Goal: Task Accomplishment & Management: Use online tool/utility

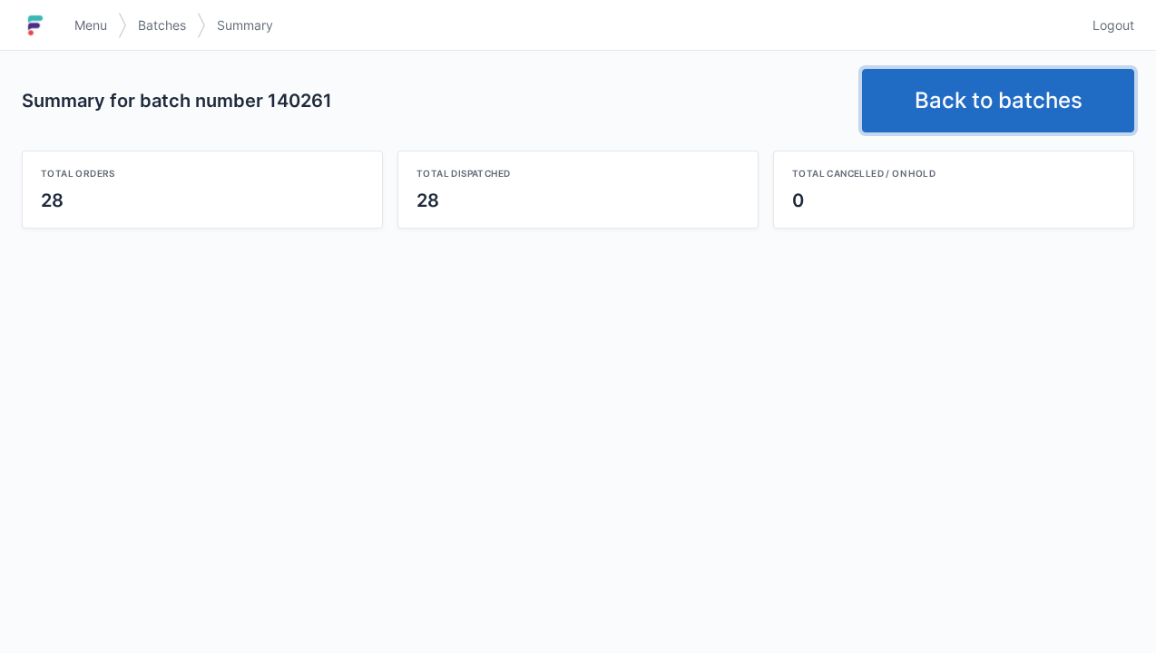
click at [974, 97] on link "Back to batches" at bounding box center [998, 101] width 272 height 64
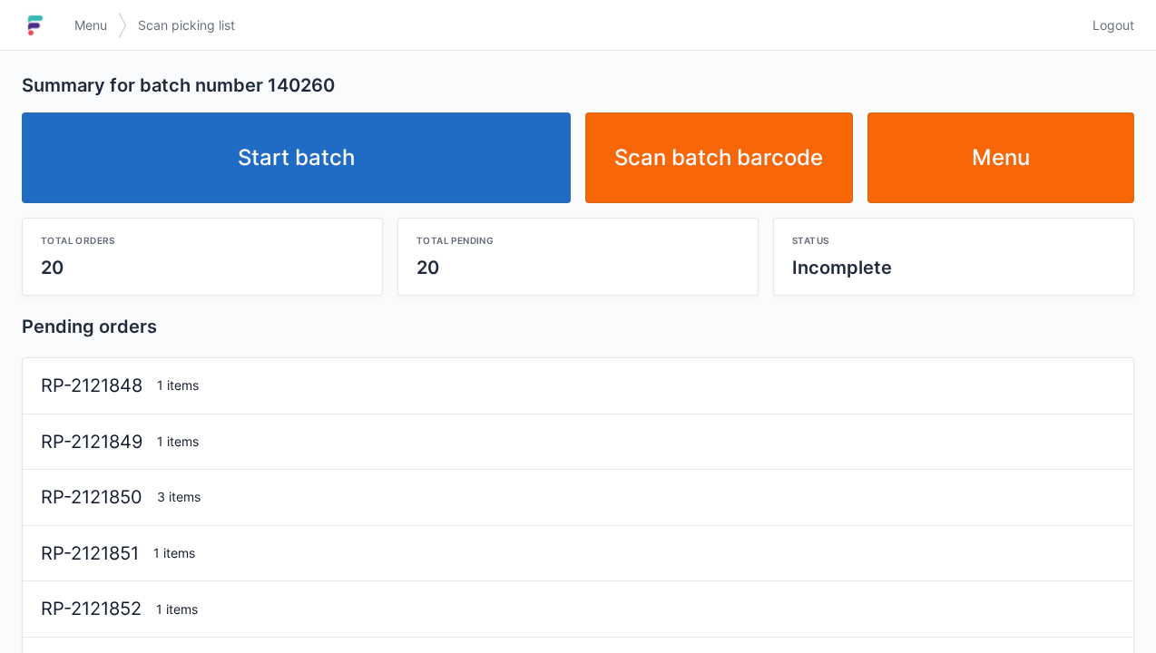
click at [397, 184] on link "Start batch" at bounding box center [296, 158] width 549 height 91
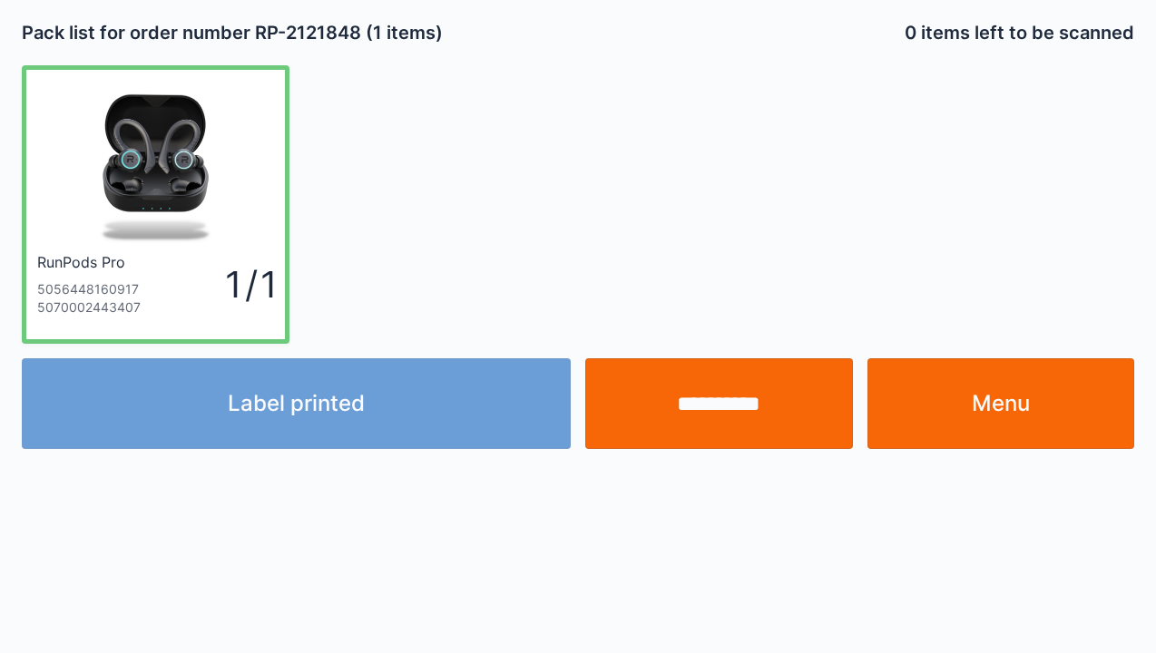
click at [989, 432] on link "Menu" at bounding box center [1001, 403] width 268 height 91
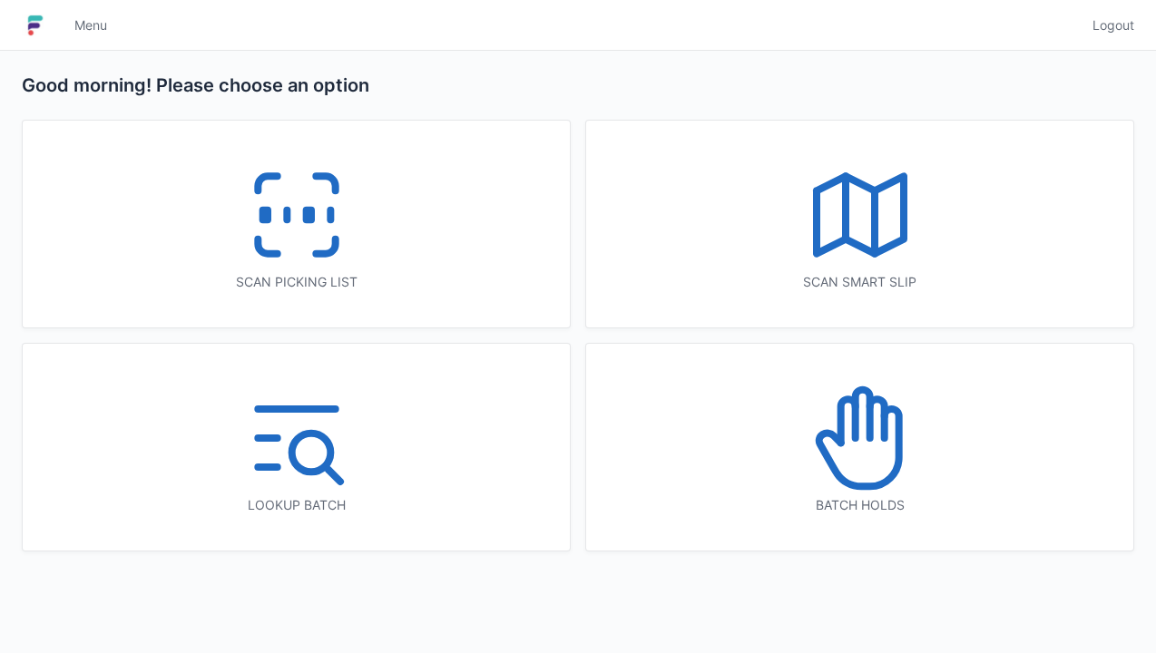
click at [350, 238] on icon at bounding box center [297, 215] width 116 height 116
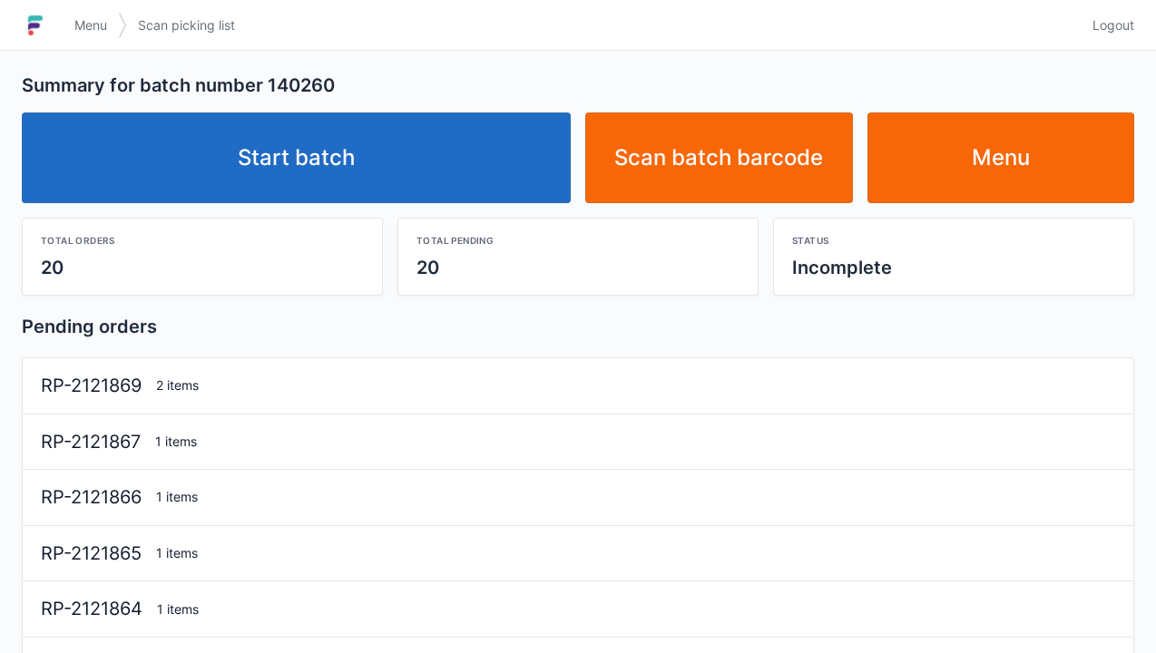
click at [434, 162] on link "Start batch" at bounding box center [296, 158] width 549 height 91
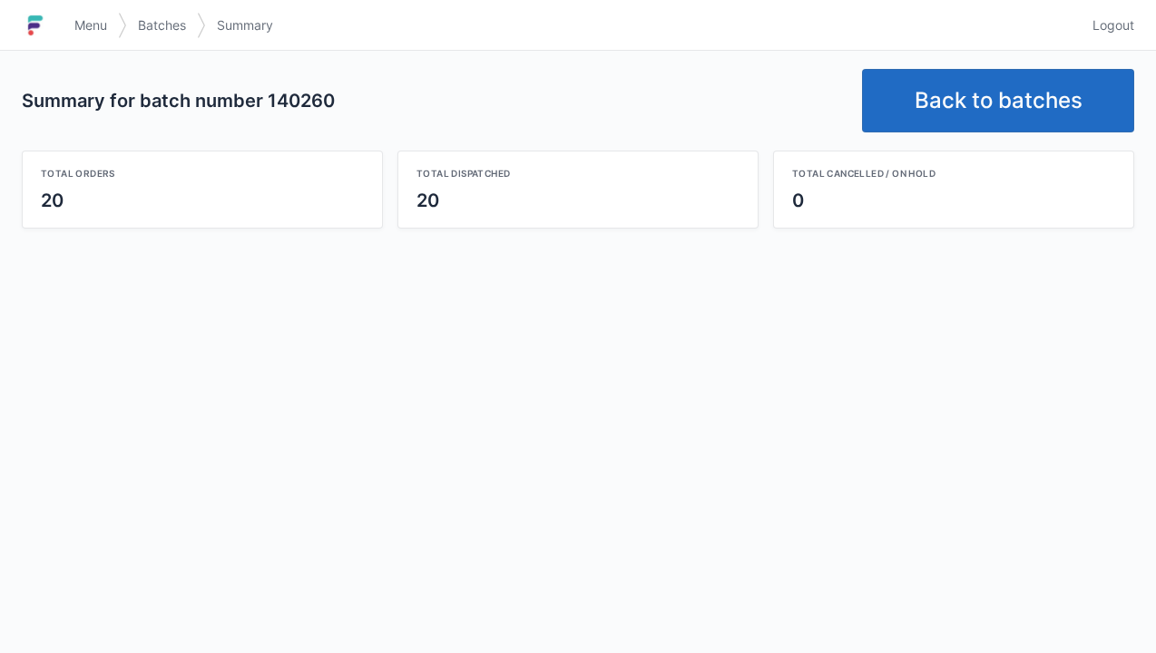
click at [978, 116] on link "Back to batches" at bounding box center [998, 101] width 272 height 64
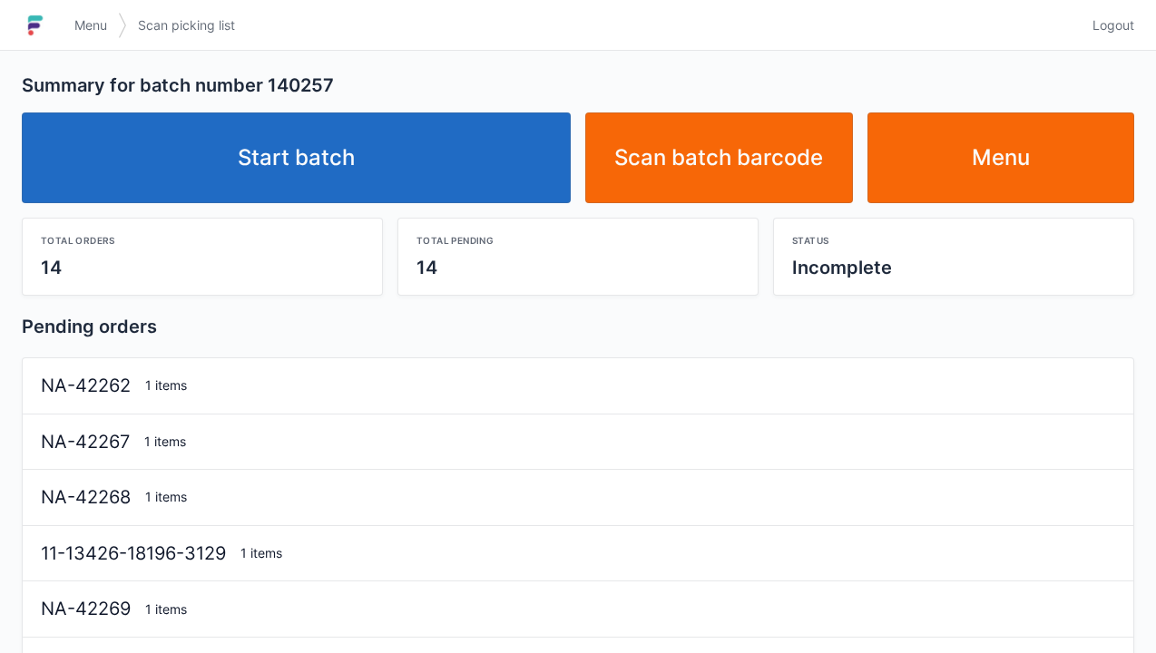
click at [369, 157] on link "Start batch" at bounding box center [296, 158] width 549 height 91
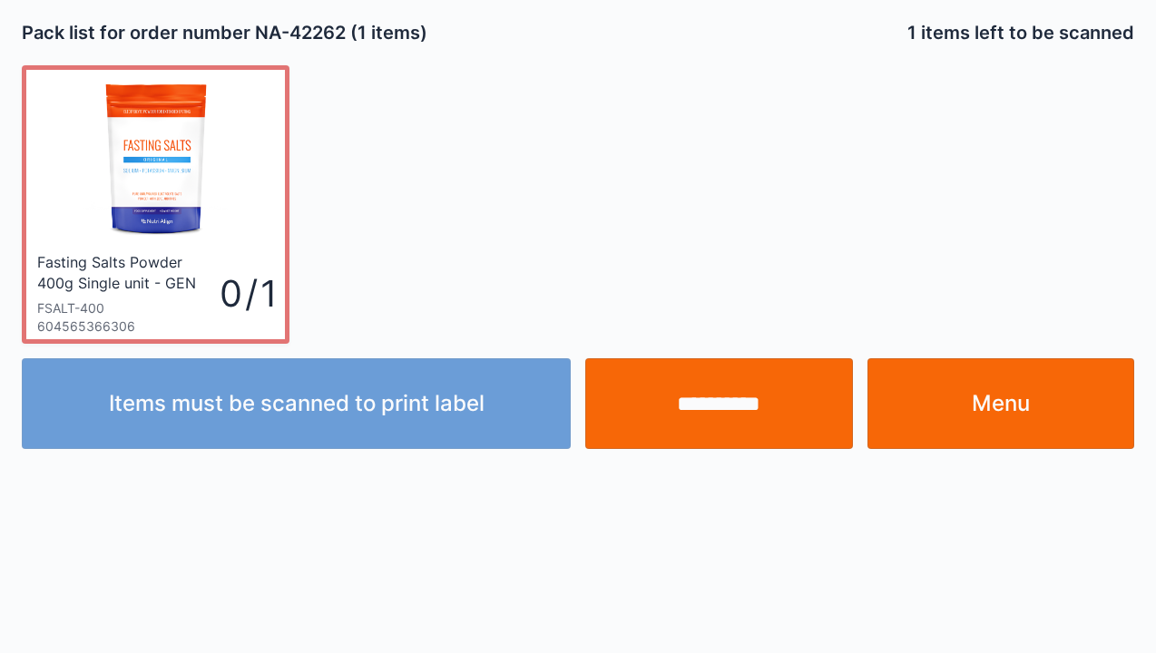
click at [731, 396] on input "**********" at bounding box center [719, 403] width 268 height 91
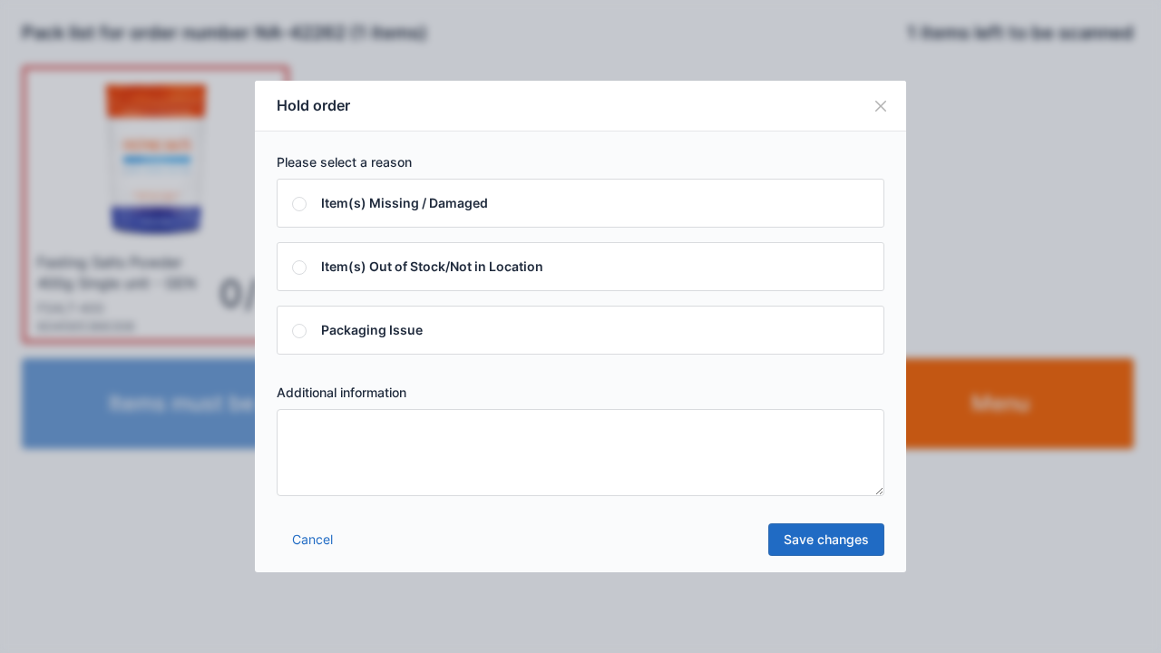
click at [610, 459] on textarea at bounding box center [581, 452] width 608 height 87
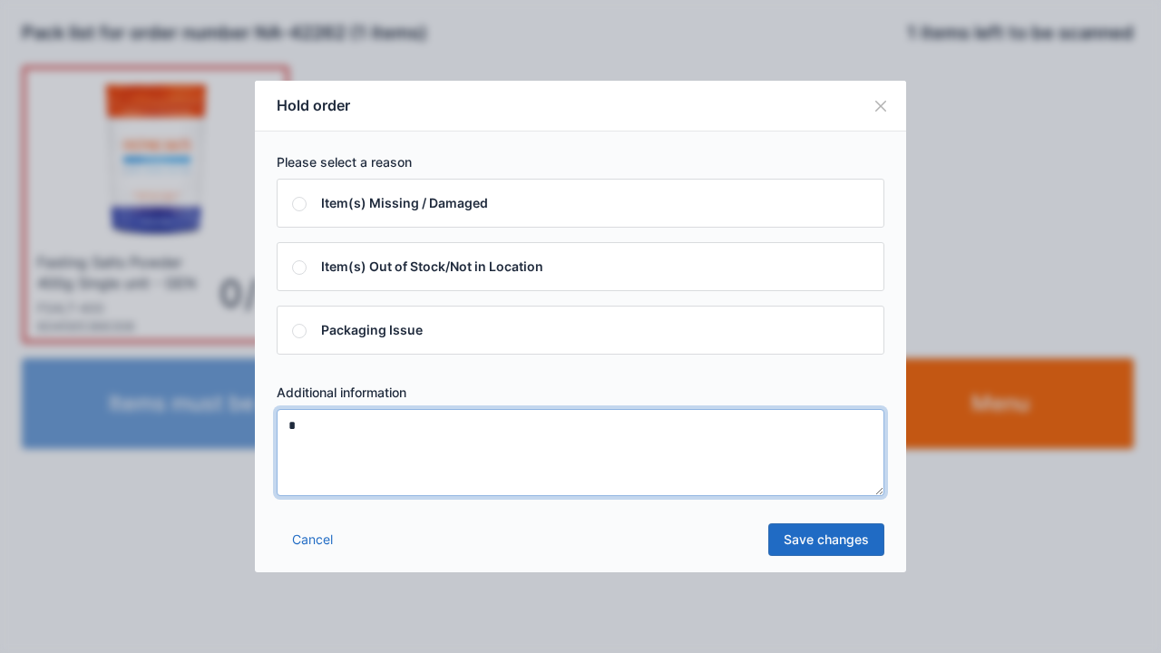
type textarea "*"
click at [829, 549] on link "Save changes" at bounding box center [827, 540] width 116 height 33
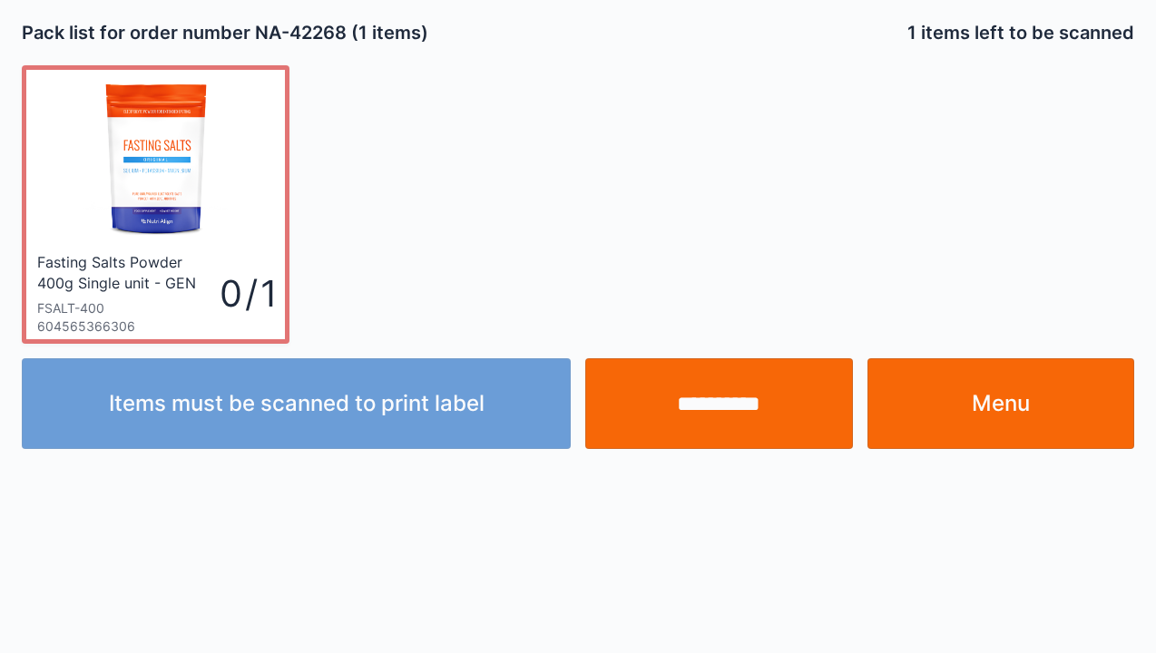
click at [726, 412] on input "**********" at bounding box center [719, 403] width 268 height 91
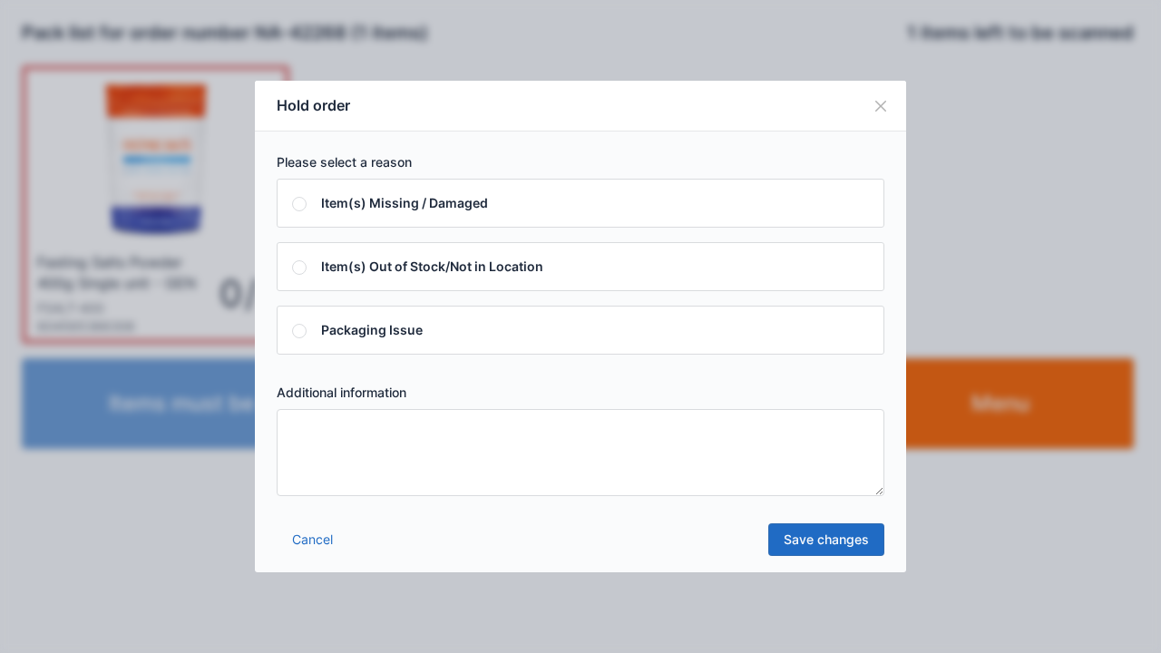
click at [475, 457] on textarea at bounding box center [581, 452] width 608 height 87
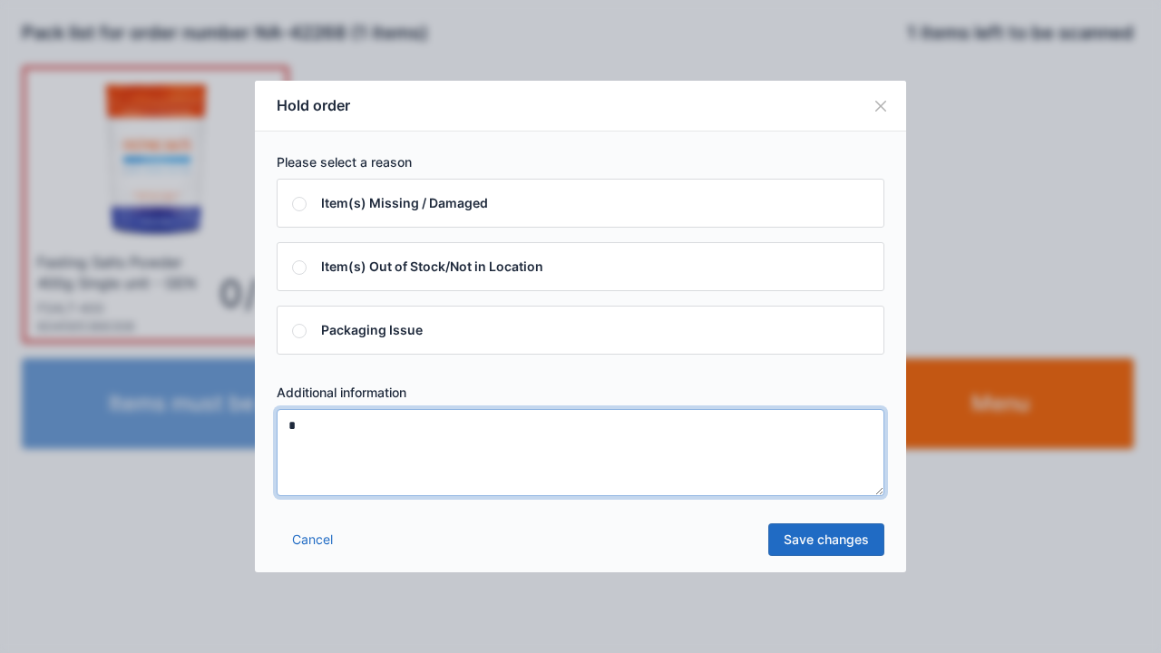
type textarea "*"
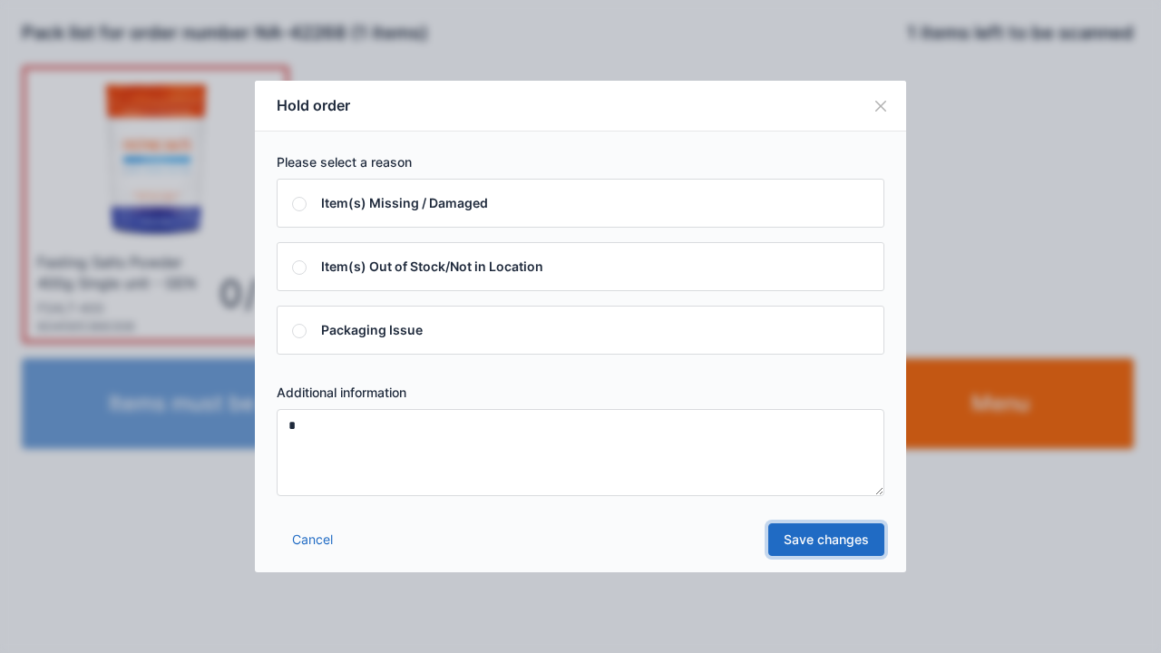
click at [841, 534] on link "Save changes" at bounding box center [827, 540] width 116 height 33
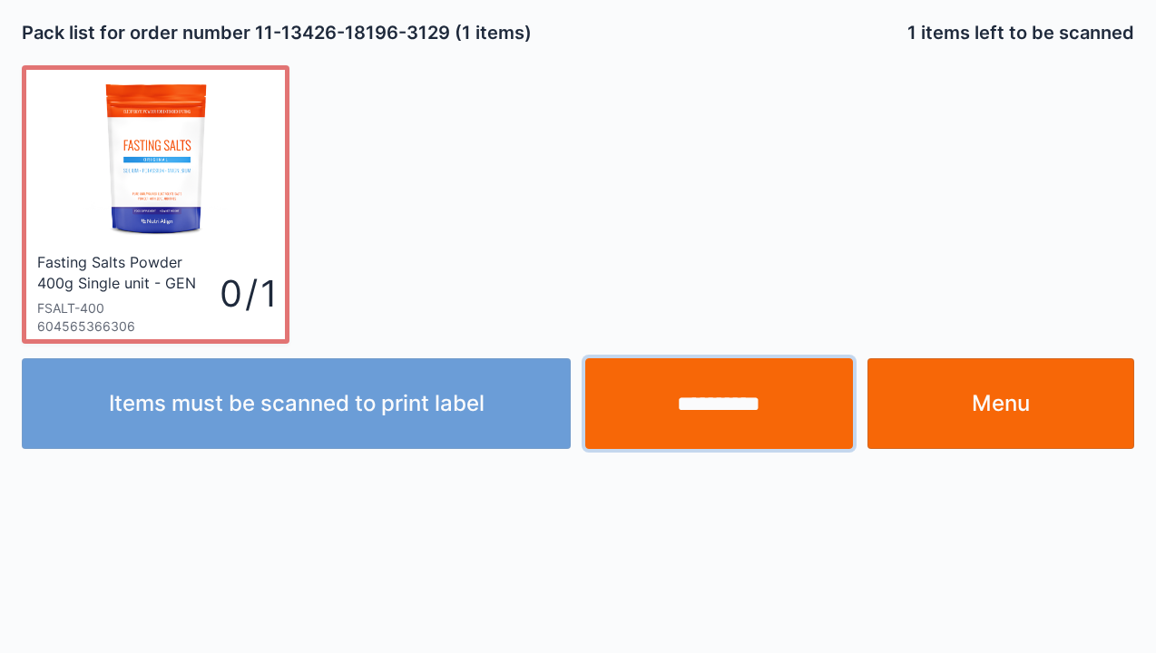
click at [728, 410] on input "**********" at bounding box center [719, 403] width 268 height 91
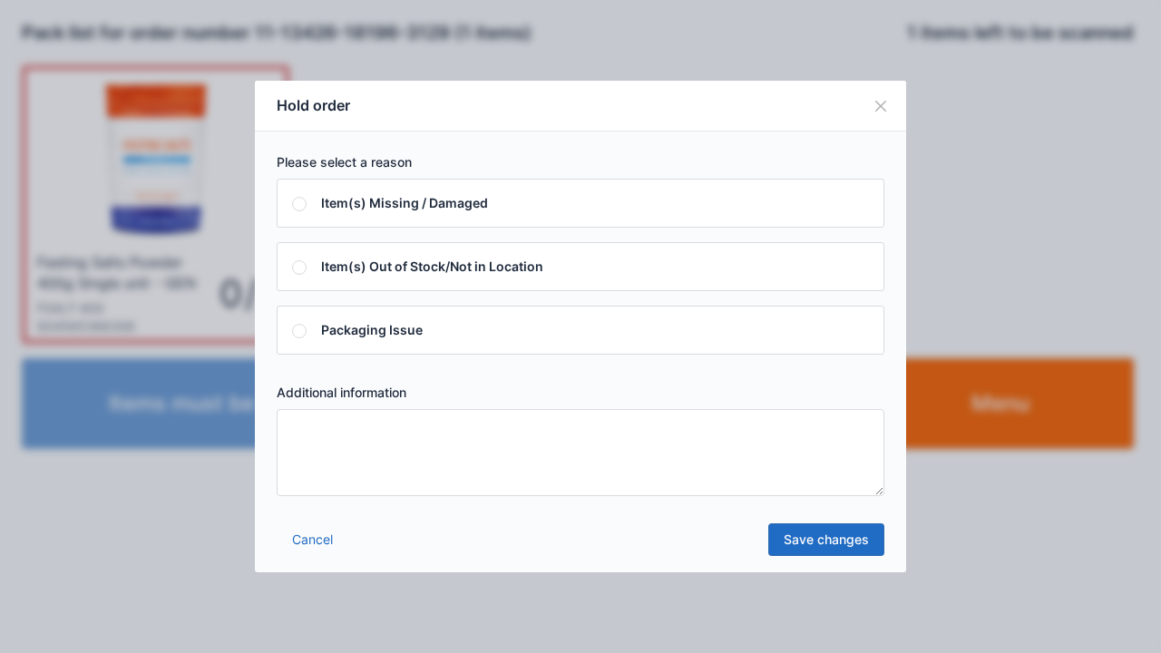
click at [569, 475] on textarea at bounding box center [581, 452] width 608 height 87
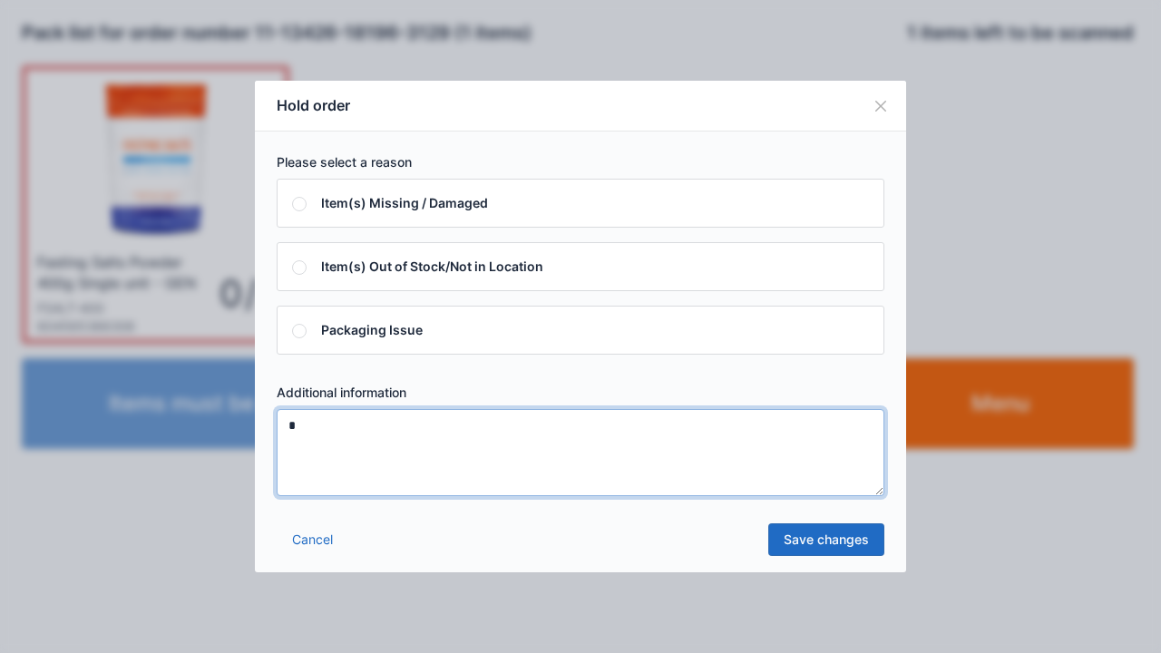
type textarea "*"
click at [801, 512] on div "Please select a reason Item(s) Missing / Damaged Item(s) Out of Stock/Not in Lo…" at bounding box center [580, 325] width 651 height 387
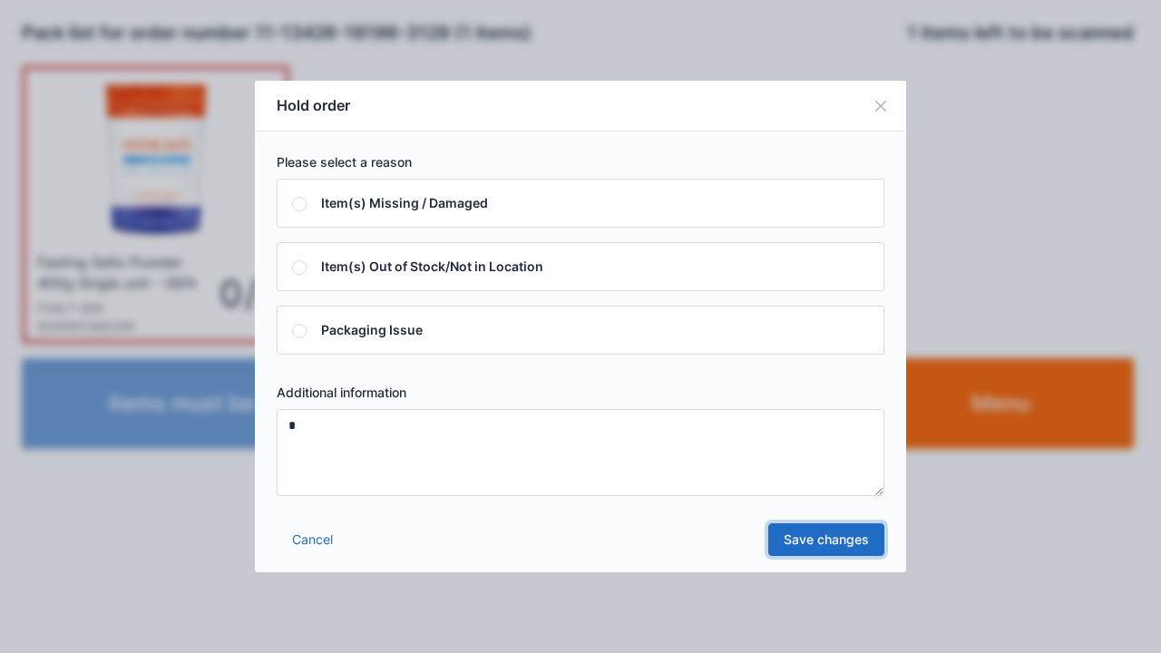
click at [842, 543] on link "Save changes" at bounding box center [827, 540] width 116 height 33
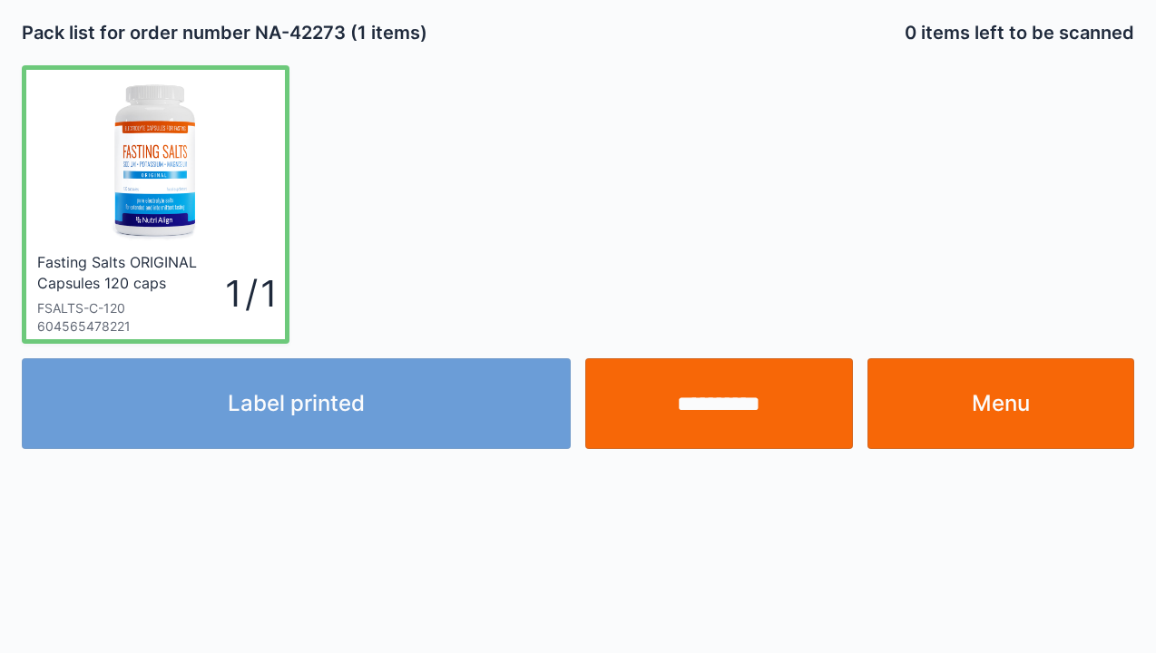
click at [988, 412] on link "Menu" at bounding box center [1001, 403] width 268 height 91
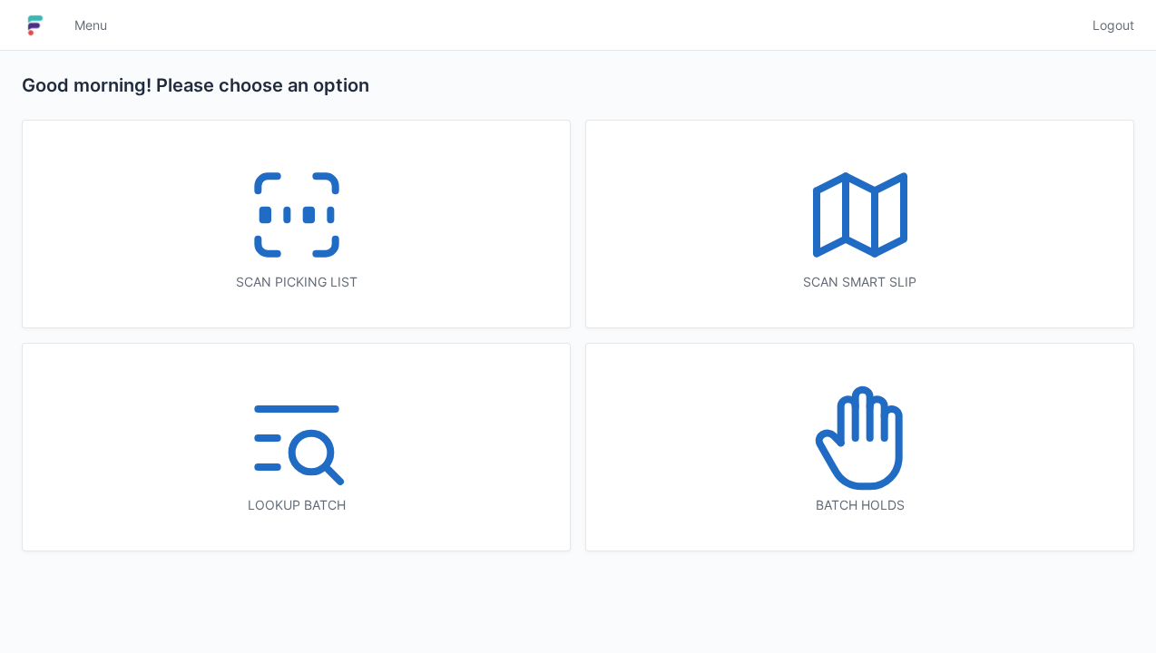
click at [397, 238] on div "Scan picking list" at bounding box center [296, 224] width 547 height 207
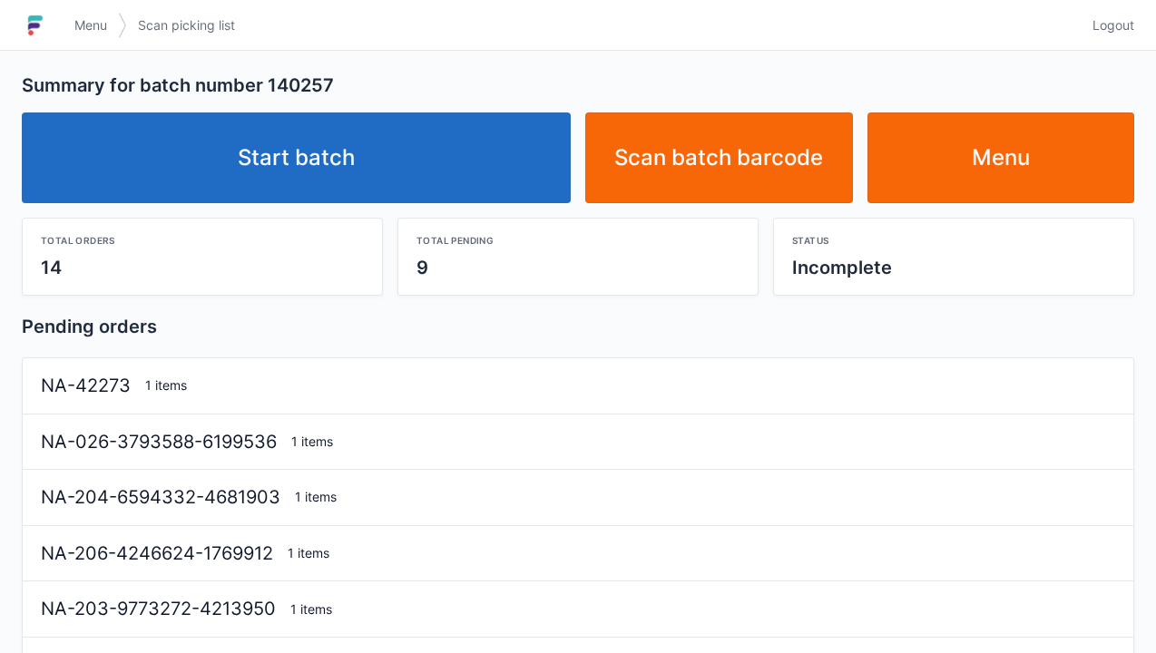
click at [457, 180] on link "Start batch" at bounding box center [296, 158] width 549 height 91
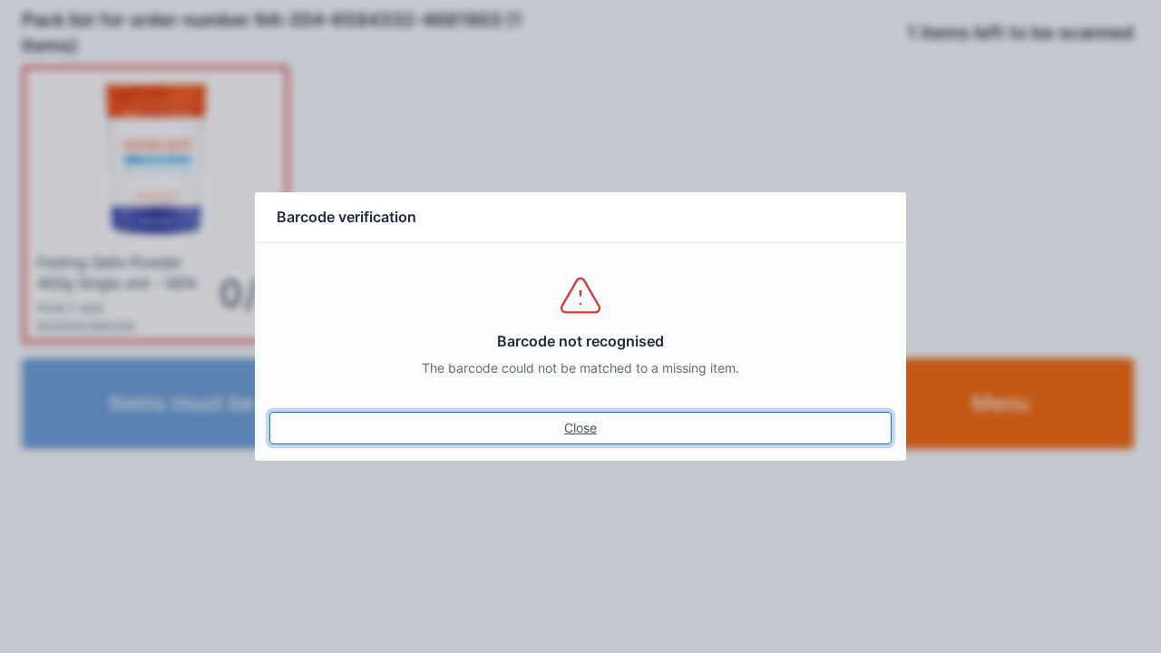
click at [596, 443] on link "Close" at bounding box center [580, 428] width 622 height 33
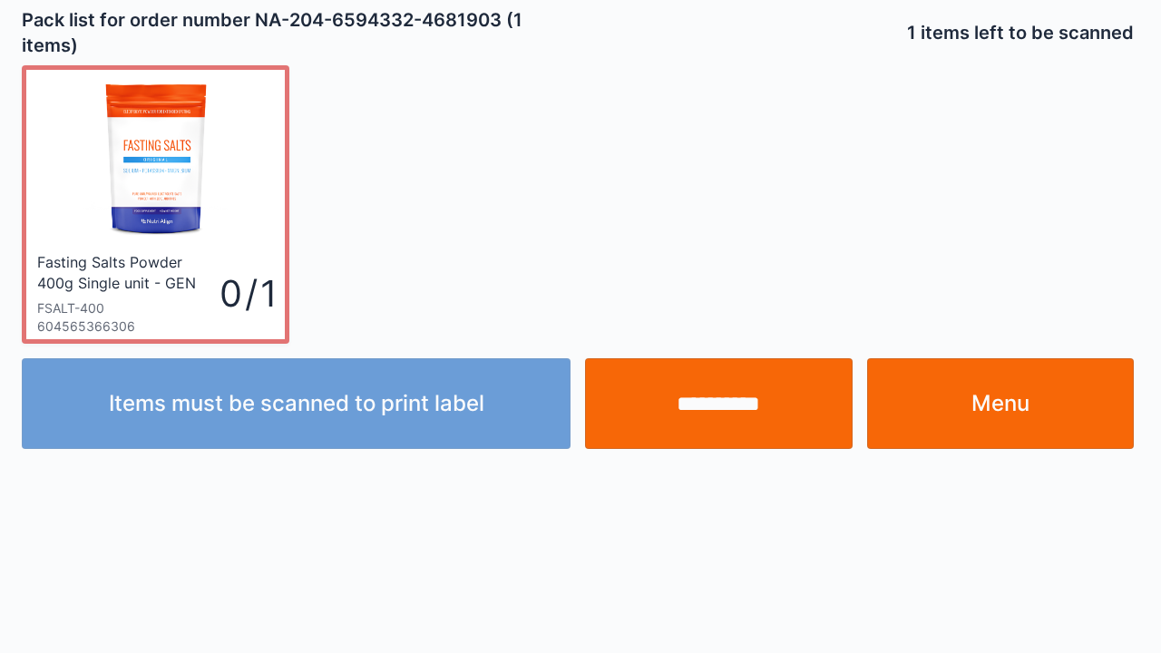
click at [755, 417] on input "**********" at bounding box center [719, 403] width 268 height 91
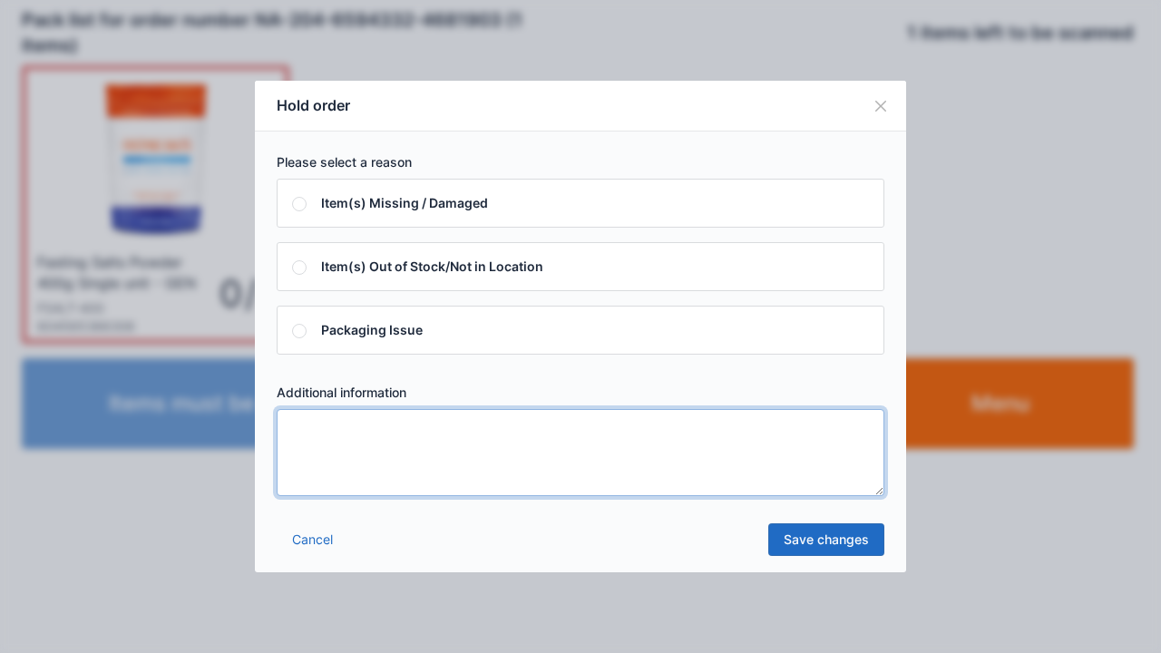
click at [595, 468] on textarea at bounding box center [581, 452] width 608 height 87
type textarea "*"
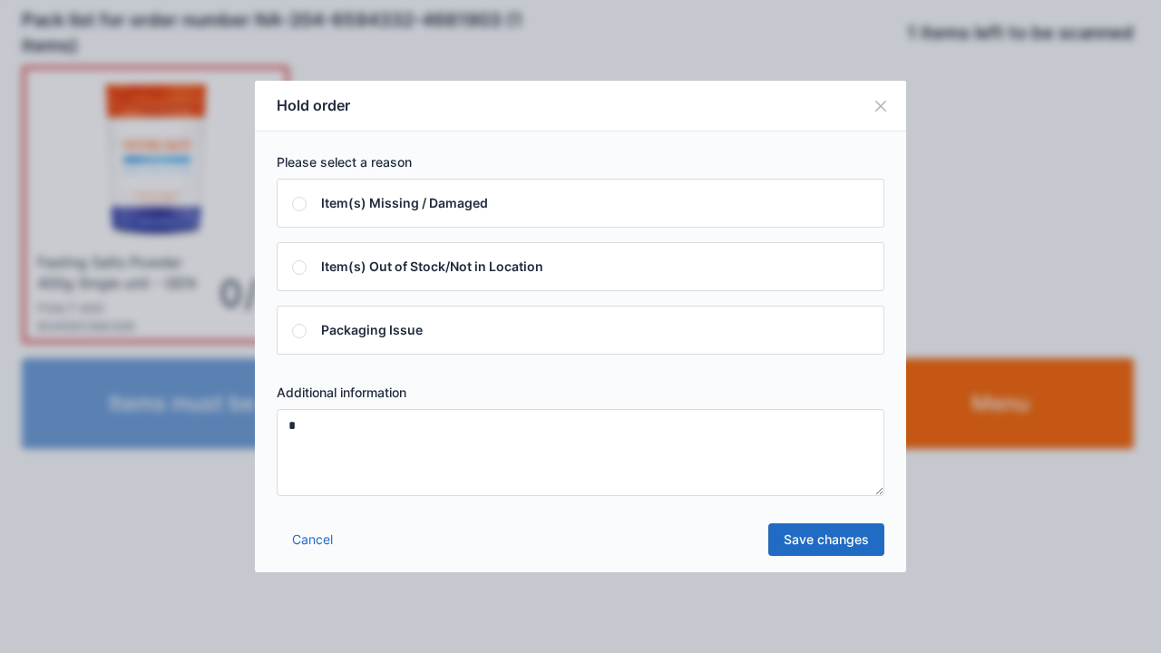
click at [838, 566] on div "Cancel Save changes" at bounding box center [580, 545] width 651 height 54
click at [852, 529] on link "Save changes" at bounding box center [827, 540] width 116 height 33
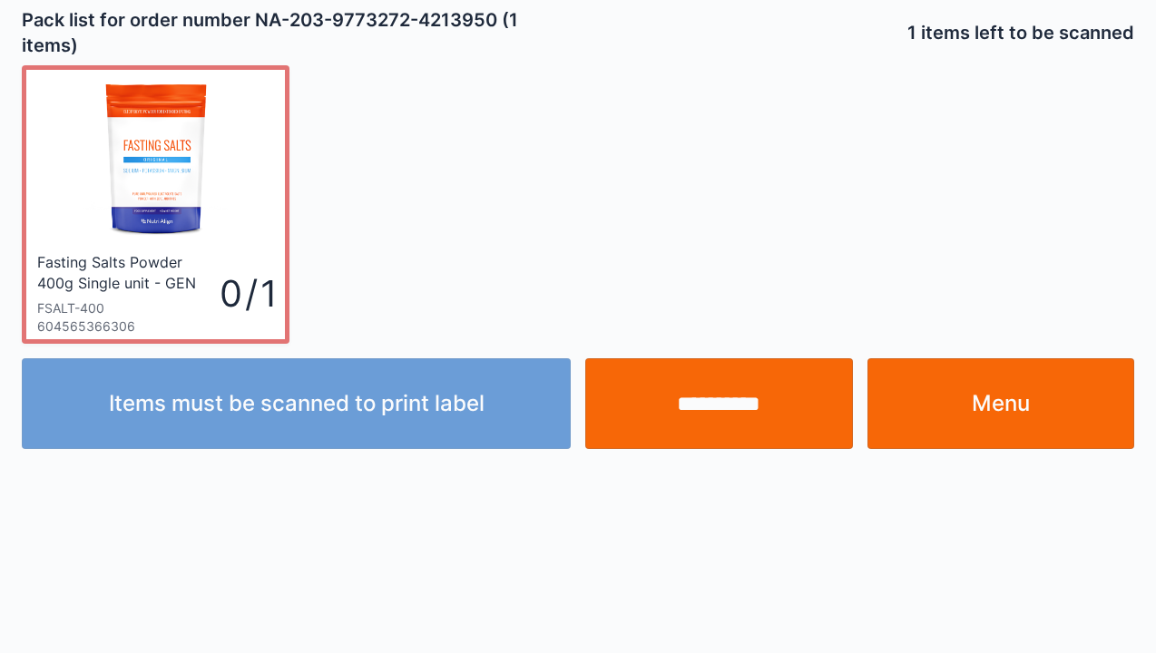
click at [732, 413] on input "**********" at bounding box center [719, 403] width 268 height 91
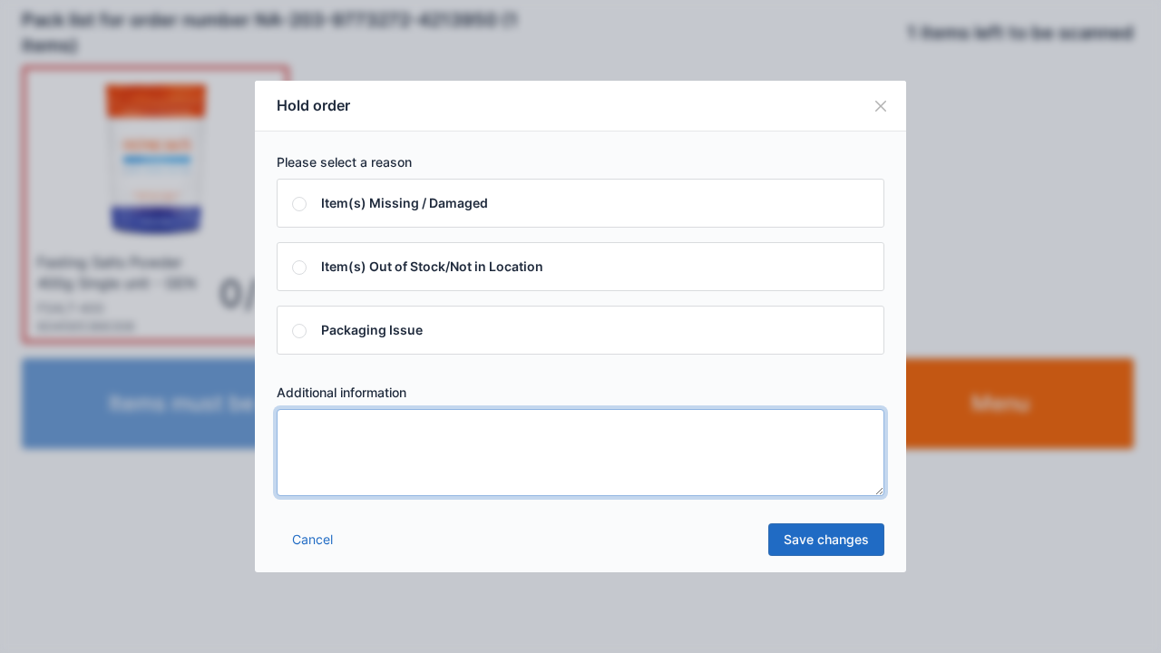
click at [593, 433] on textarea at bounding box center [581, 452] width 608 height 87
type textarea "*"
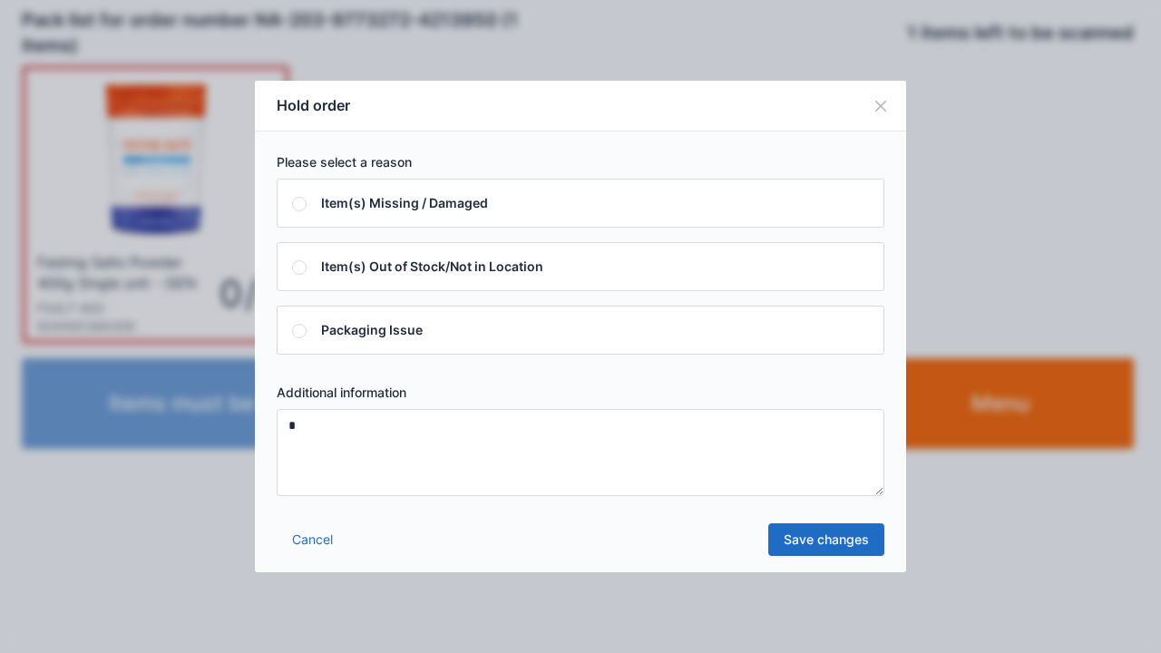
click at [860, 543] on link "Save changes" at bounding box center [827, 540] width 116 height 33
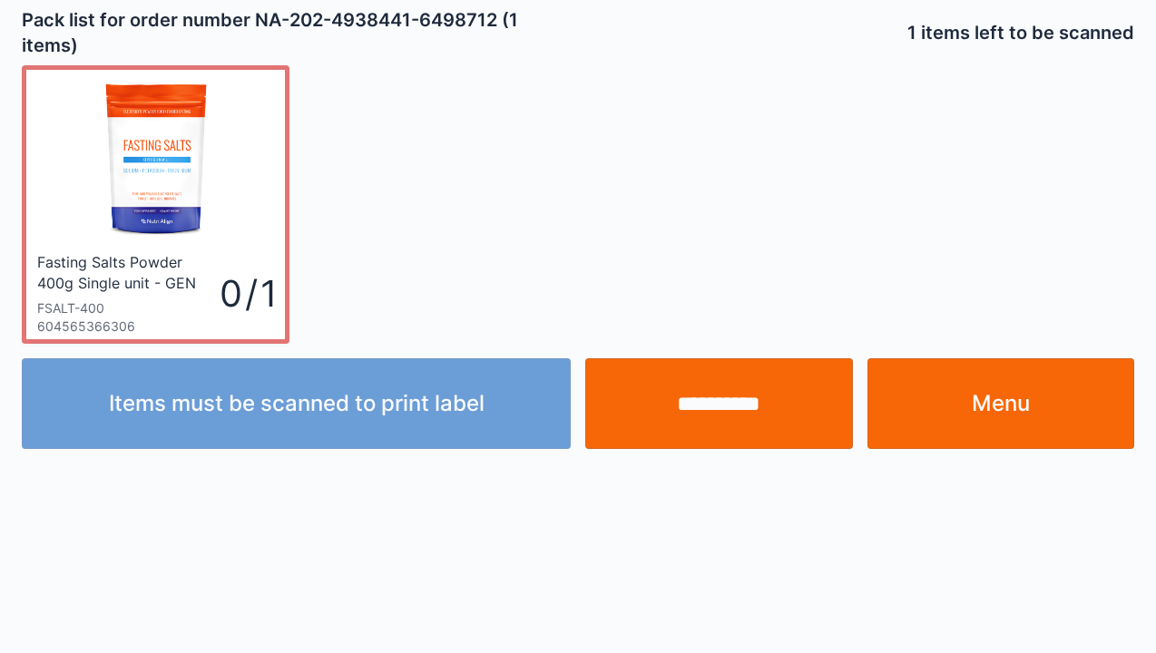
click at [737, 400] on input "**********" at bounding box center [719, 403] width 268 height 91
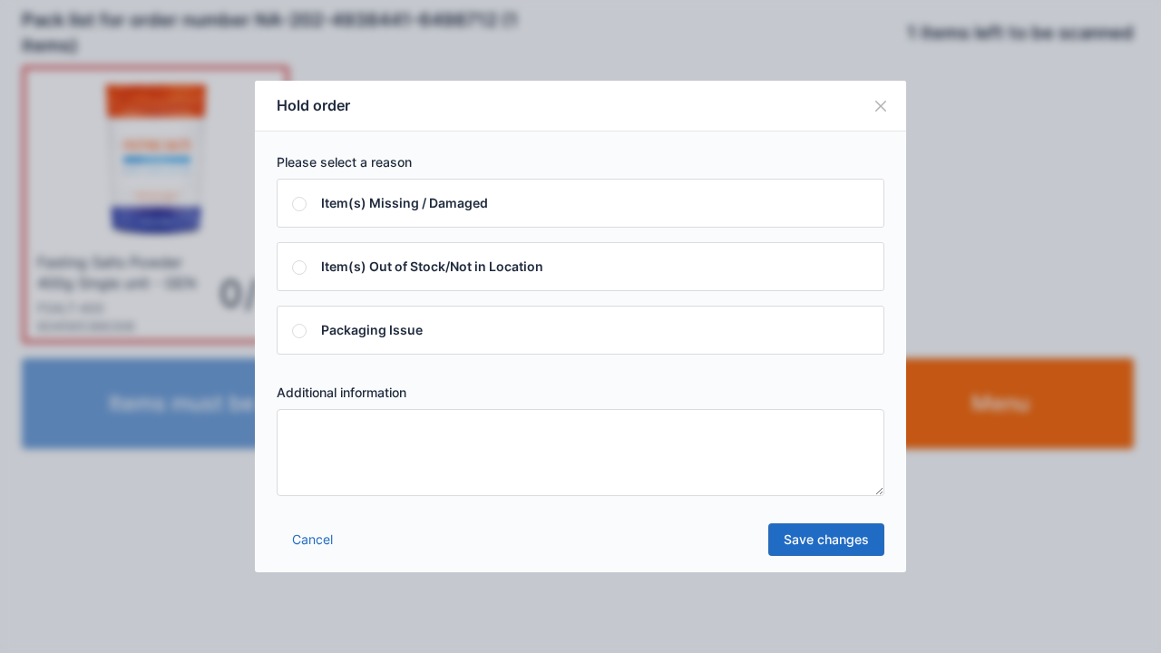
click at [651, 520] on div "Cancel Save changes" at bounding box center [580, 545] width 651 height 54
click at [675, 477] on textarea at bounding box center [581, 452] width 608 height 87
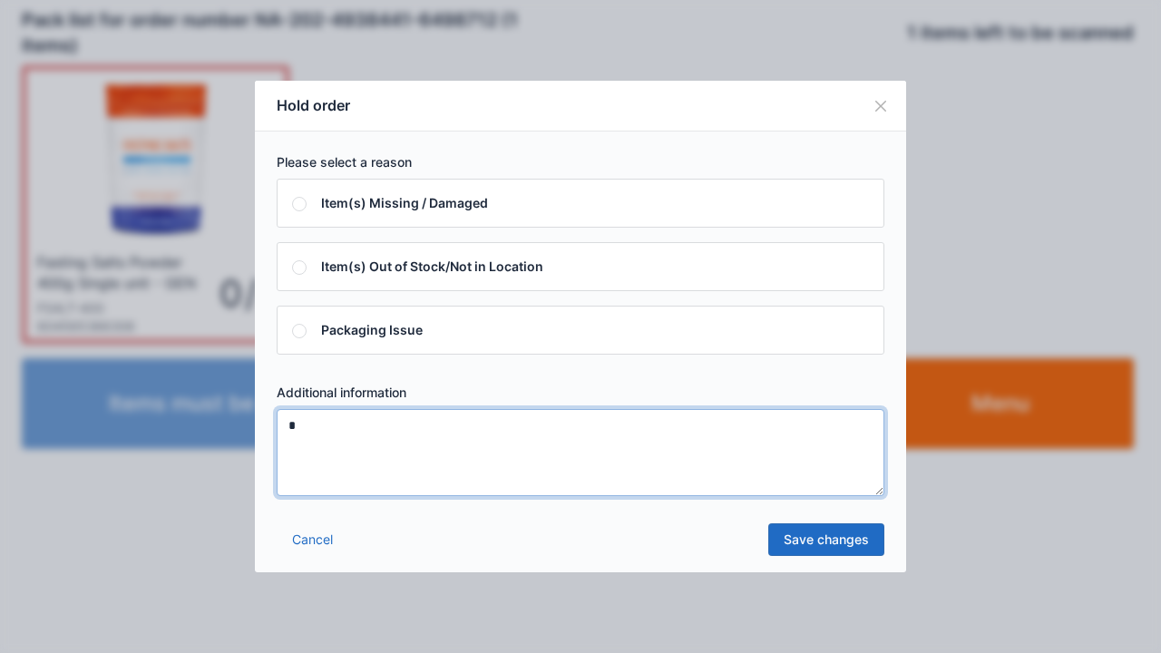
type textarea "*"
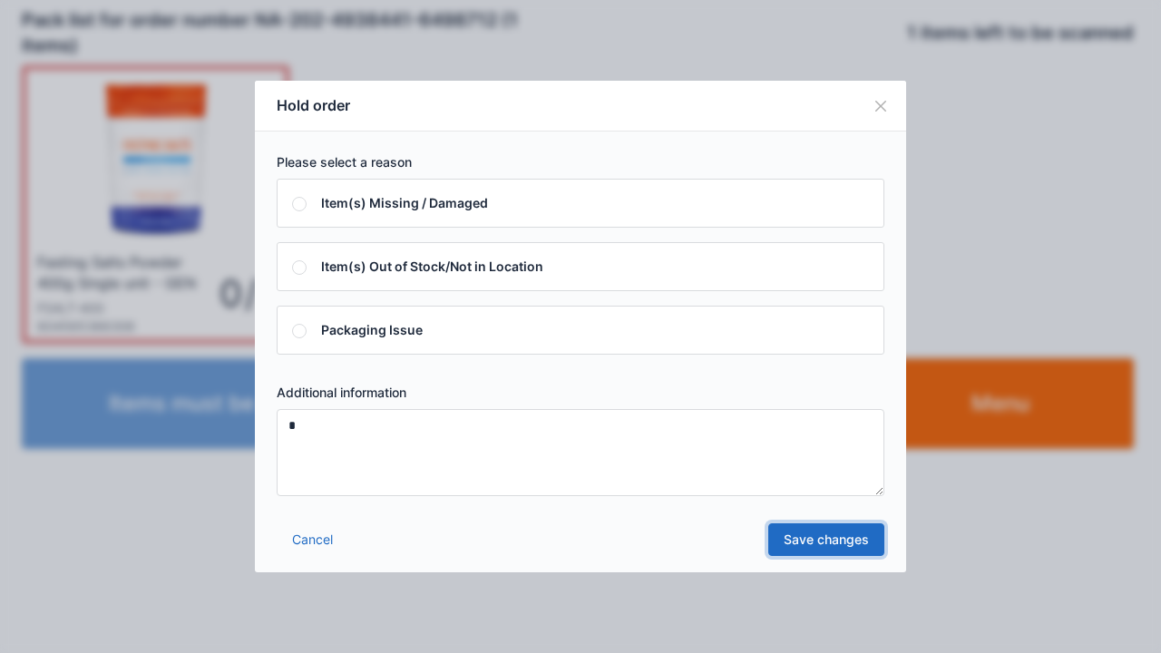
click at [854, 549] on link "Save changes" at bounding box center [827, 540] width 116 height 33
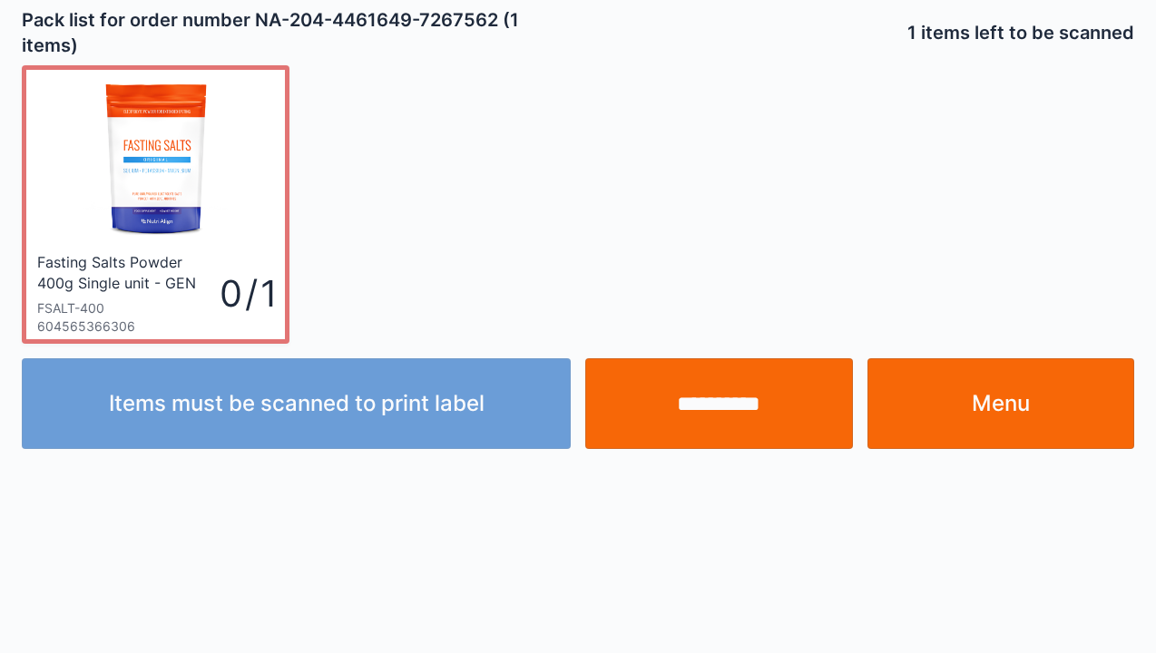
click at [751, 403] on input "**********" at bounding box center [719, 403] width 268 height 91
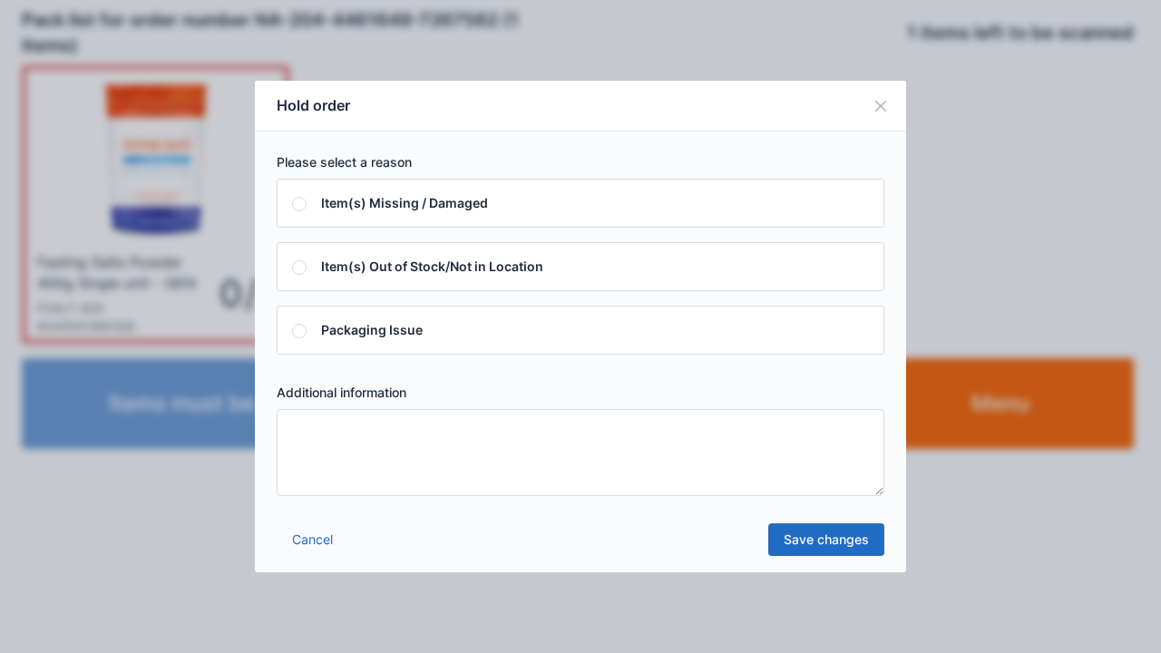
click at [720, 431] on textarea at bounding box center [581, 452] width 608 height 87
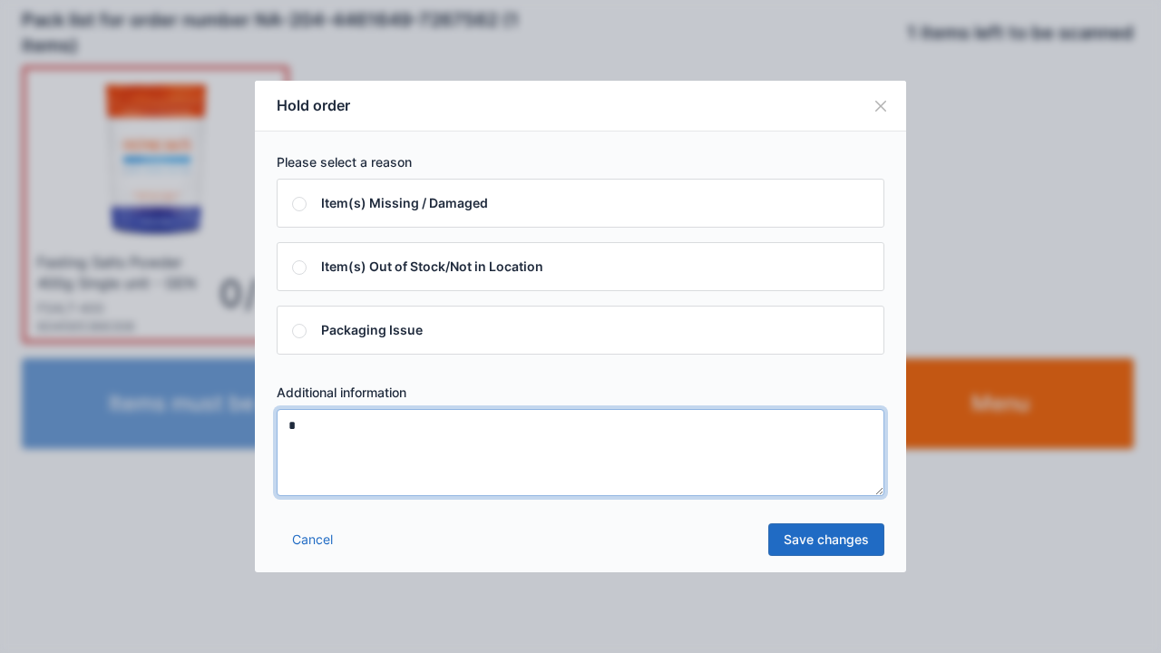
type textarea "*"
click at [838, 543] on link "Save changes" at bounding box center [827, 540] width 116 height 33
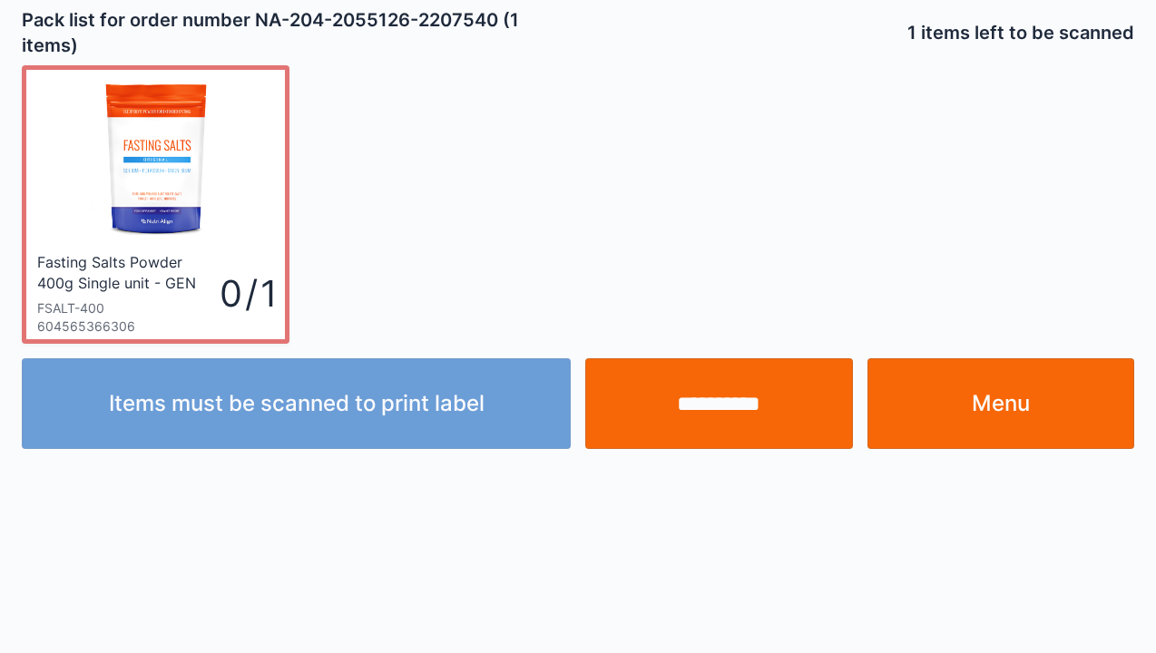
click at [749, 409] on input "**********" at bounding box center [719, 403] width 268 height 91
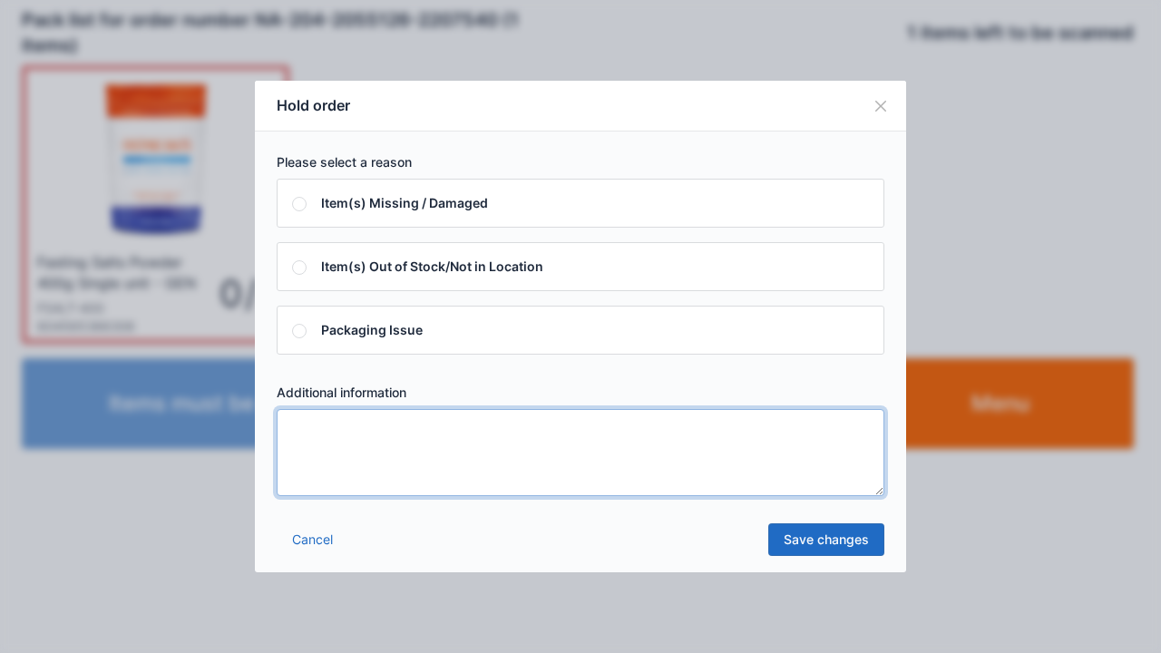
click at [703, 457] on textarea at bounding box center [581, 452] width 608 height 87
type textarea "*"
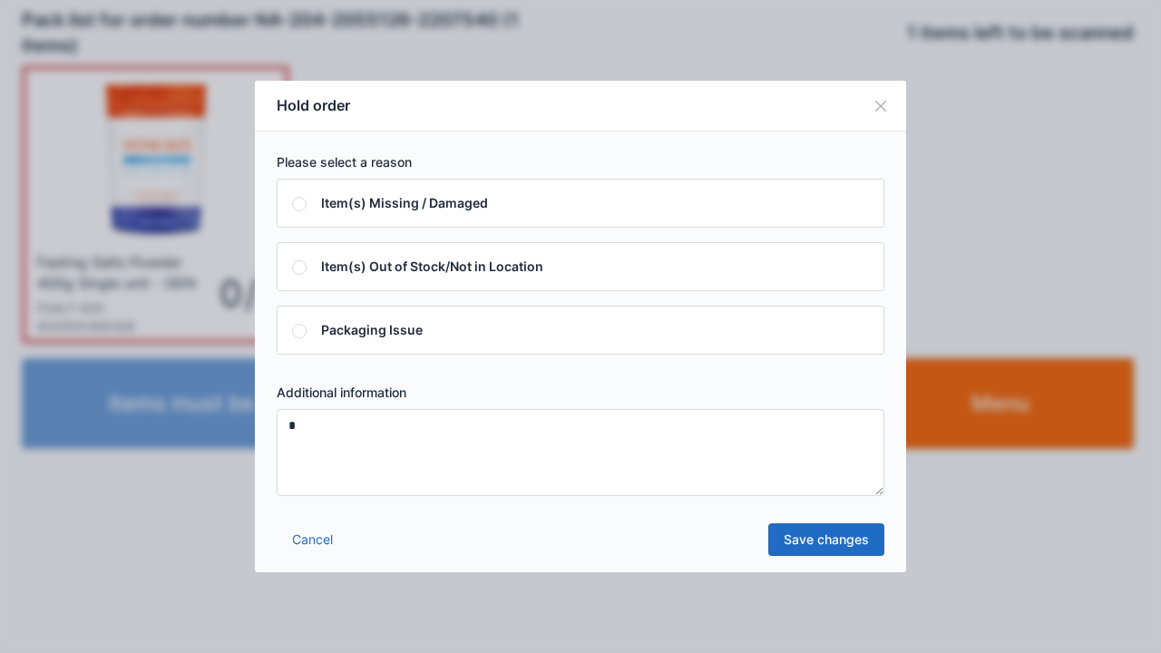
click at [851, 542] on link "Save changes" at bounding box center [827, 540] width 116 height 33
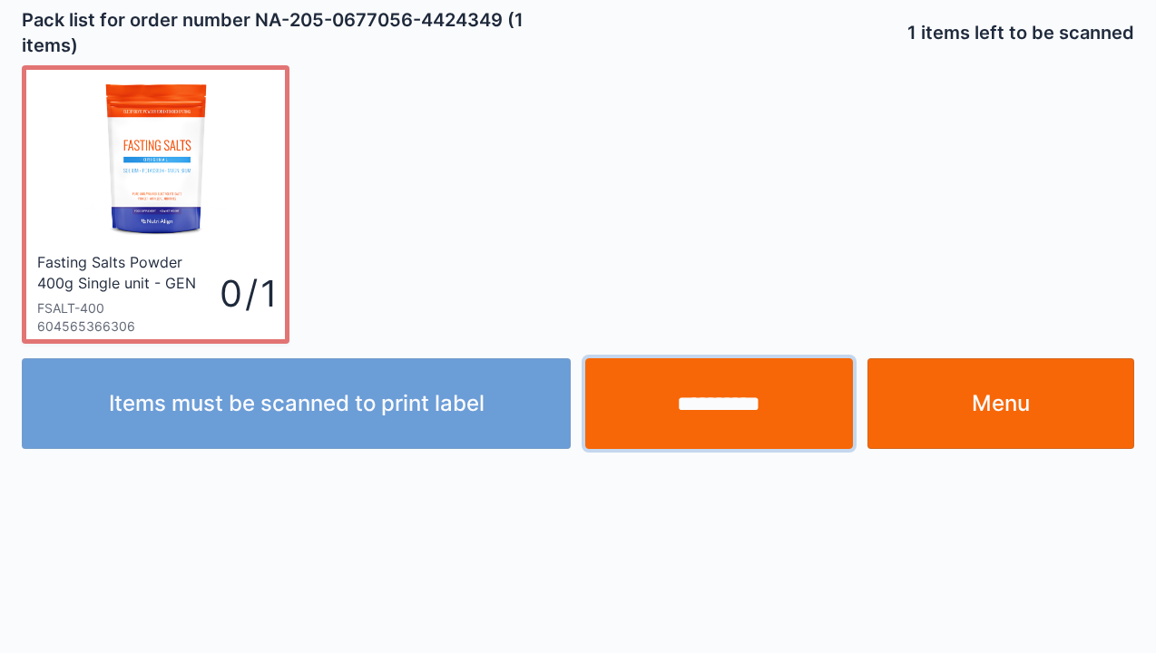
click at [751, 410] on input "**********" at bounding box center [719, 403] width 268 height 91
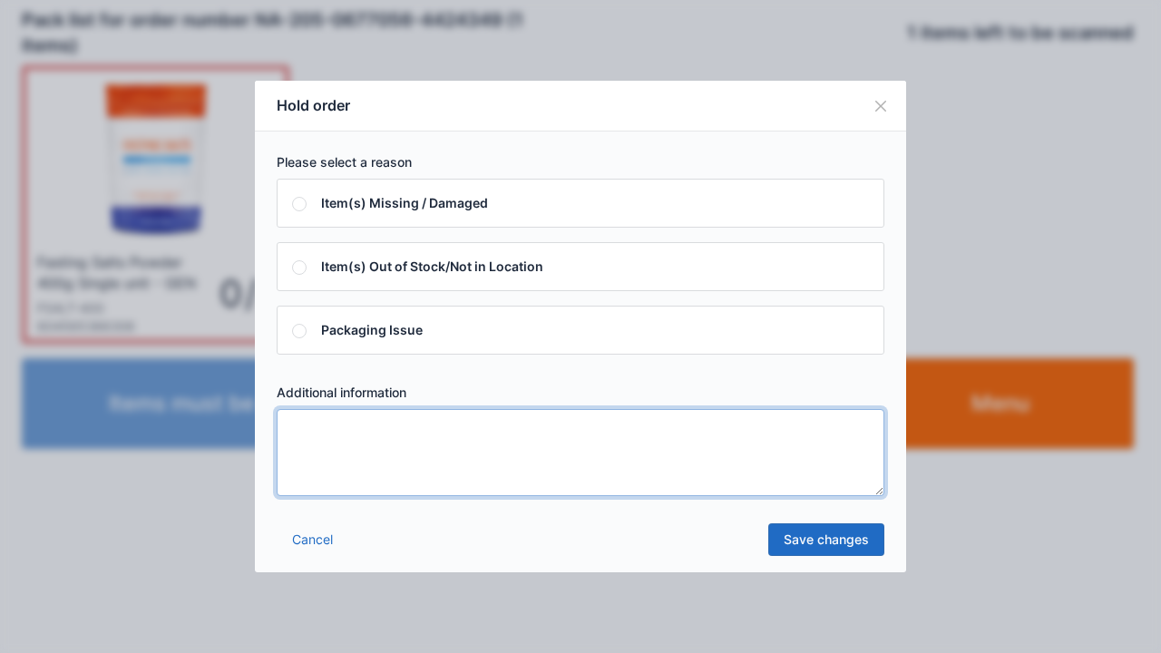
click at [724, 434] on textarea at bounding box center [581, 452] width 608 height 87
type textarea "*"
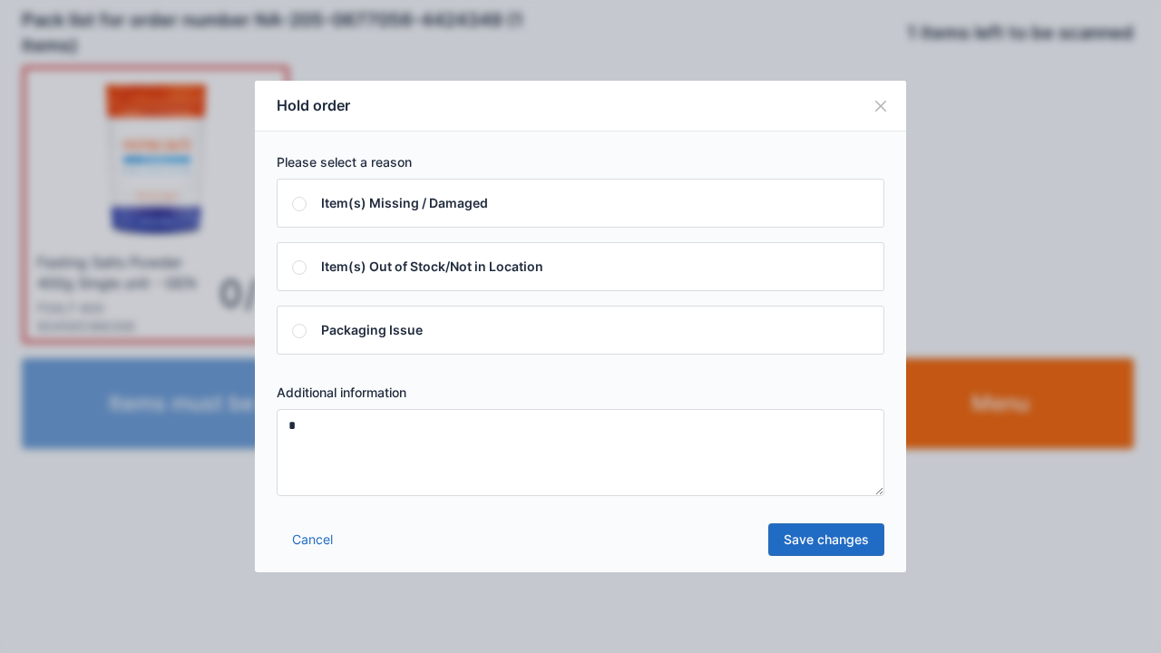
click at [864, 544] on link "Save changes" at bounding box center [827, 540] width 116 height 33
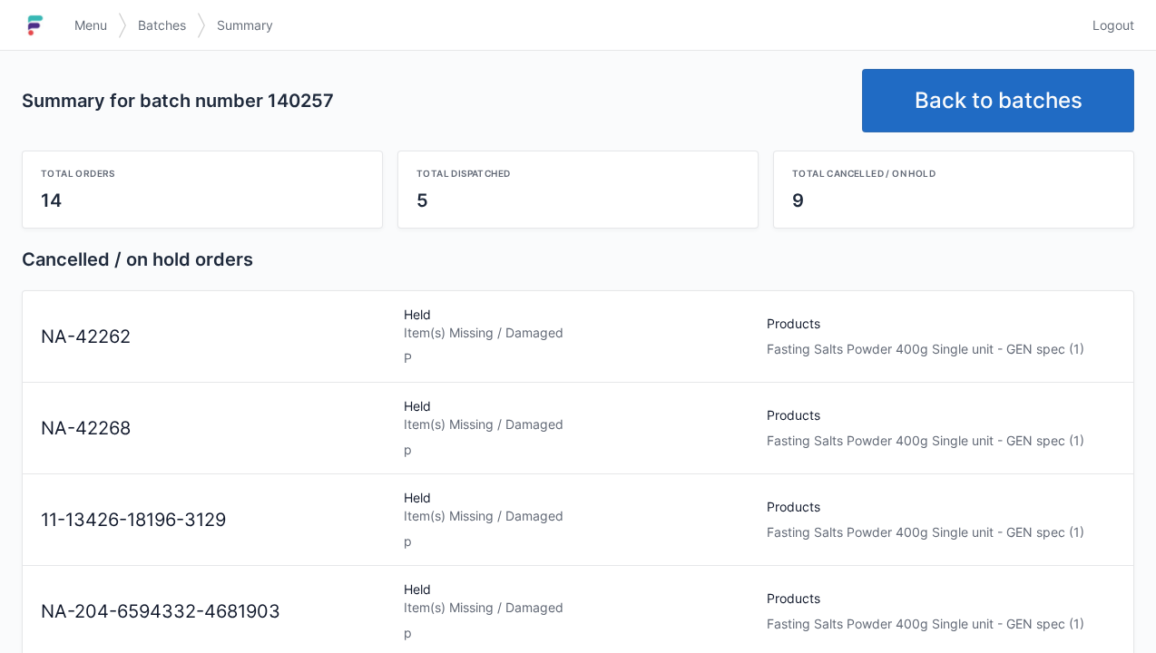
click at [996, 107] on link "Back to batches" at bounding box center [998, 101] width 272 height 64
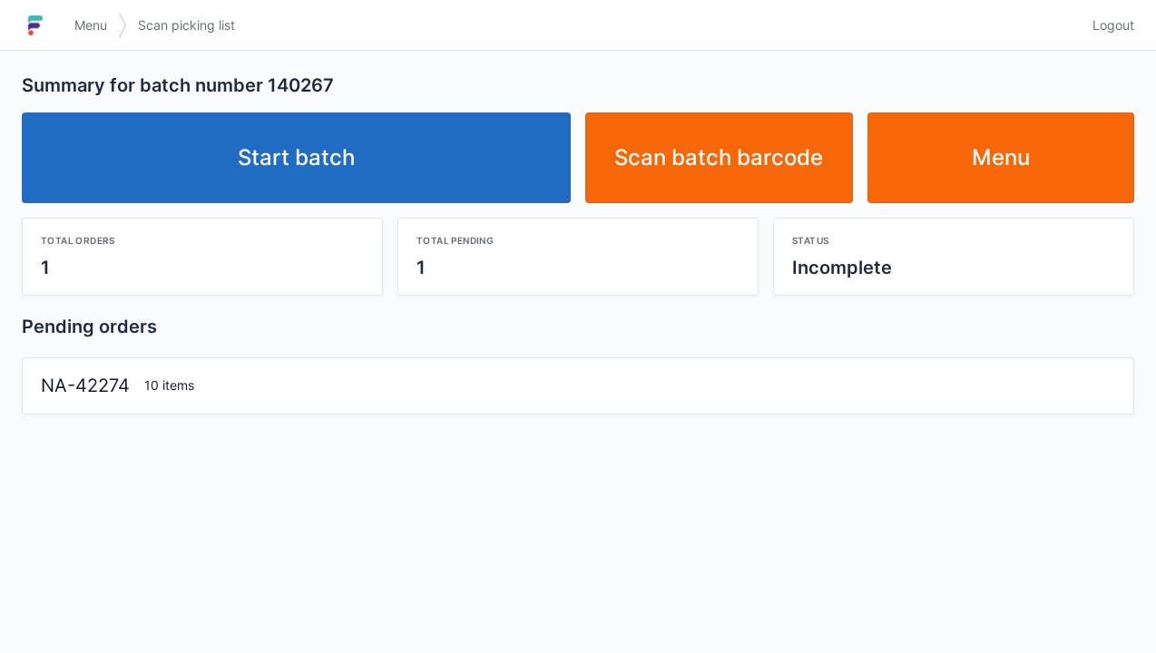
click at [426, 180] on link "Start batch" at bounding box center [296, 158] width 549 height 91
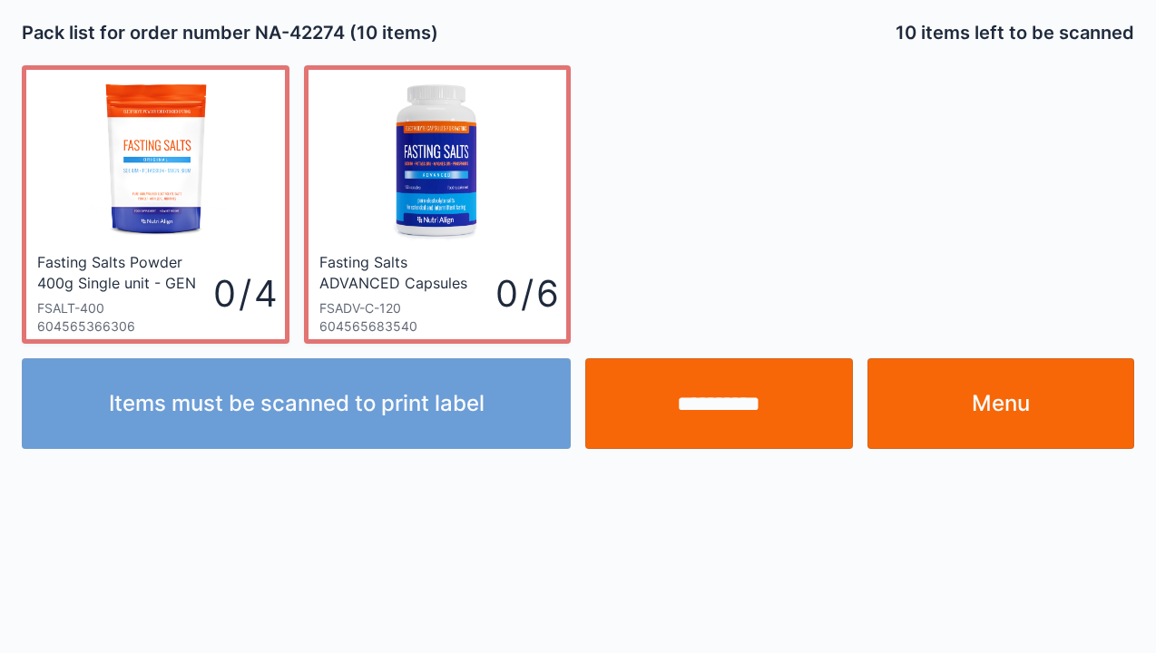
click at [730, 394] on input "**********" at bounding box center [719, 403] width 268 height 91
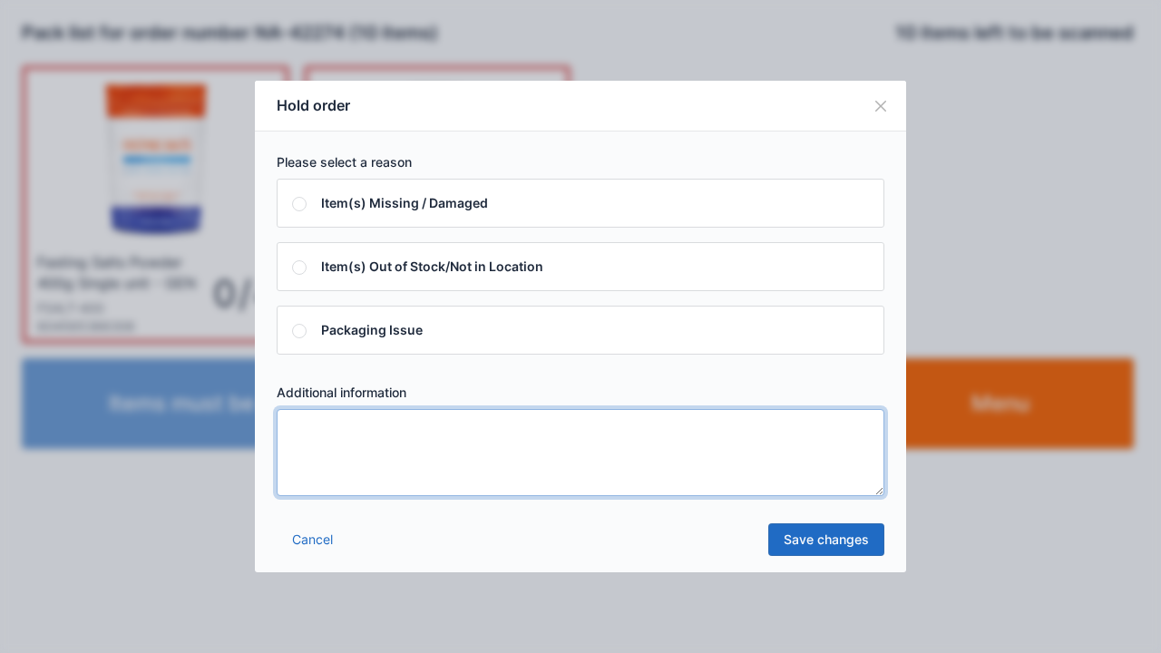
click at [572, 448] on textarea at bounding box center [581, 452] width 608 height 87
type textarea "*"
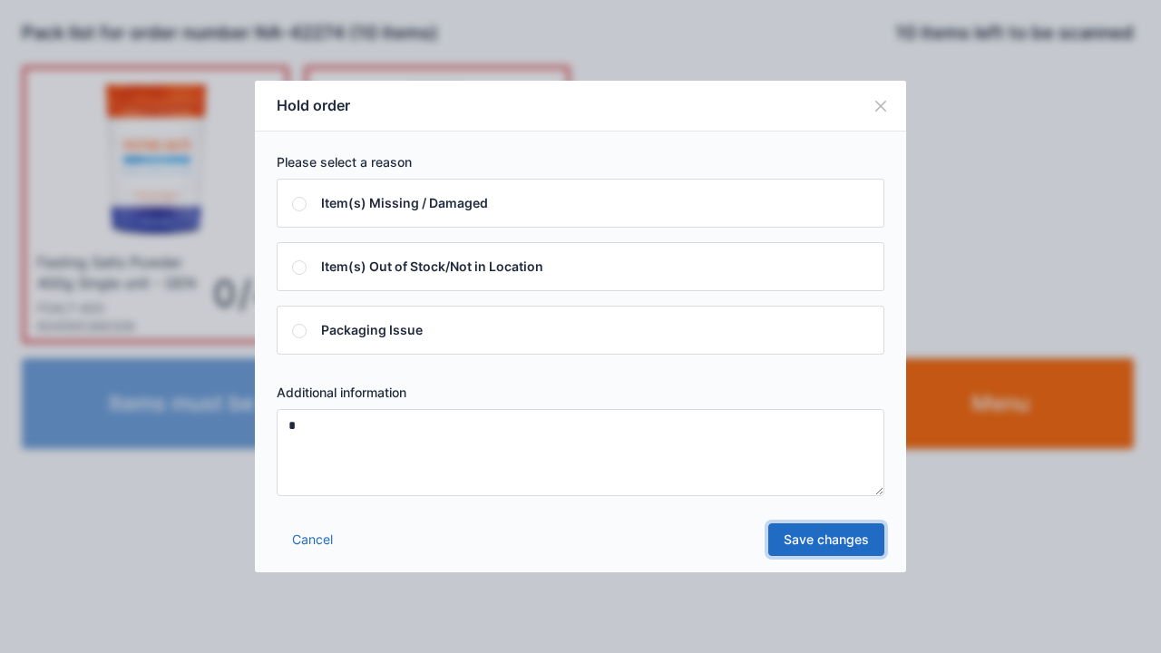
click at [821, 542] on link "Save changes" at bounding box center [827, 540] width 116 height 33
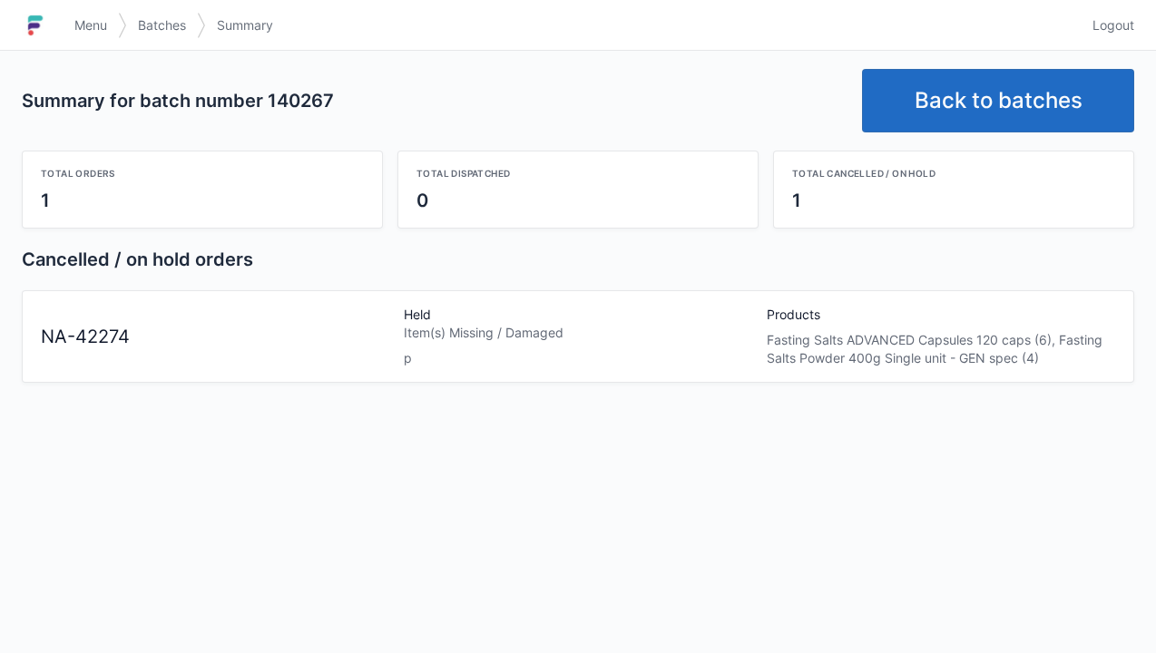
click at [971, 117] on link "Back to batches" at bounding box center [998, 101] width 272 height 64
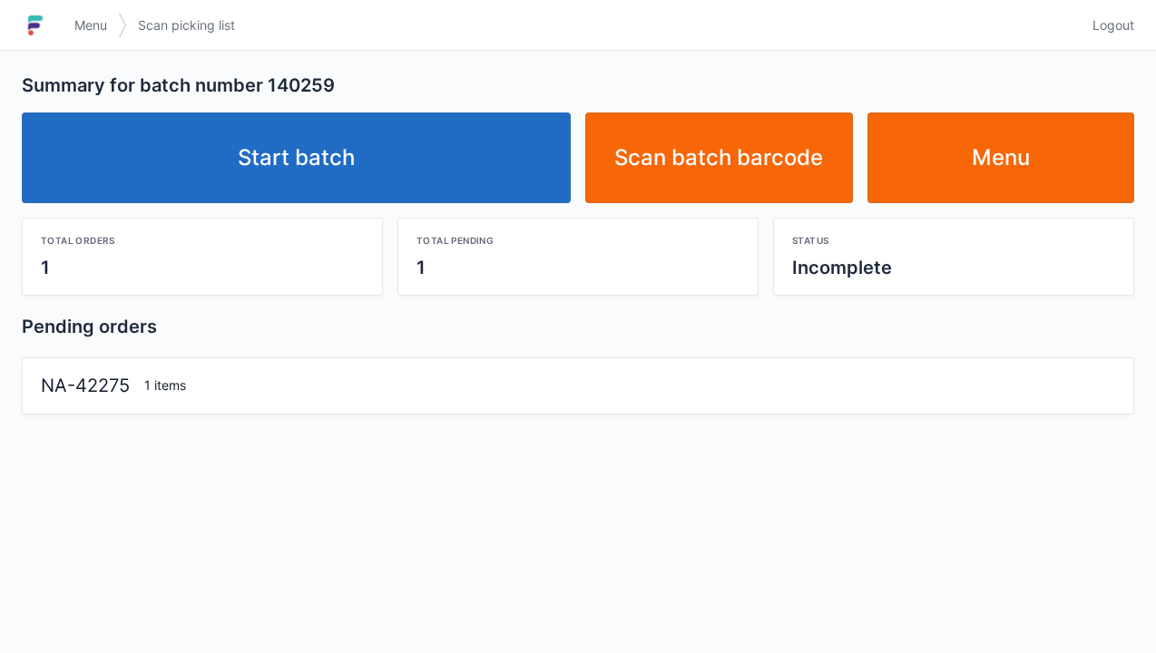
click at [395, 165] on link "Start batch" at bounding box center [296, 158] width 549 height 91
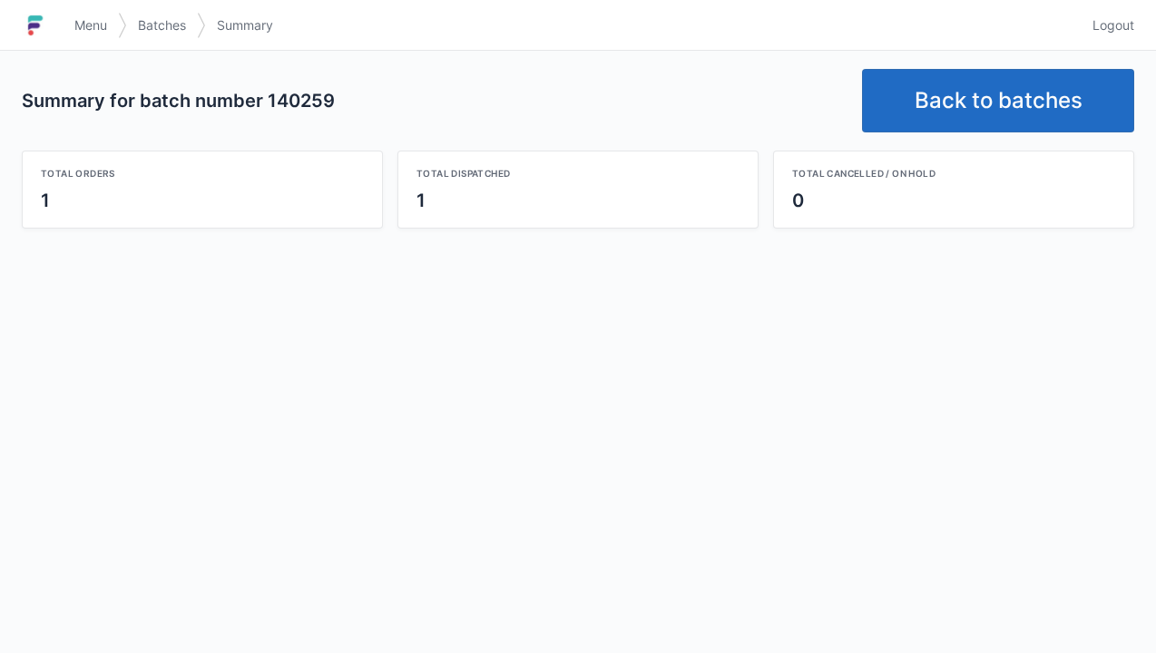
click at [975, 109] on link "Back to batches" at bounding box center [998, 101] width 272 height 64
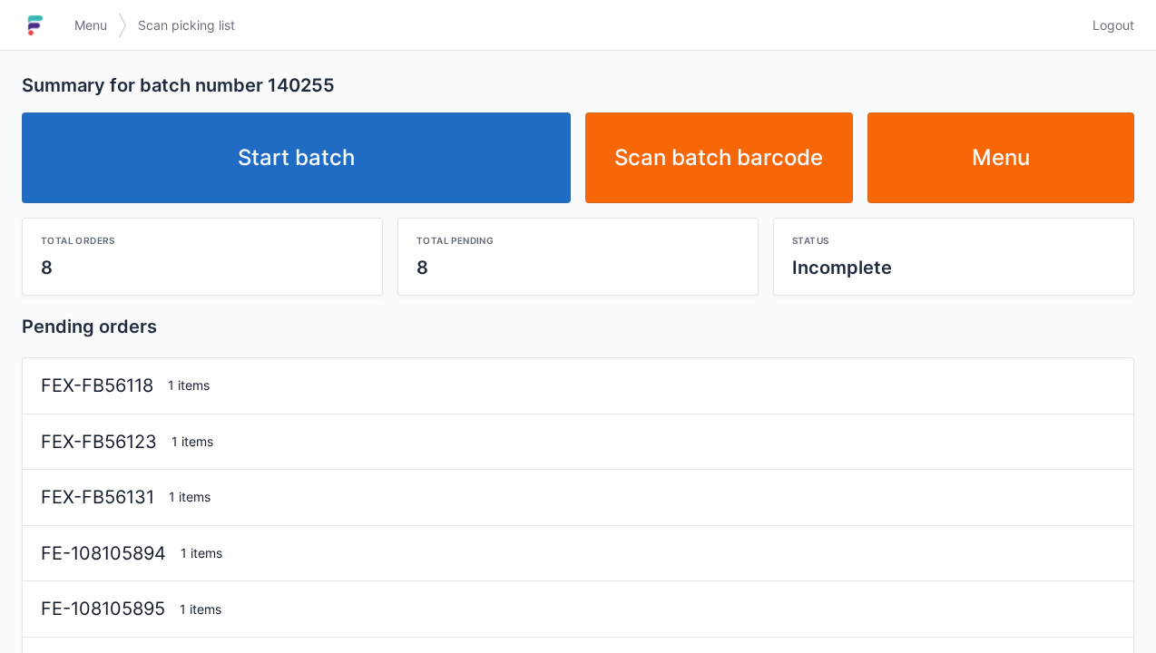
click at [396, 169] on link "Start batch" at bounding box center [296, 158] width 549 height 91
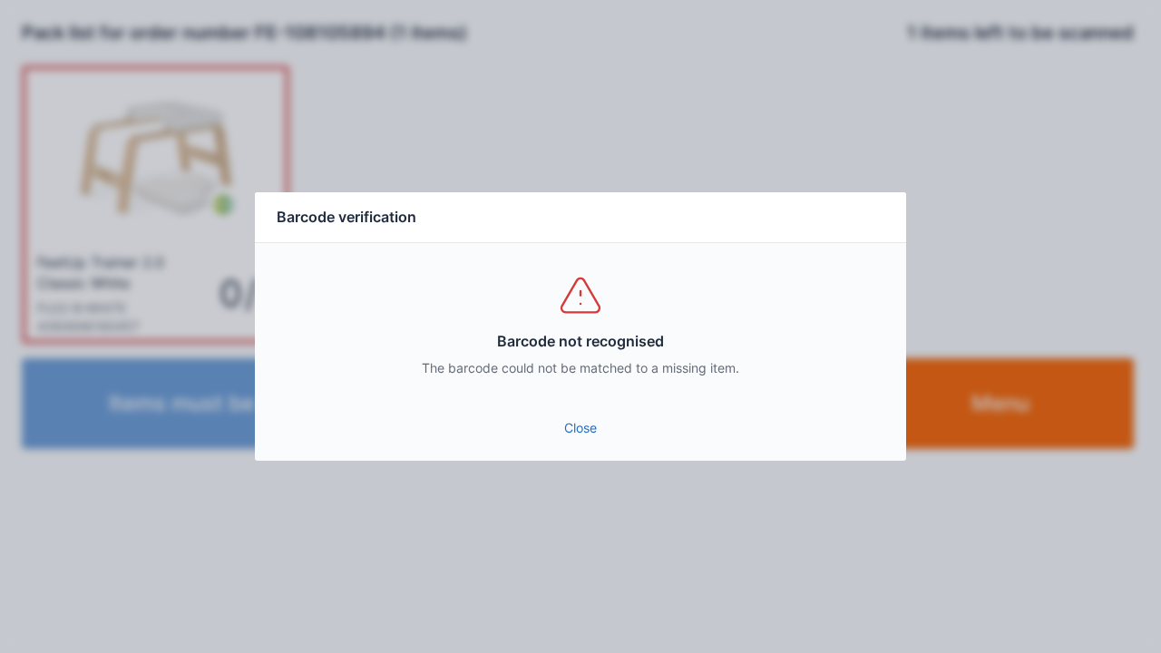
click at [585, 438] on link "Close" at bounding box center [580, 428] width 622 height 33
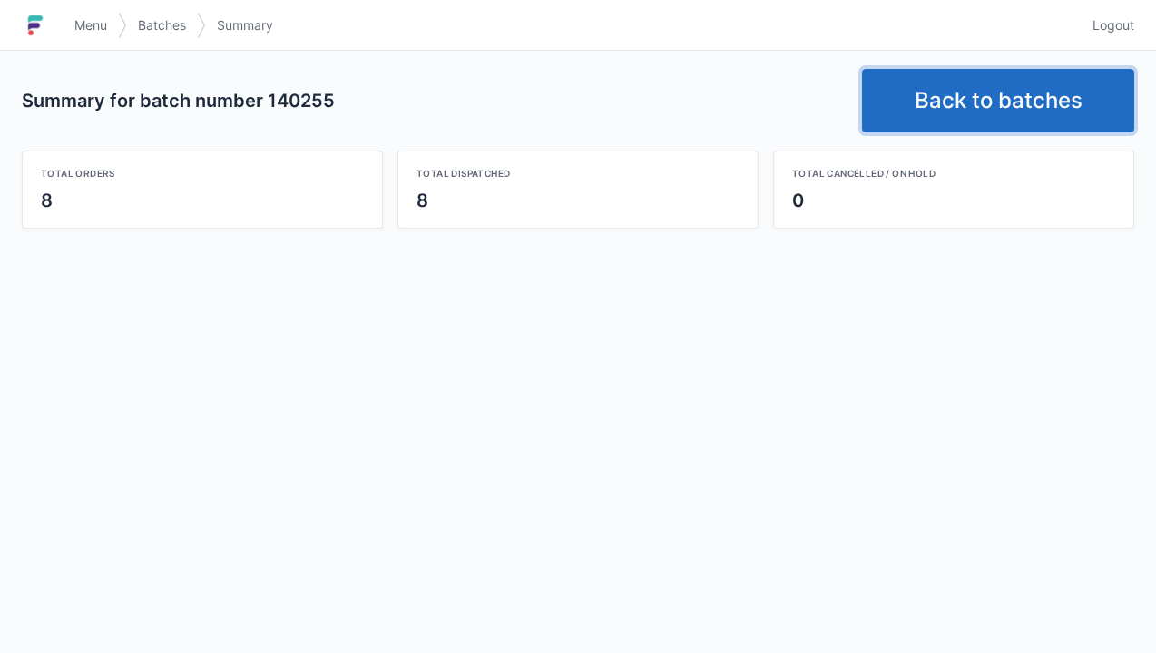
click at [994, 114] on link "Back to batches" at bounding box center [998, 101] width 272 height 64
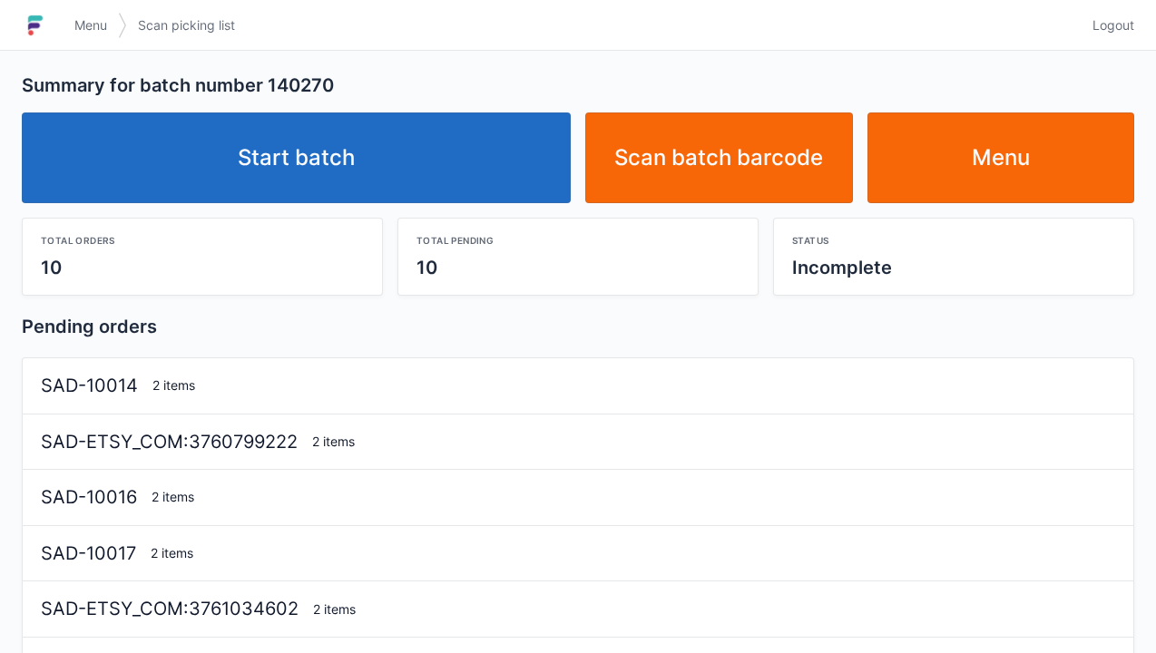
click at [402, 173] on link "Start batch" at bounding box center [296, 158] width 549 height 91
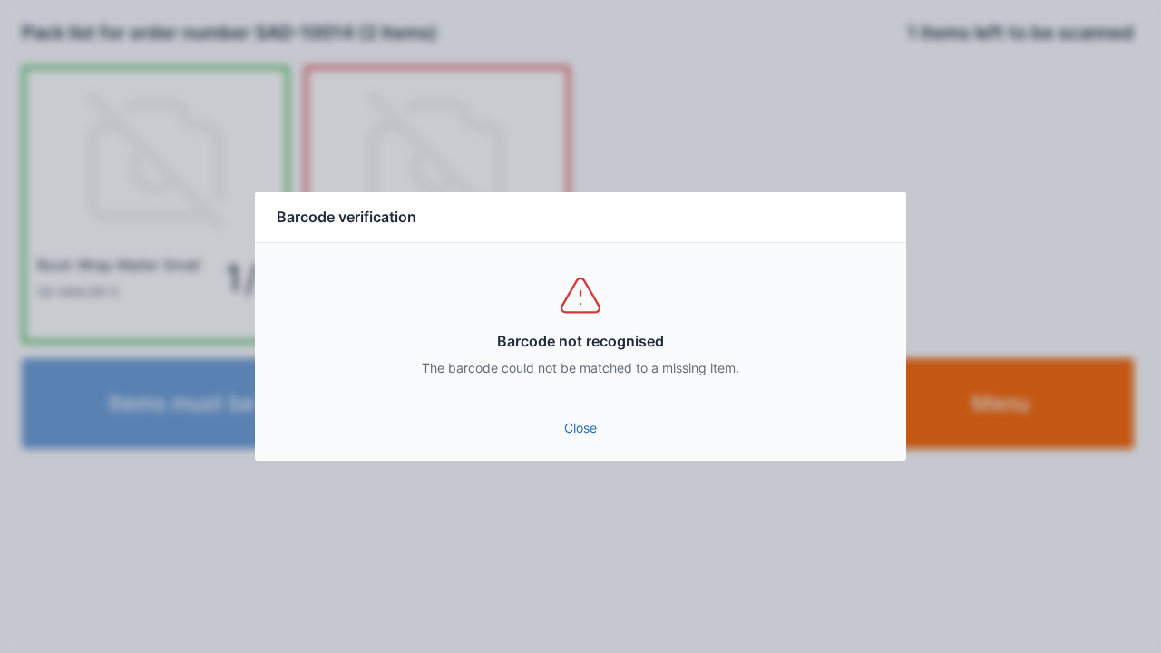
click at [593, 436] on link "Close" at bounding box center [580, 428] width 622 height 33
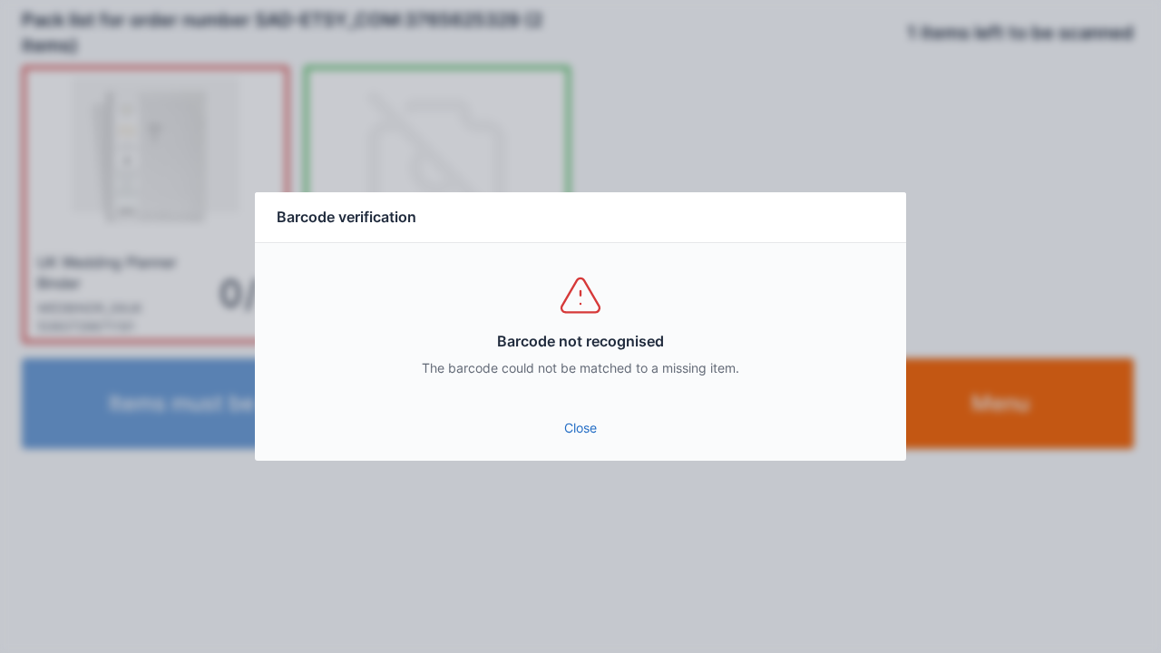
click at [599, 439] on link "Close" at bounding box center [580, 428] width 622 height 33
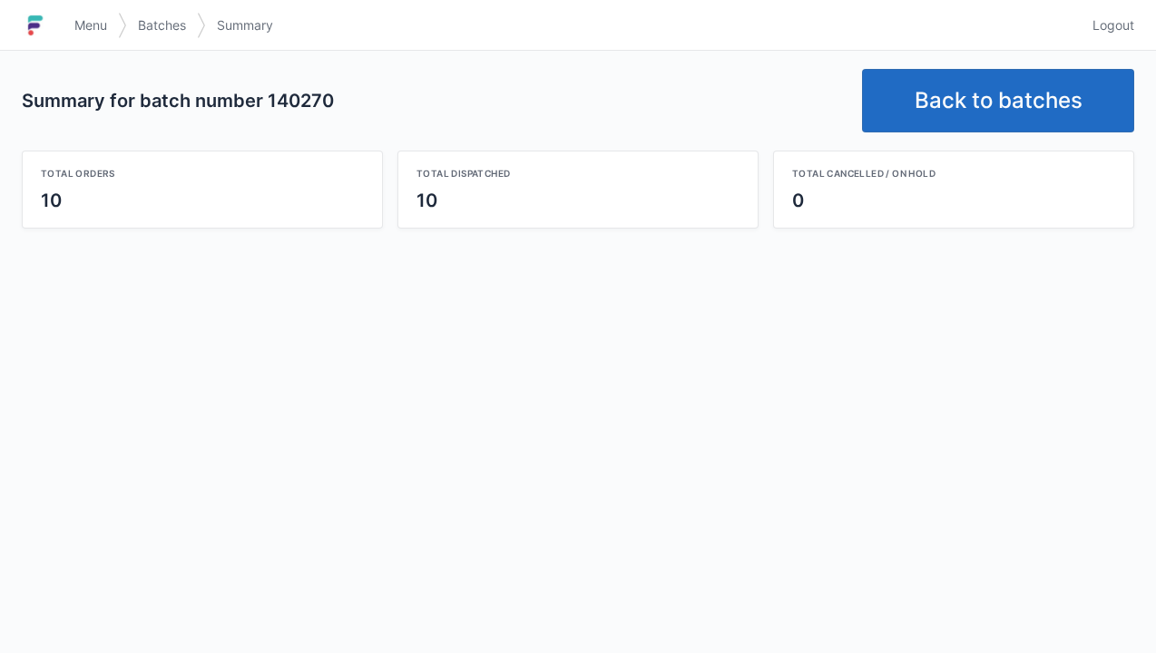
click at [976, 122] on link "Back to batches" at bounding box center [998, 101] width 272 height 64
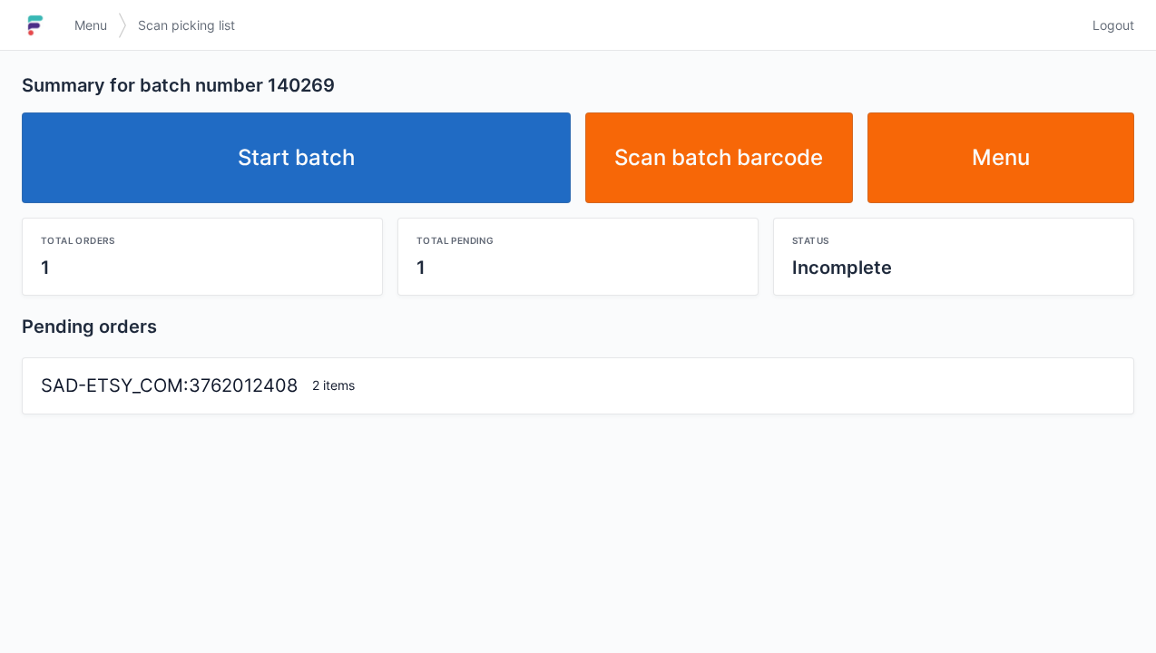
click at [370, 166] on link "Start batch" at bounding box center [296, 158] width 549 height 91
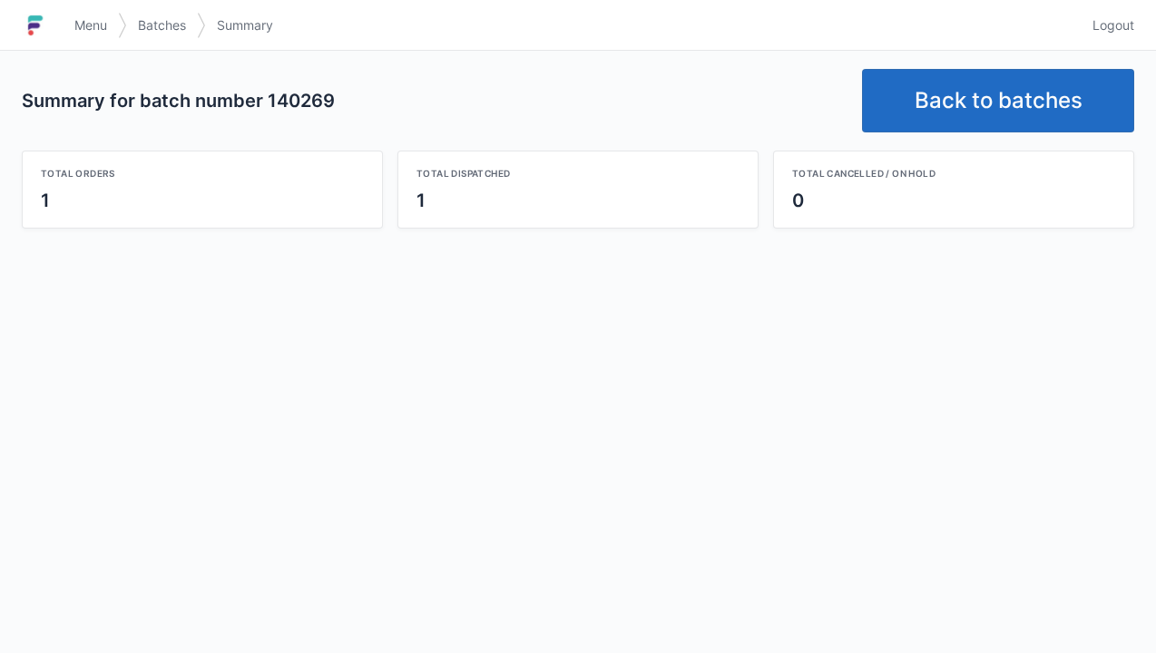
click at [1005, 109] on link "Back to batches" at bounding box center [998, 101] width 272 height 64
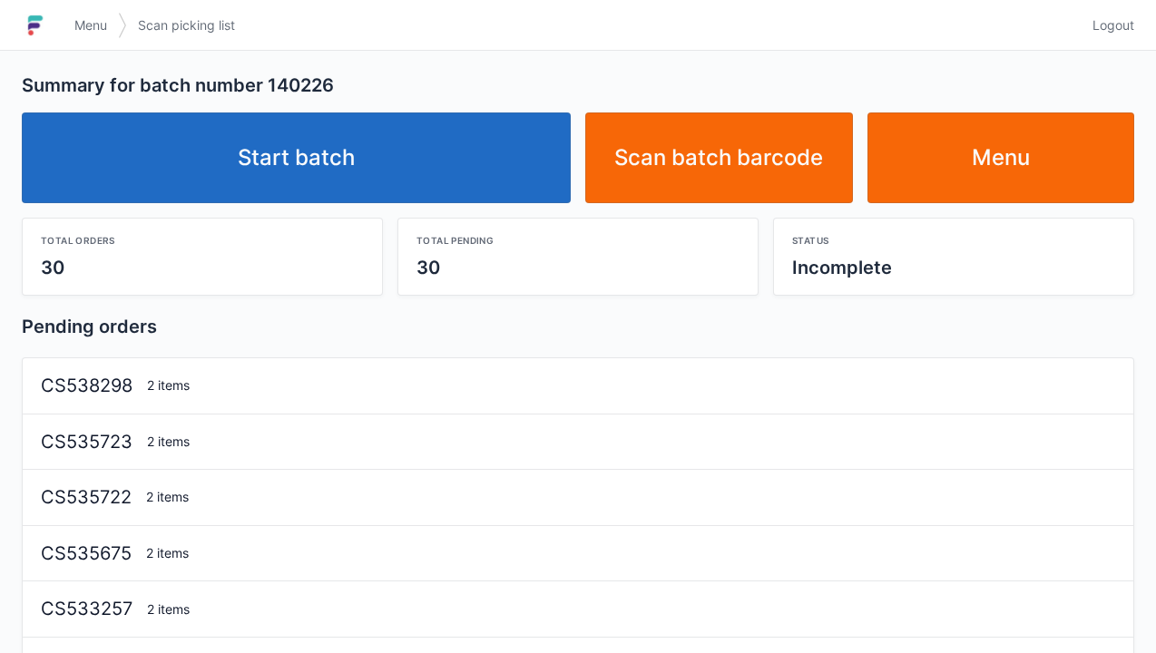
click at [437, 159] on link "Start batch" at bounding box center [296, 158] width 549 height 91
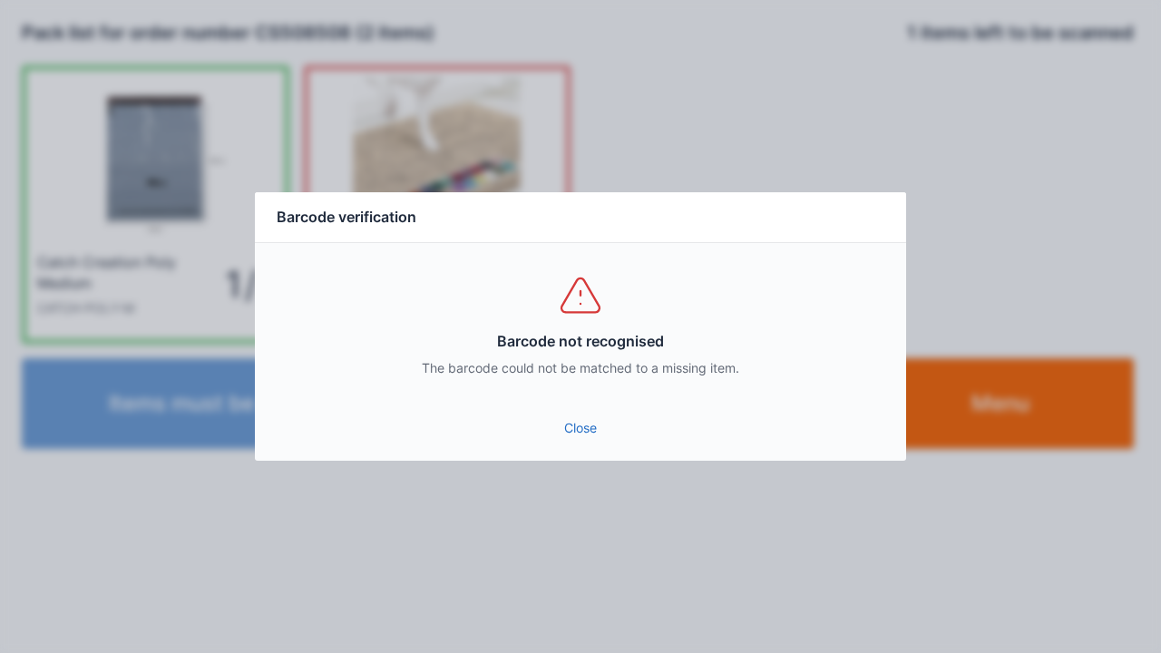
click at [589, 440] on link "Close" at bounding box center [580, 428] width 622 height 33
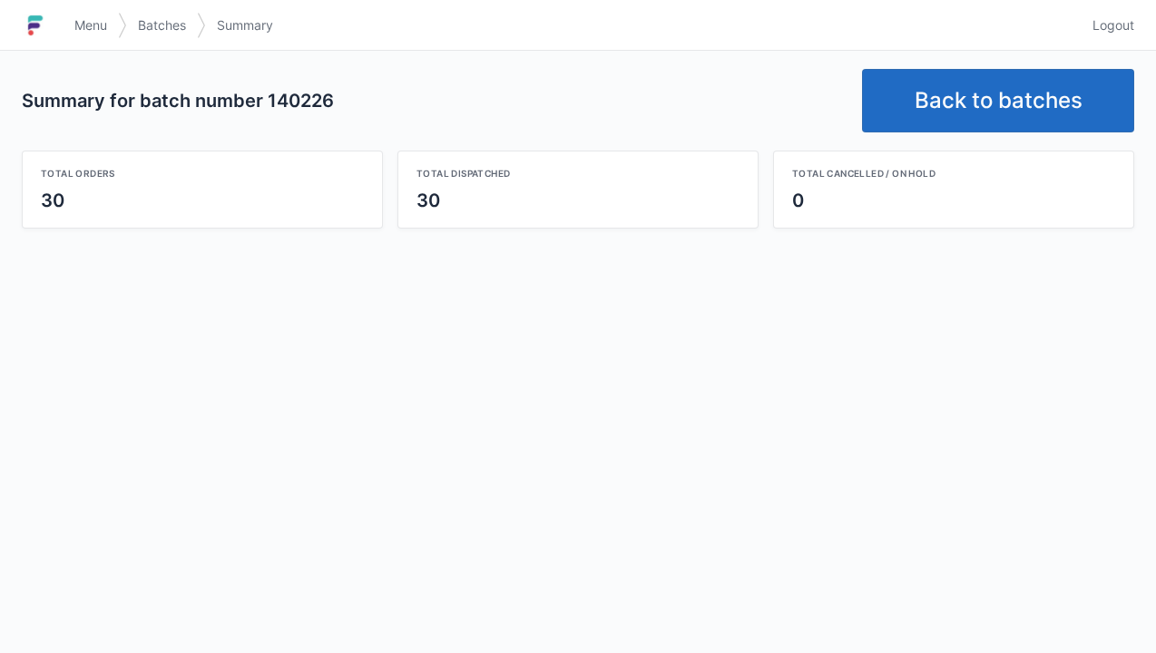
click at [1010, 99] on link "Back to batches" at bounding box center [998, 101] width 272 height 64
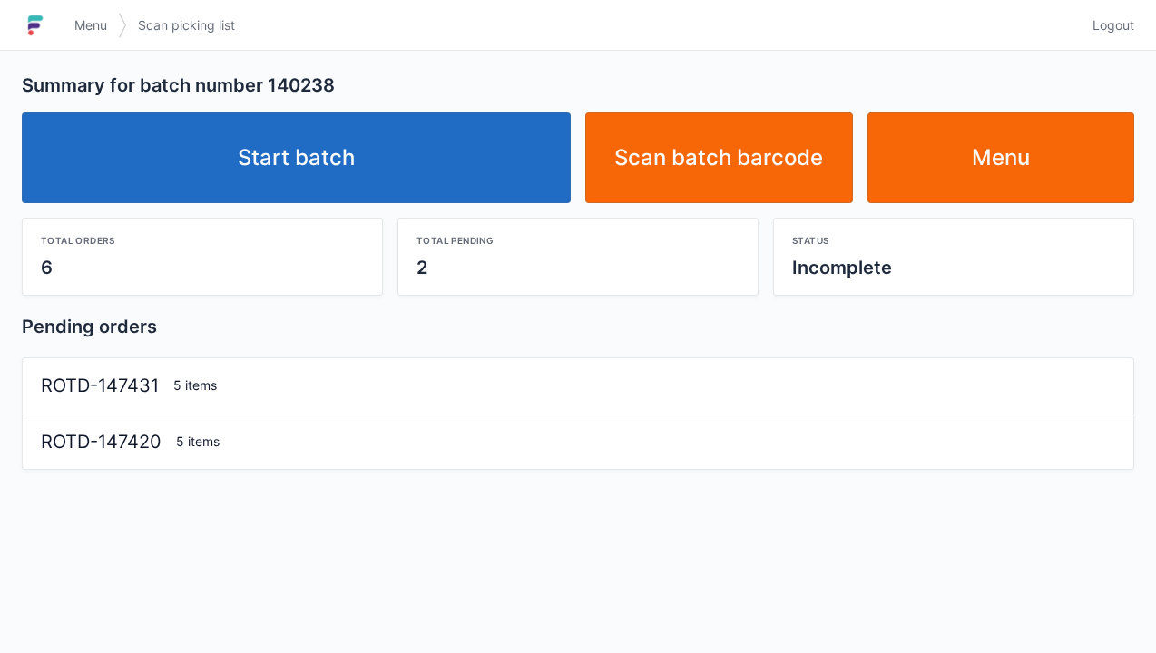
click at [466, 158] on link "Start batch" at bounding box center [296, 158] width 549 height 91
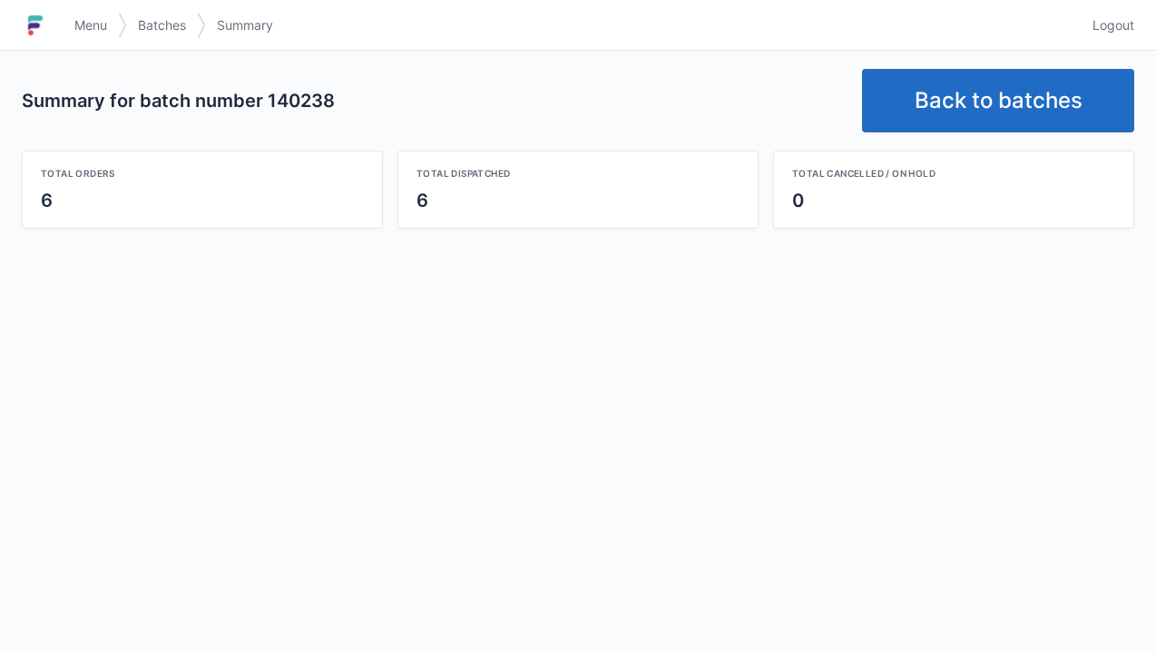
click at [1034, 80] on link "Back to batches" at bounding box center [998, 101] width 272 height 64
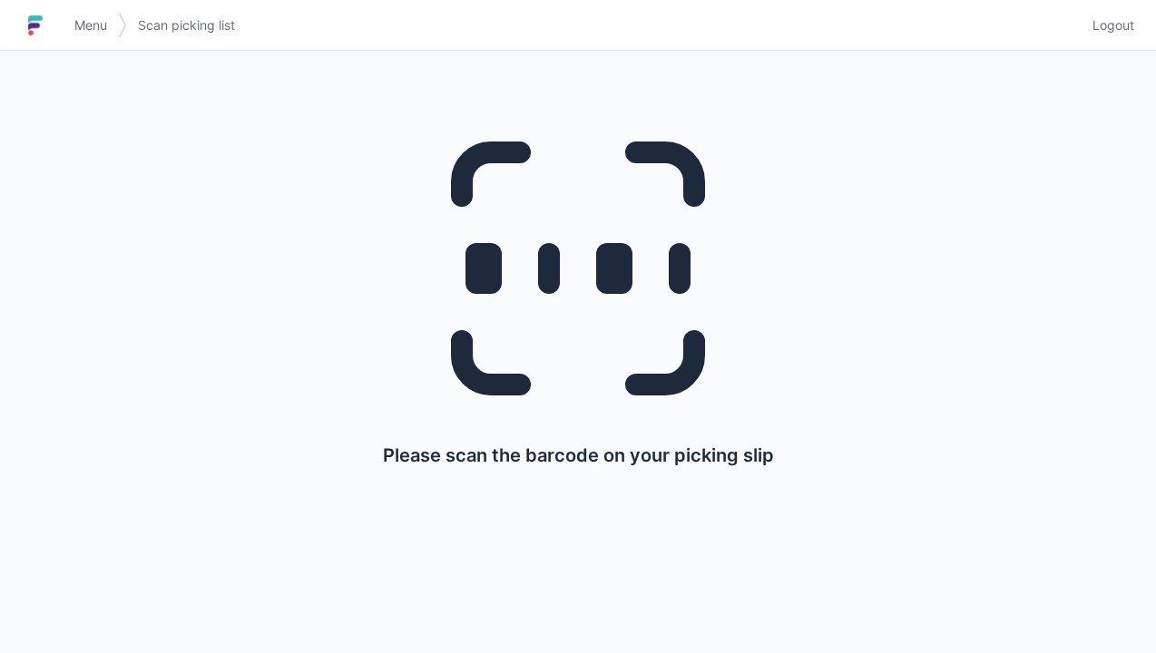
click at [1131, 20] on span "Logout" at bounding box center [1113, 25] width 42 height 18
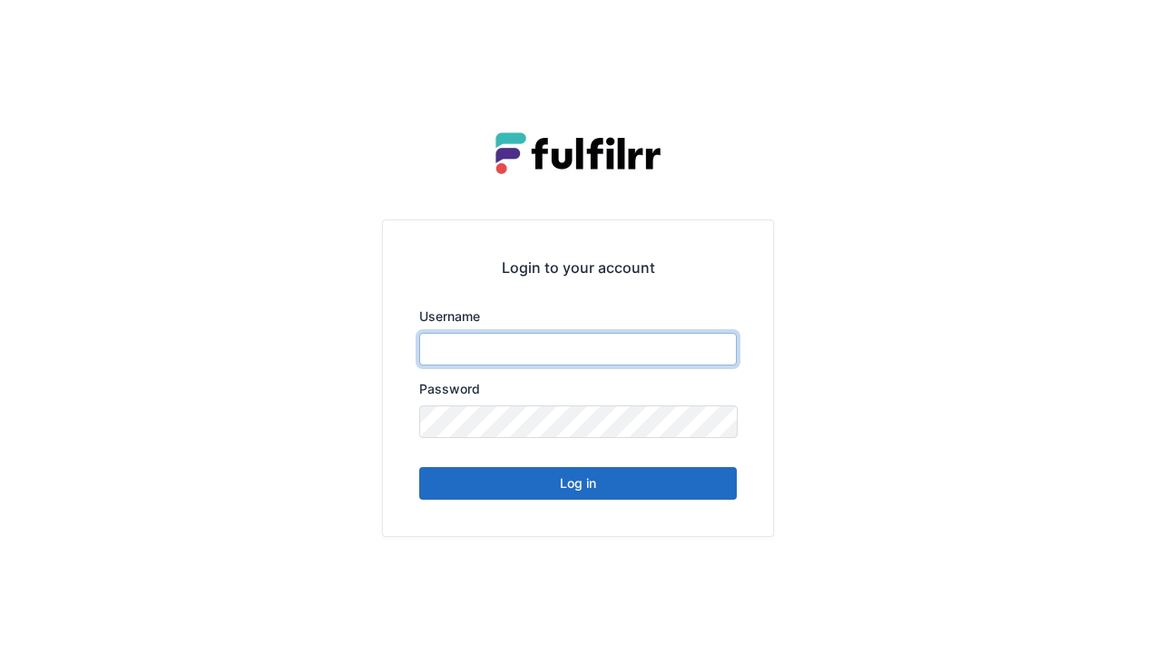
type input "******"
click at [670, 470] on button "Log in" at bounding box center [578, 483] width 318 height 33
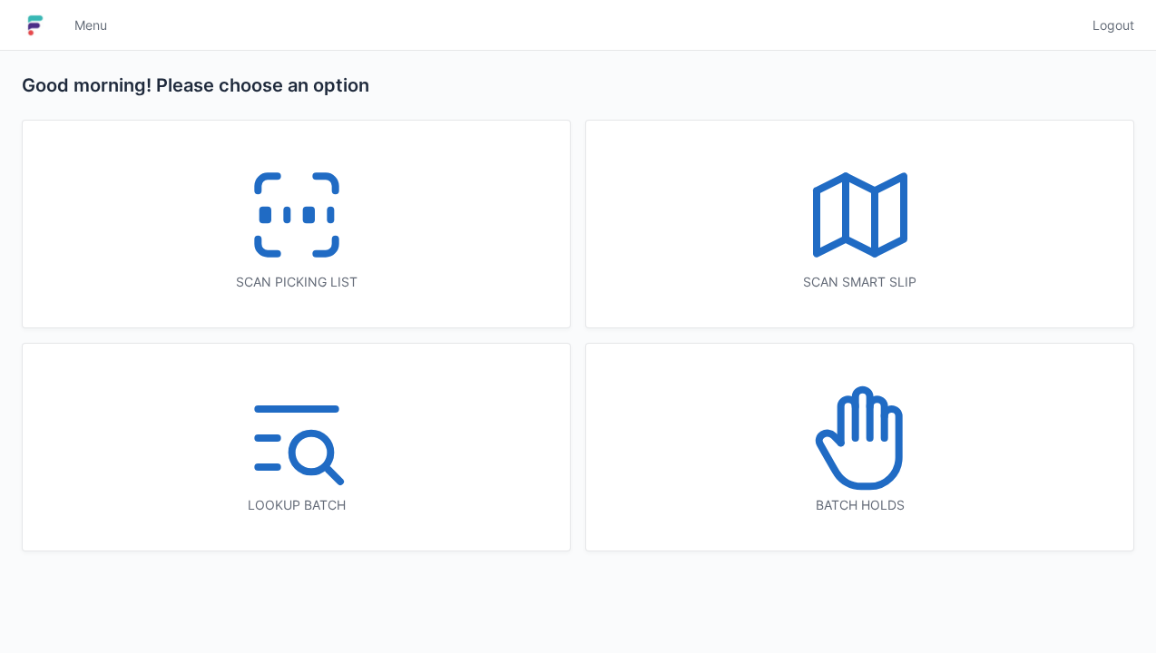
click at [287, 216] on line at bounding box center [287, 216] width 0 height 10
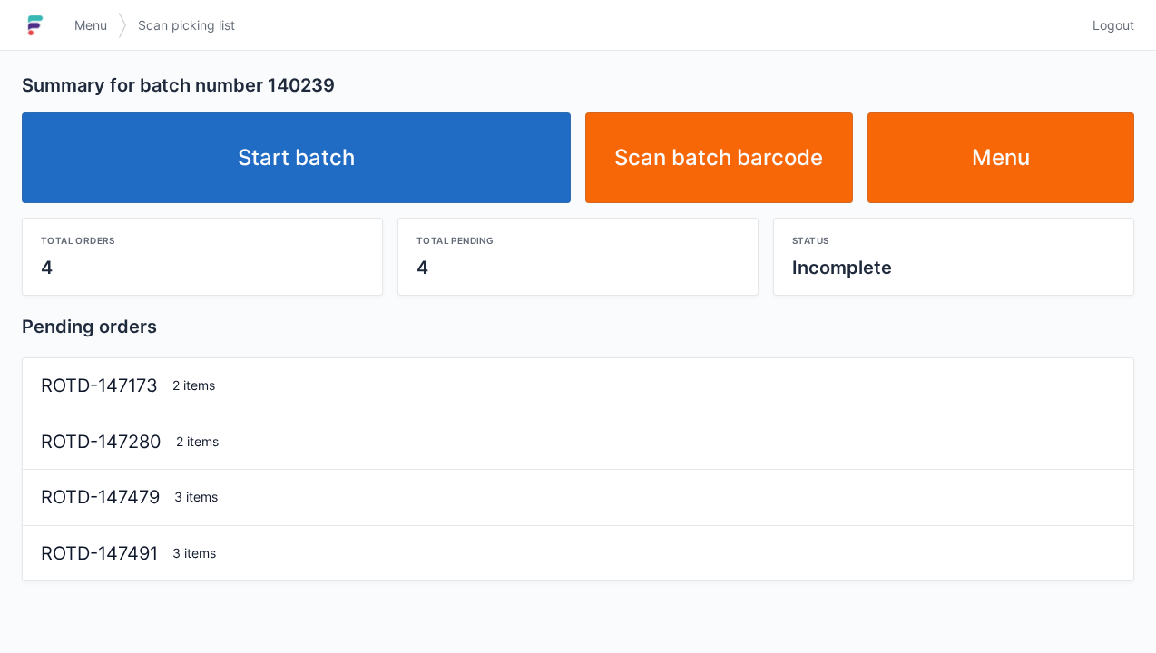
click at [399, 168] on link "Start batch" at bounding box center [296, 158] width 549 height 91
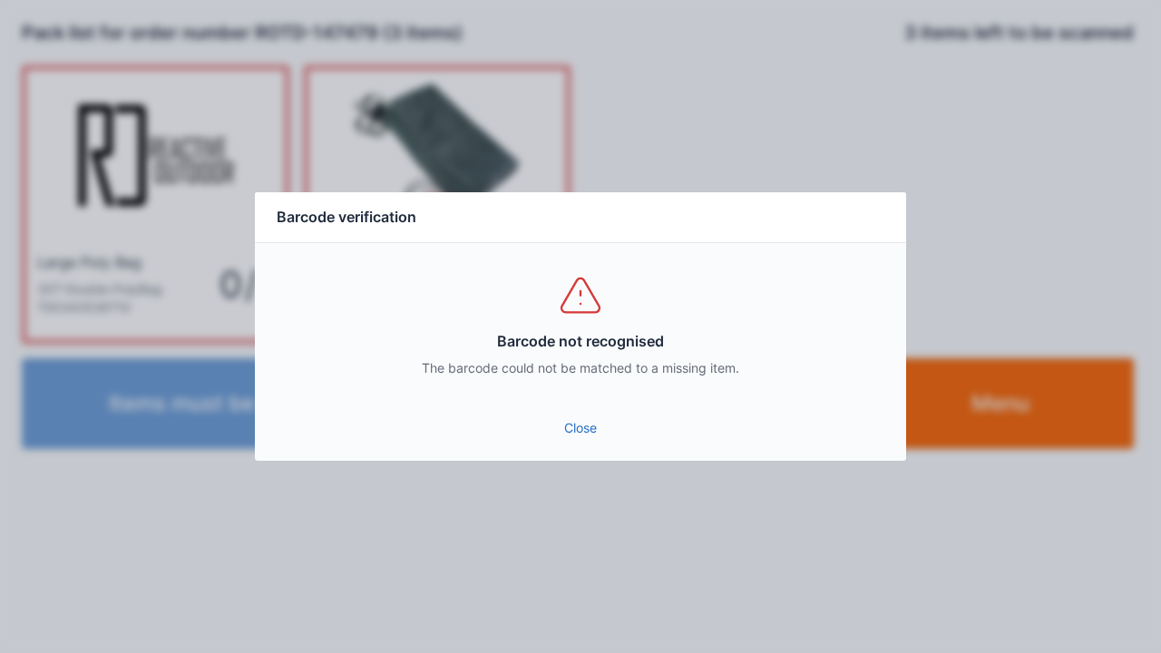
click at [584, 443] on link "Close" at bounding box center [580, 428] width 622 height 33
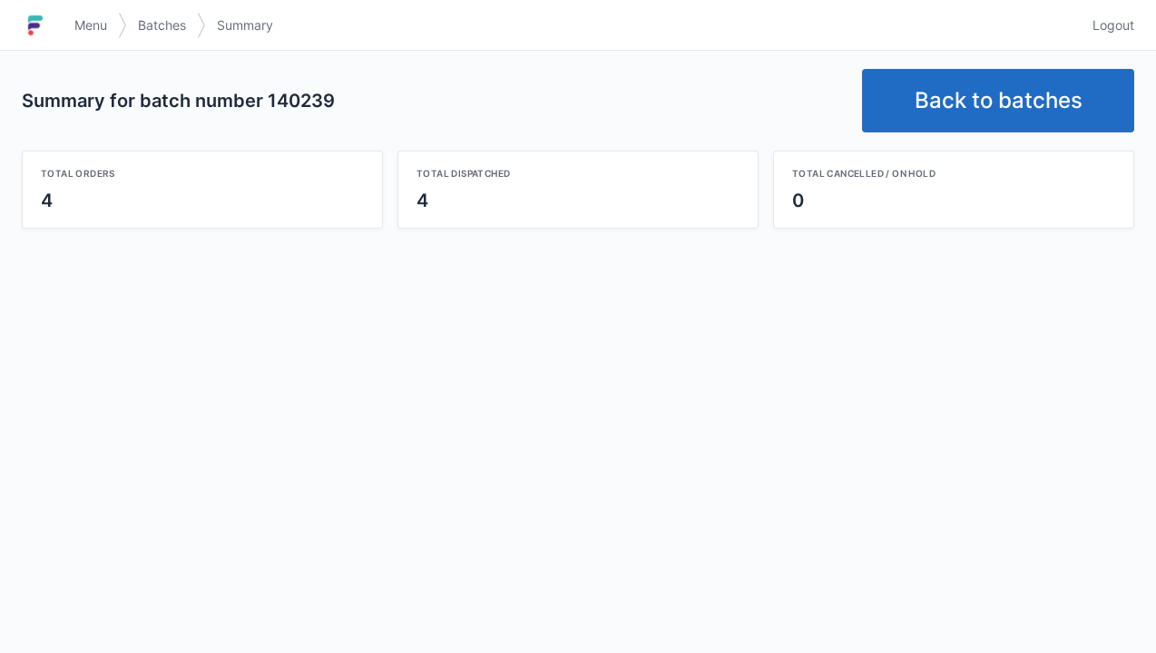
click at [955, 119] on link "Back to batches" at bounding box center [998, 101] width 272 height 64
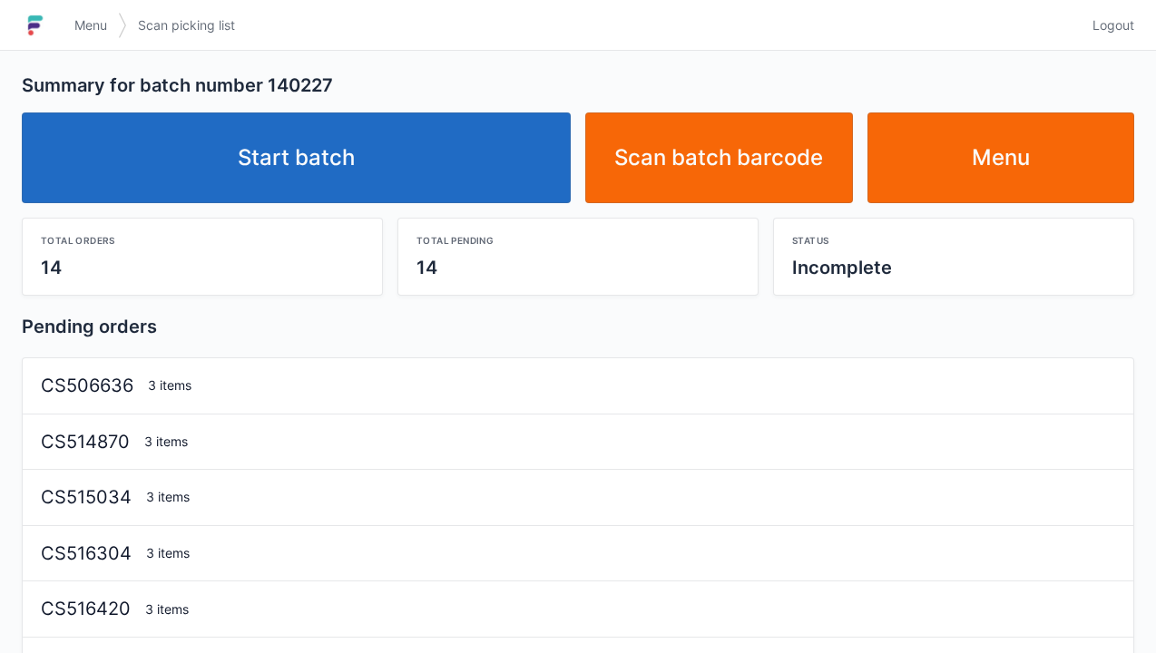
click at [426, 181] on link "Start batch" at bounding box center [296, 158] width 549 height 91
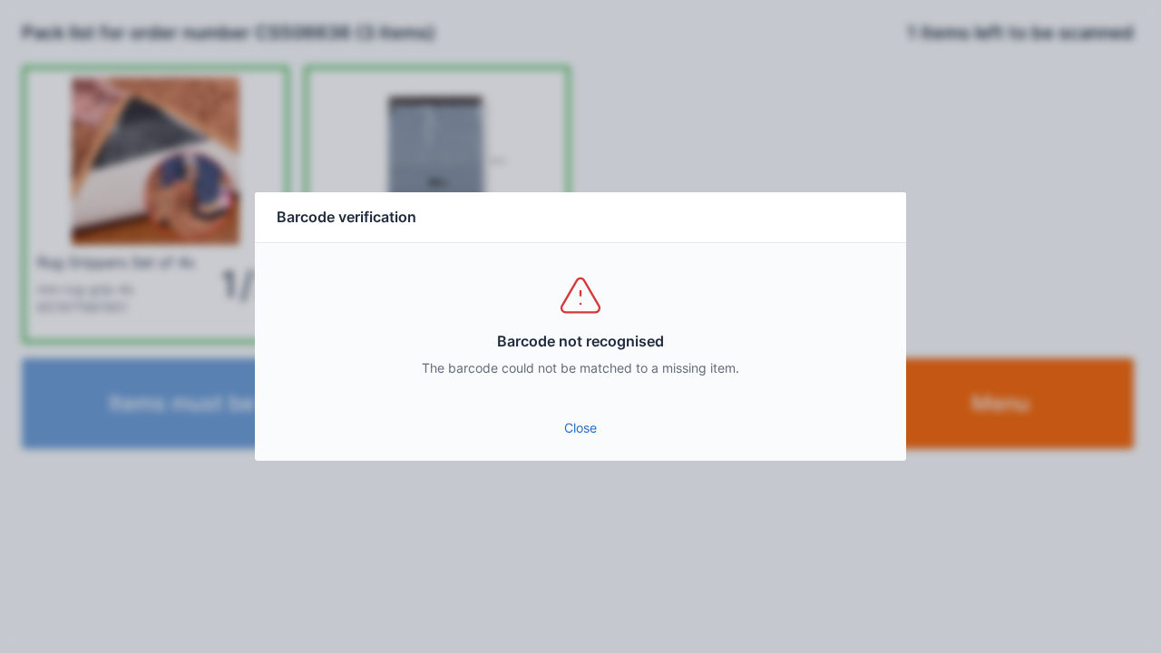
click at [559, 454] on div "Close" at bounding box center [580, 434] width 651 height 54
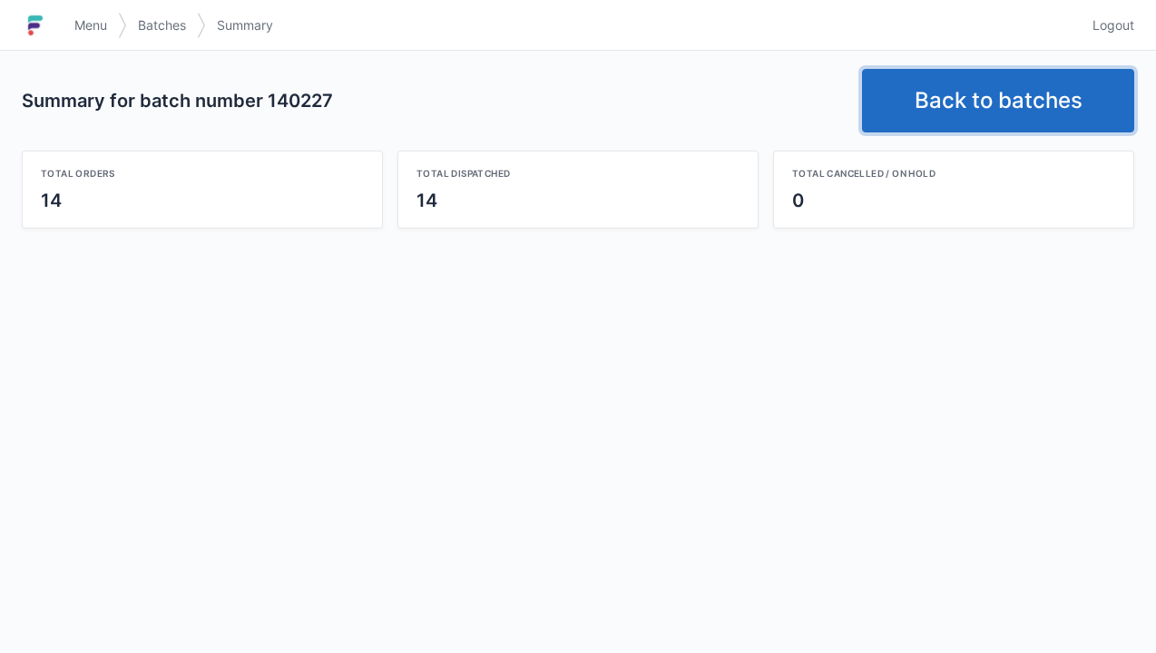
click at [1023, 116] on link "Back to batches" at bounding box center [998, 101] width 272 height 64
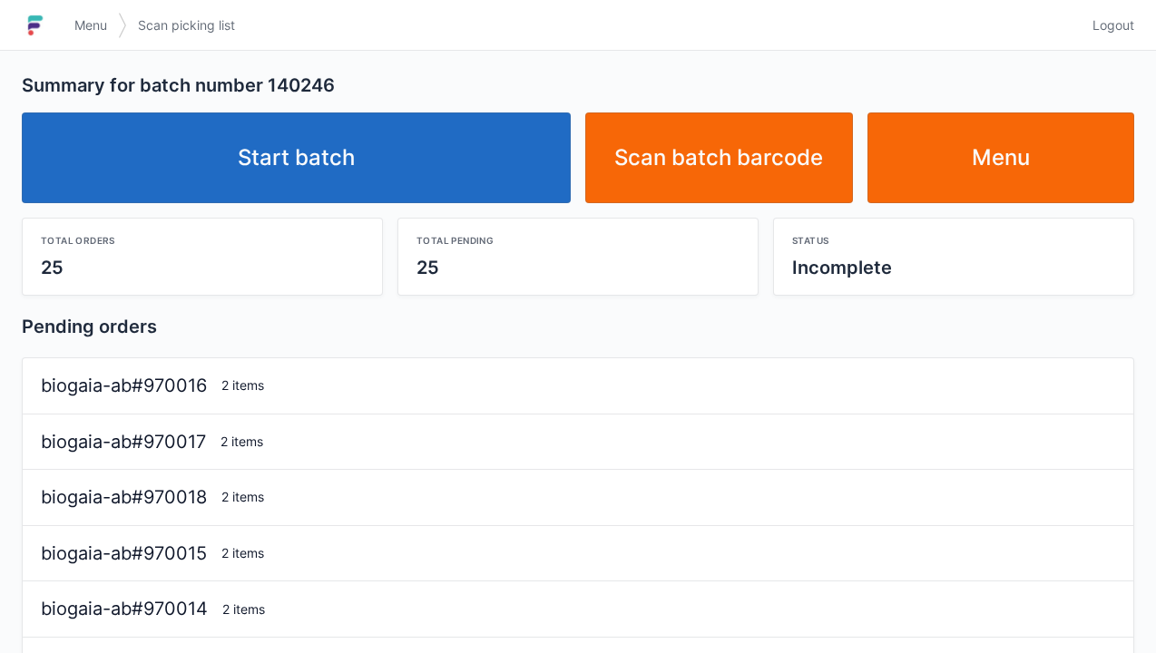
click at [454, 175] on link "Start batch" at bounding box center [296, 158] width 549 height 91
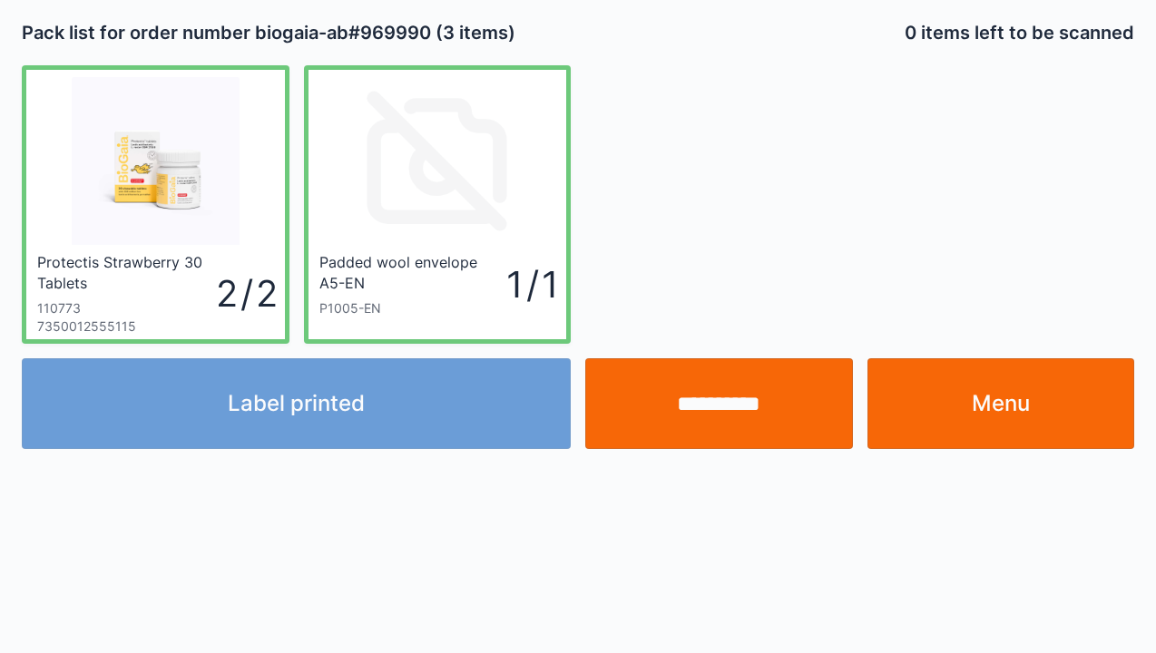
click at [955, 414] on link "Menu" at bounding box center [1001, 403] width 268 height 91
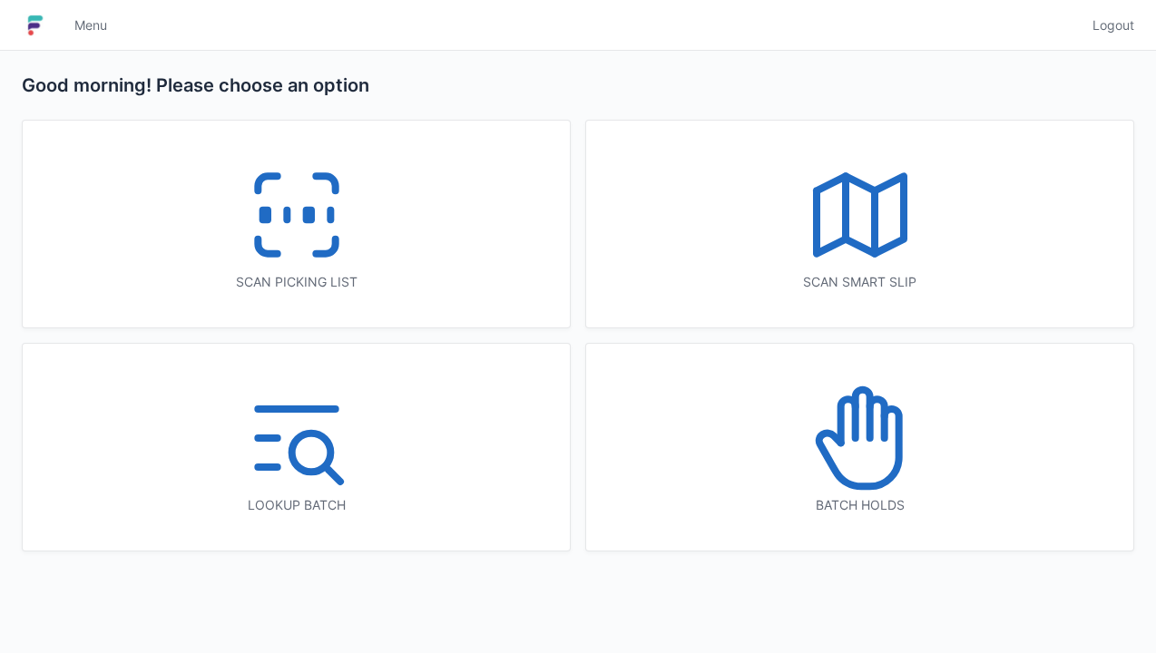
click at [240, 176] on icon at bounding box center [297, 215] width 116 height 116
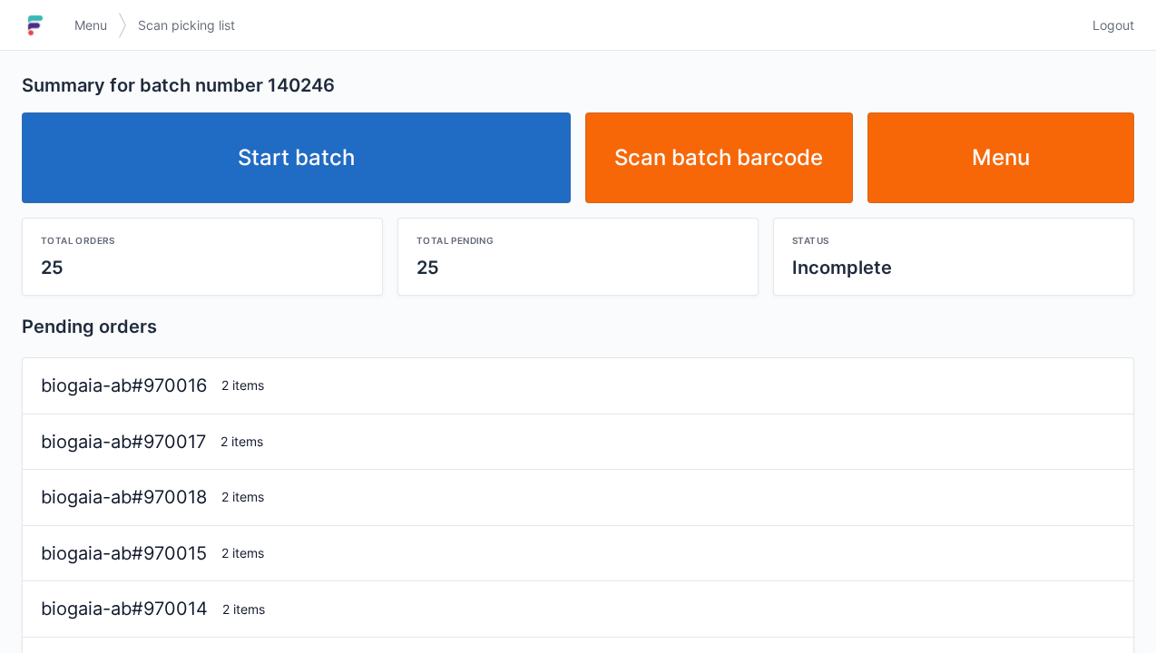
click at [382, 186] on link "Start batch" at bounding box center [296, 158] width 549 height 91
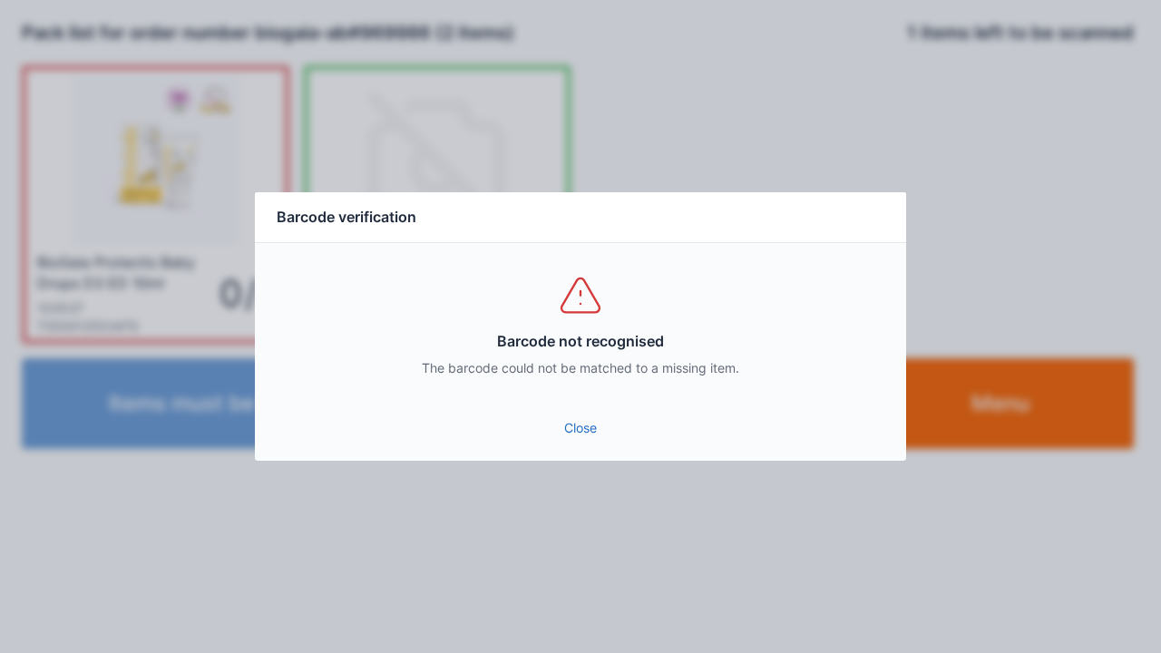
click at [593, 403] on div "Barcode not recognised The barcode could not be matched to a missing item." at bounding box center [580, 324] width 651 height 163
click at [586, 438] on link "Close" at bounding box center [580, 428] width 622 height 33
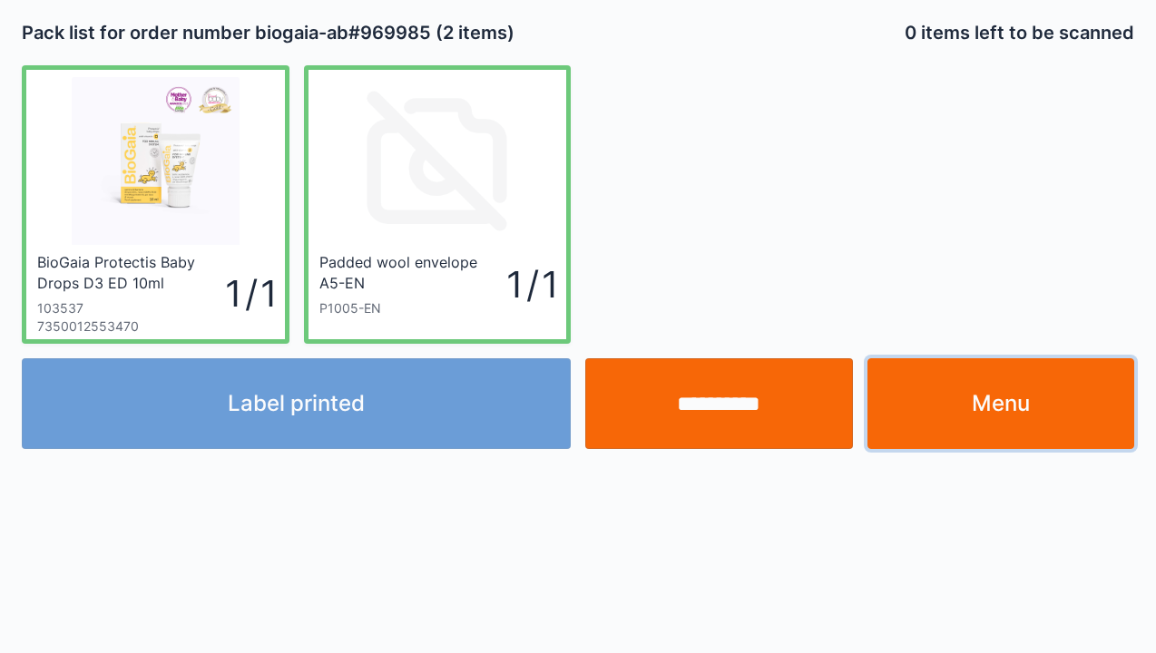
click at [1018, 418] on link "Menu" at bounding box center [1001, 403] width 268 height 91
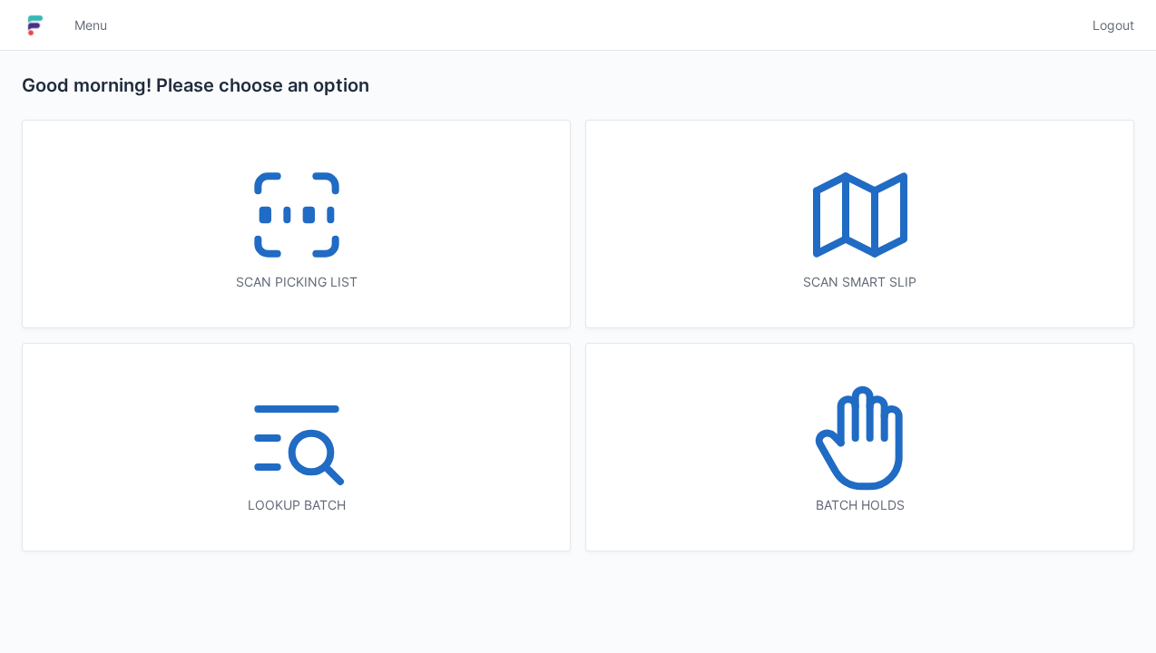
click at [292, 256] on icon at bounding box center [297, 215] width 116 height 116
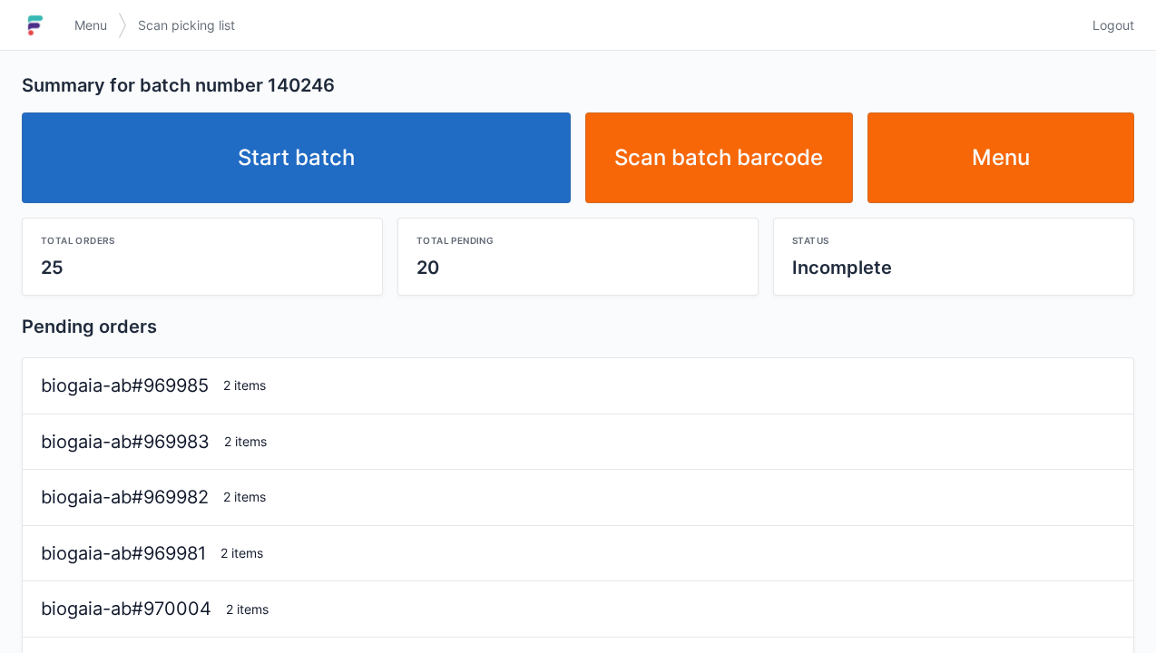
click at [394, 152] on link "Start batch" at bounding box center [296, 158] width 549 height 91
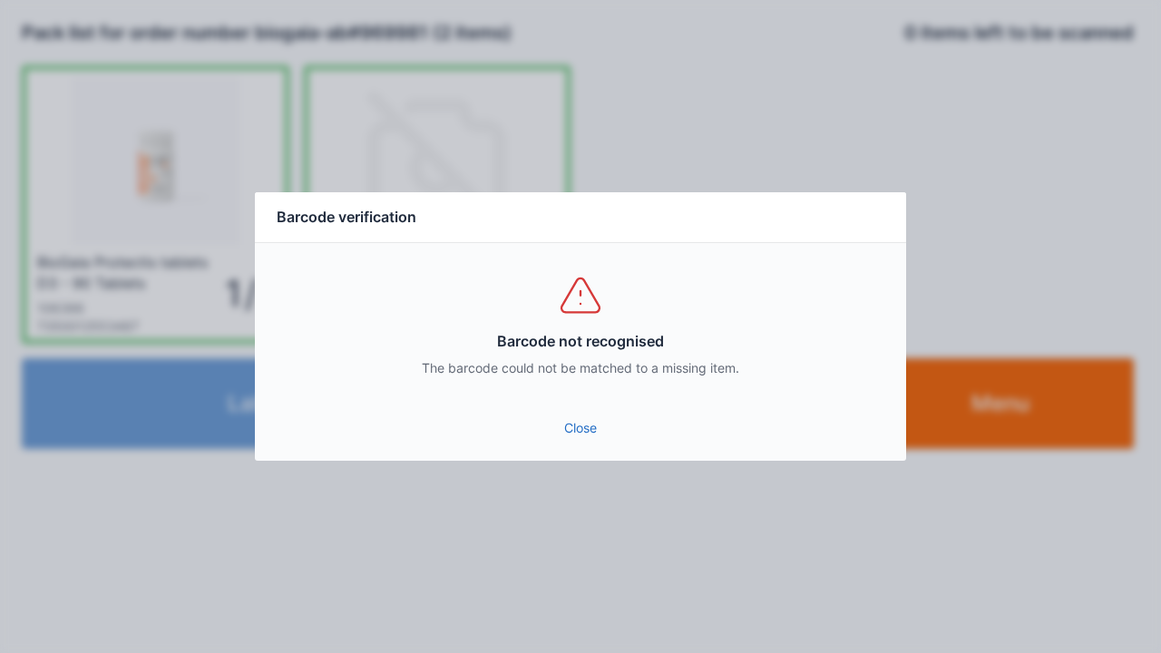
click at [591, 439] on link "Close" at bounding box center [580, 428] width 622 height 33
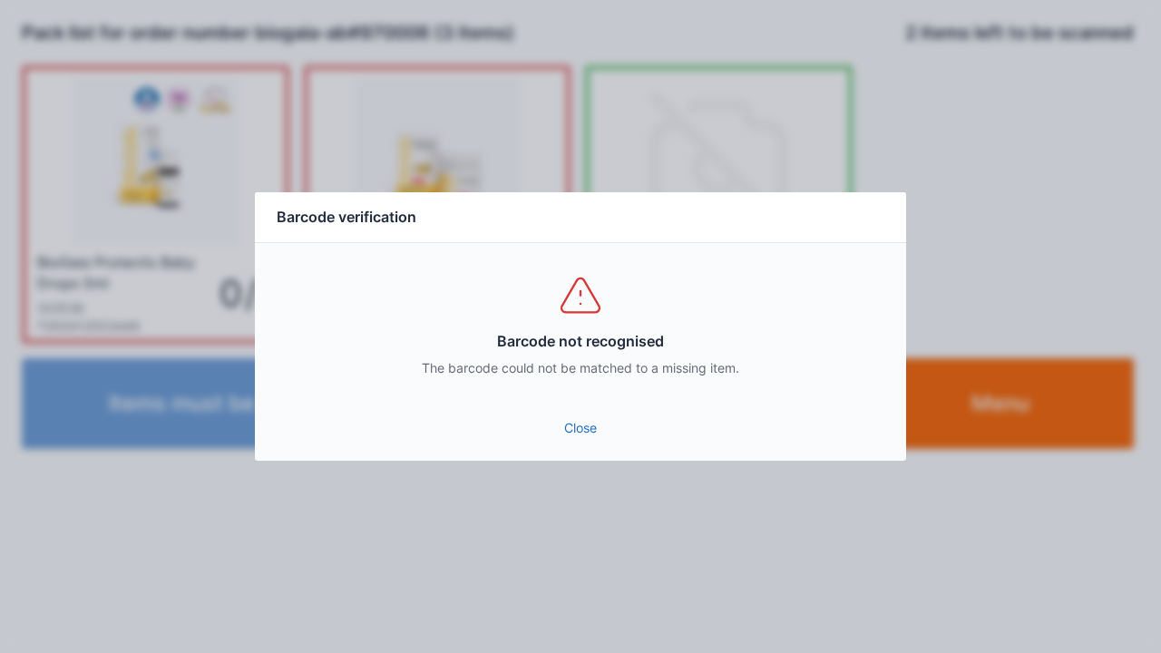
click at [579, 442] on link "Close" at bounding box center [580, 428] width 622 height 33
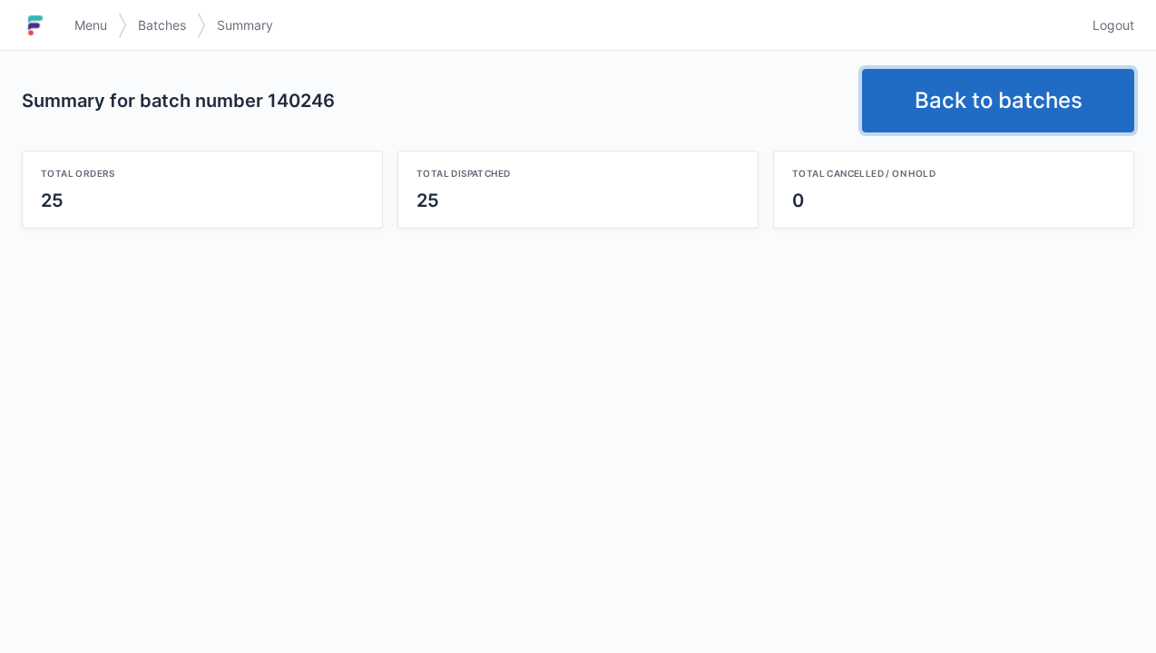
click at [928, 121] on link "Back to batches" at bounding box center [998, 101] width 272 height 64
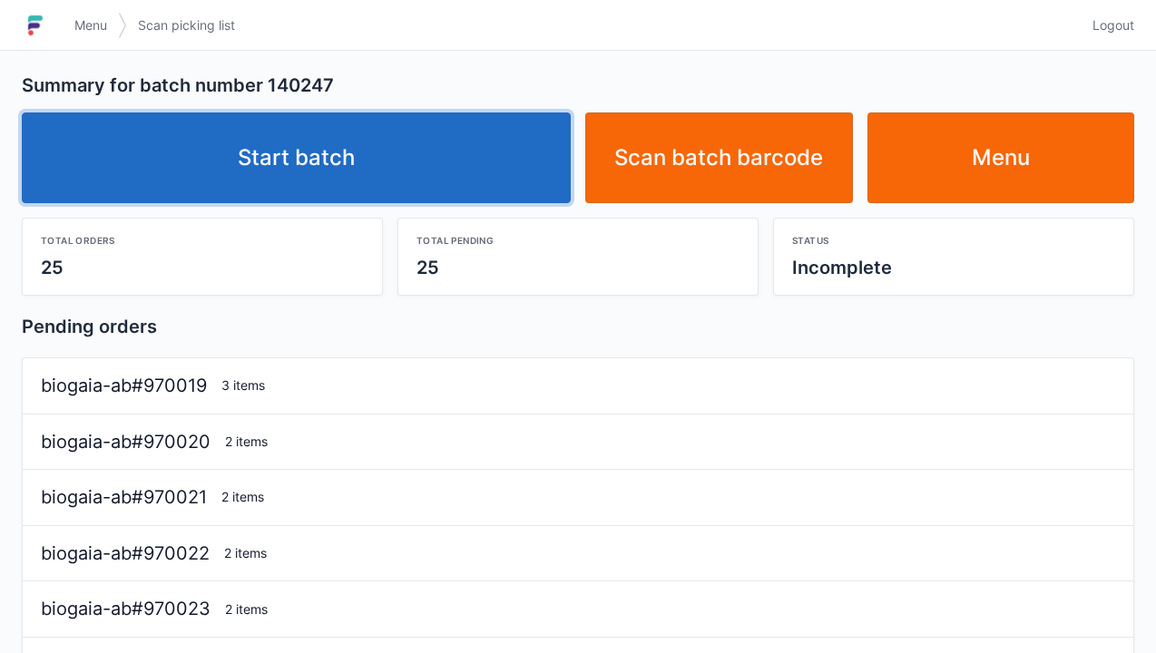
click at [465, 176] on link "Start batch" at bounding box center [296, 158] width 549 height 91
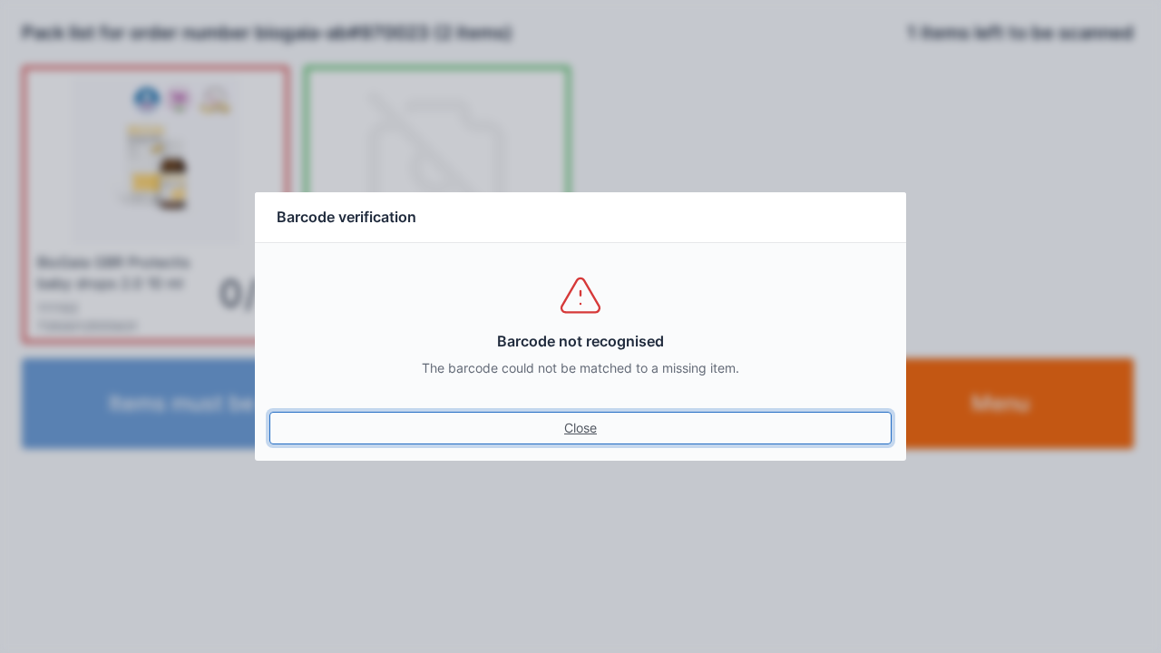
click at [602, 428] on link "Close" at bounding box center [580, 428] width 622 height 33
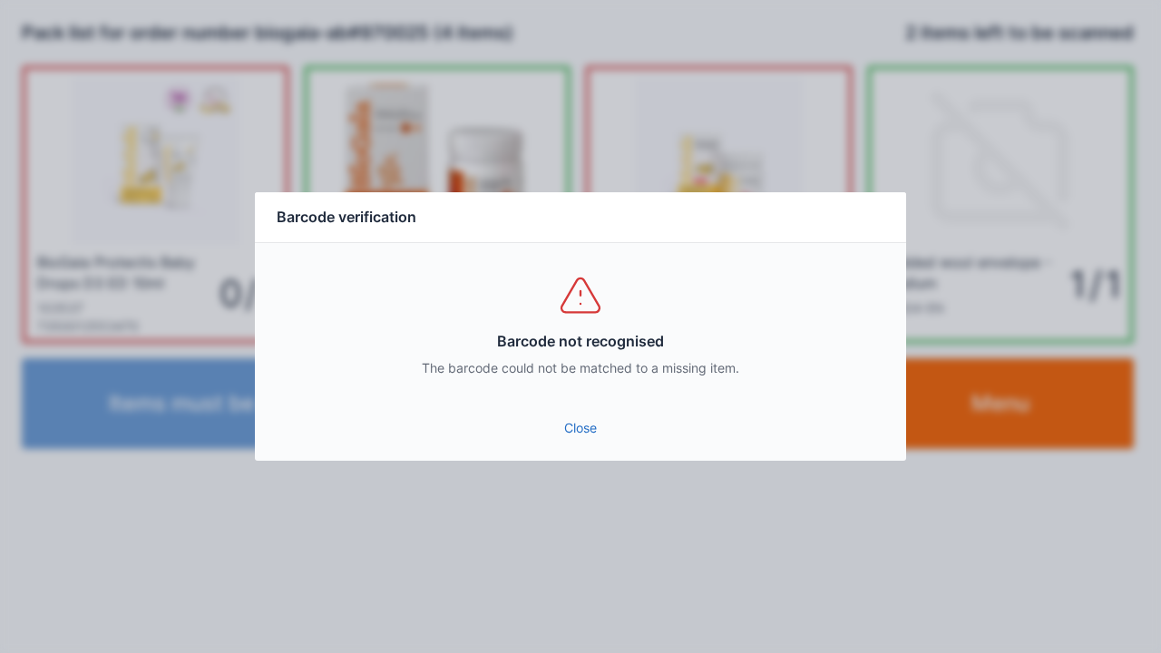
click at [573, 436] on link "Close" at bounding box center [580, 428] width 622 height 33
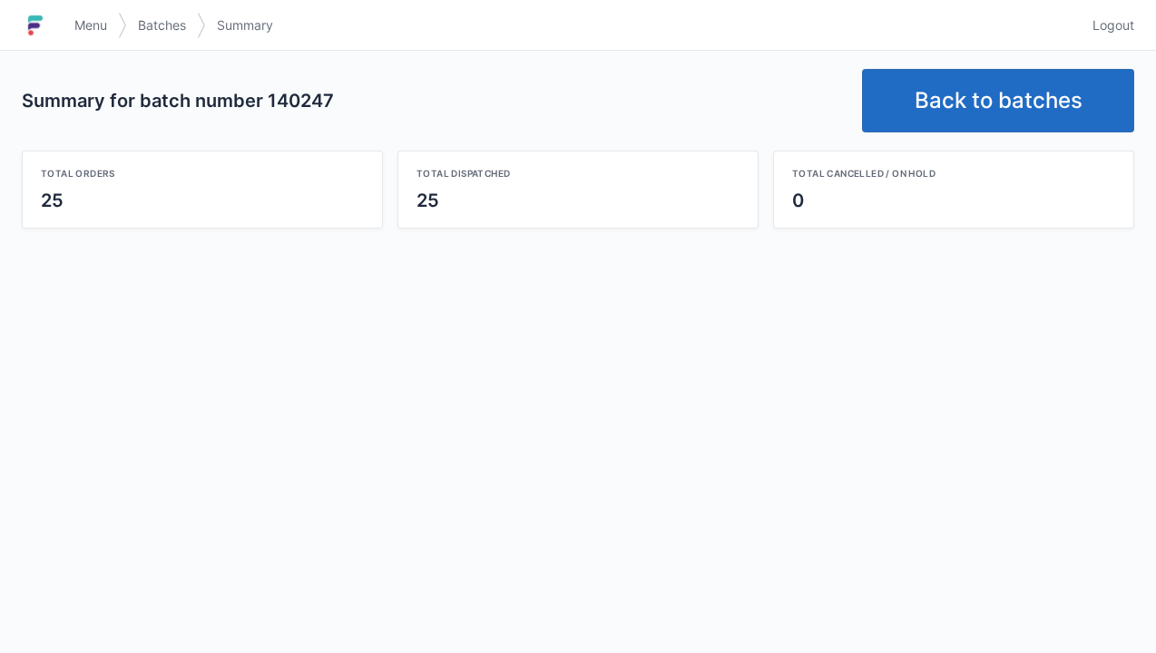
click at [85, 19] on span "Menu" at bounding box center [90, 25] width 33 height 18
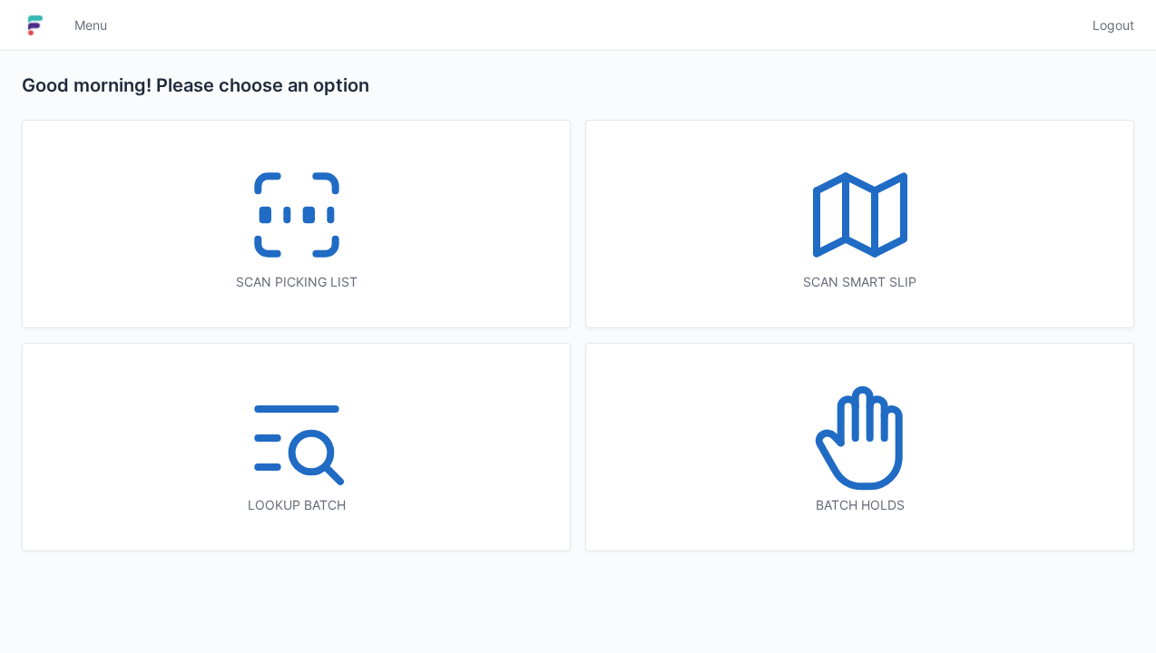
click at [893, 447] on icon at bounding box center [860, 438] width 116 height 116
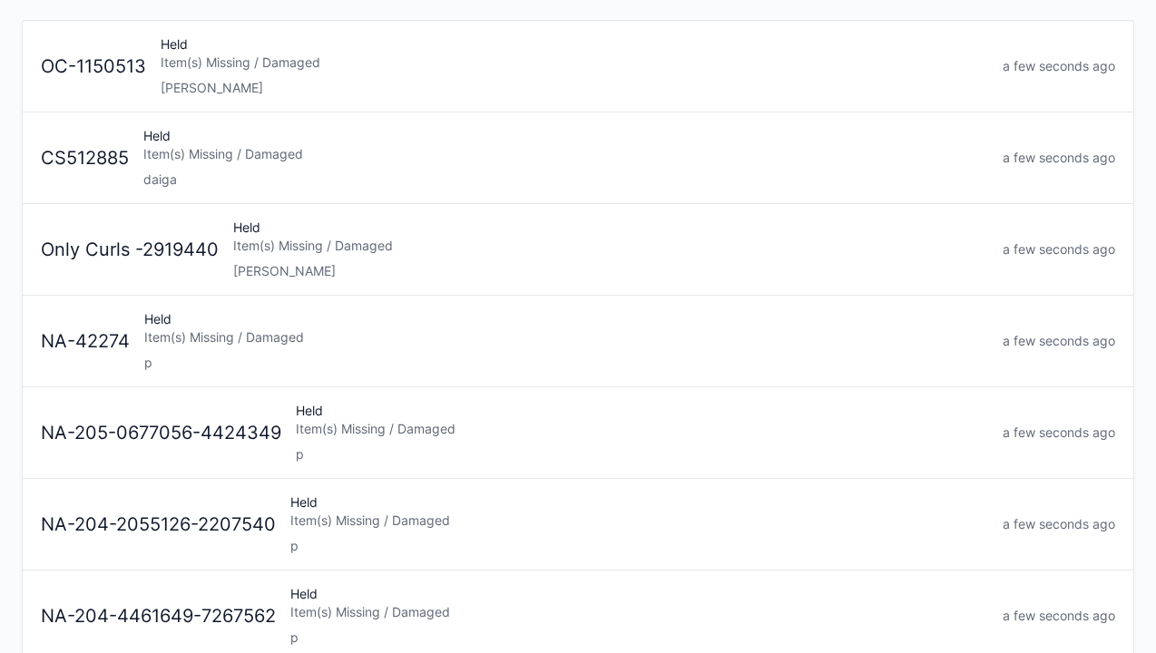
scroll to position [204, 0]
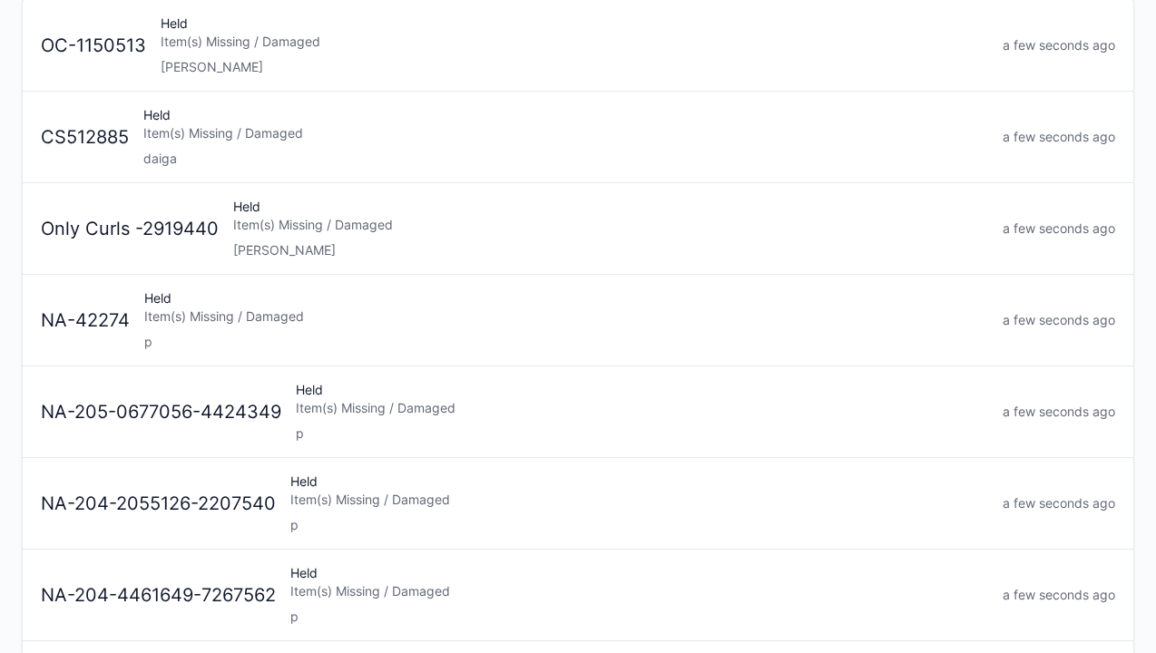
click at [532, 425] on div "p" at bounding box center [642, 434] width 692 height 18
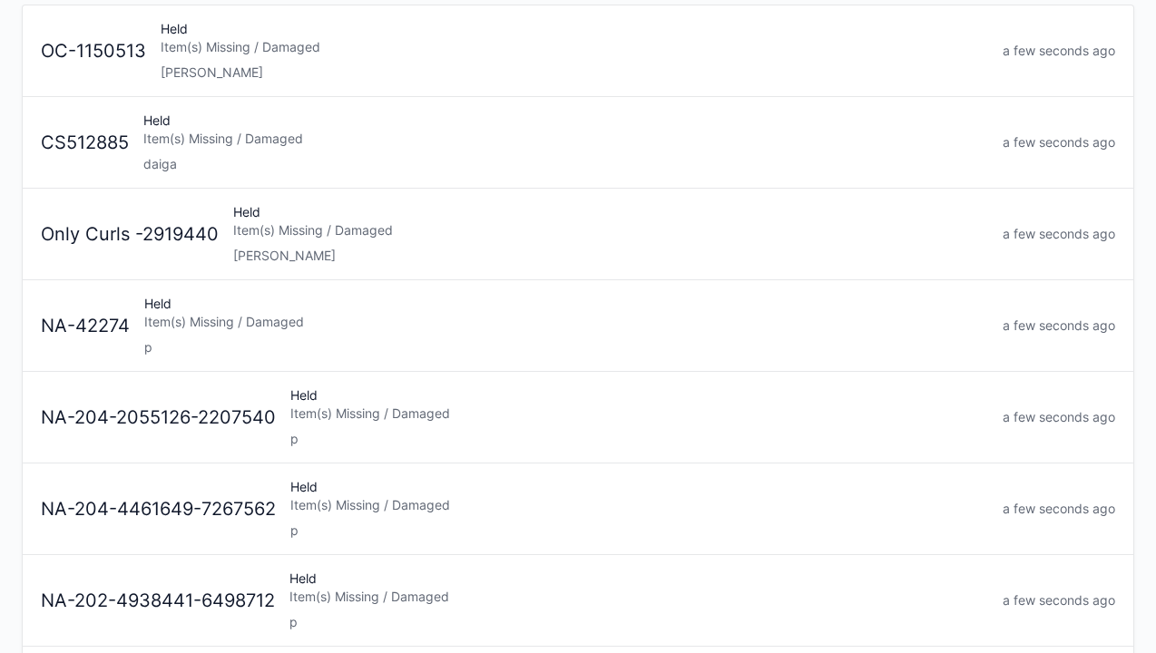
scroll to position [203, 0]
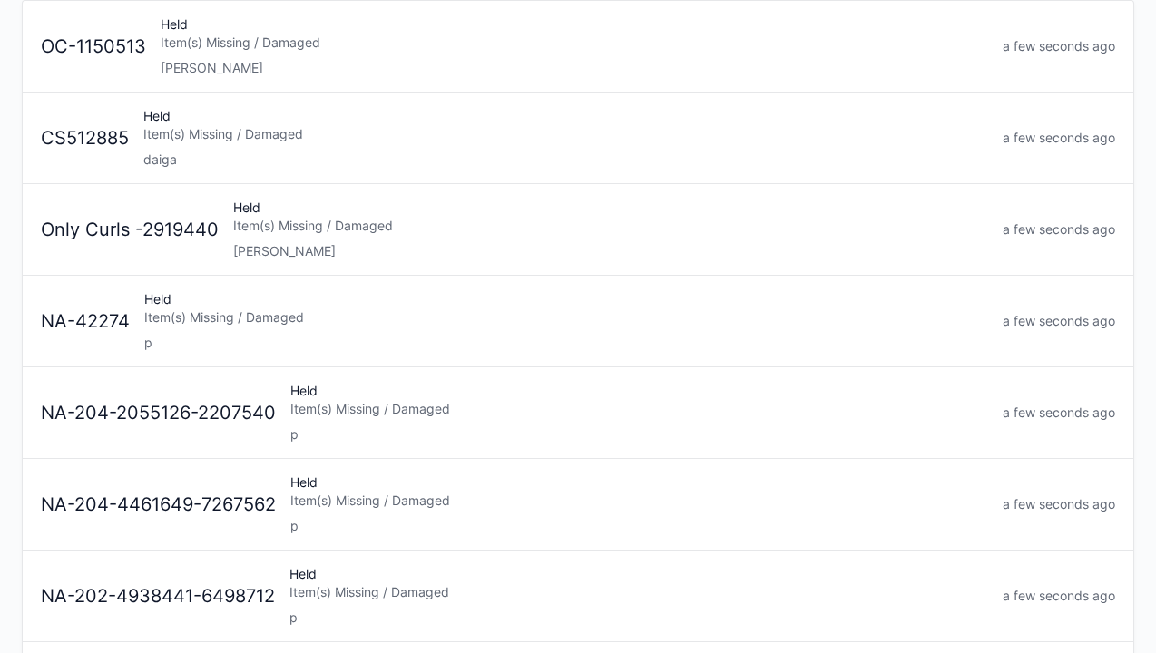
click at [504, 403] on div "Item(s) Missing / Damaged" at bounding box center [639, 409] width 698 height 18
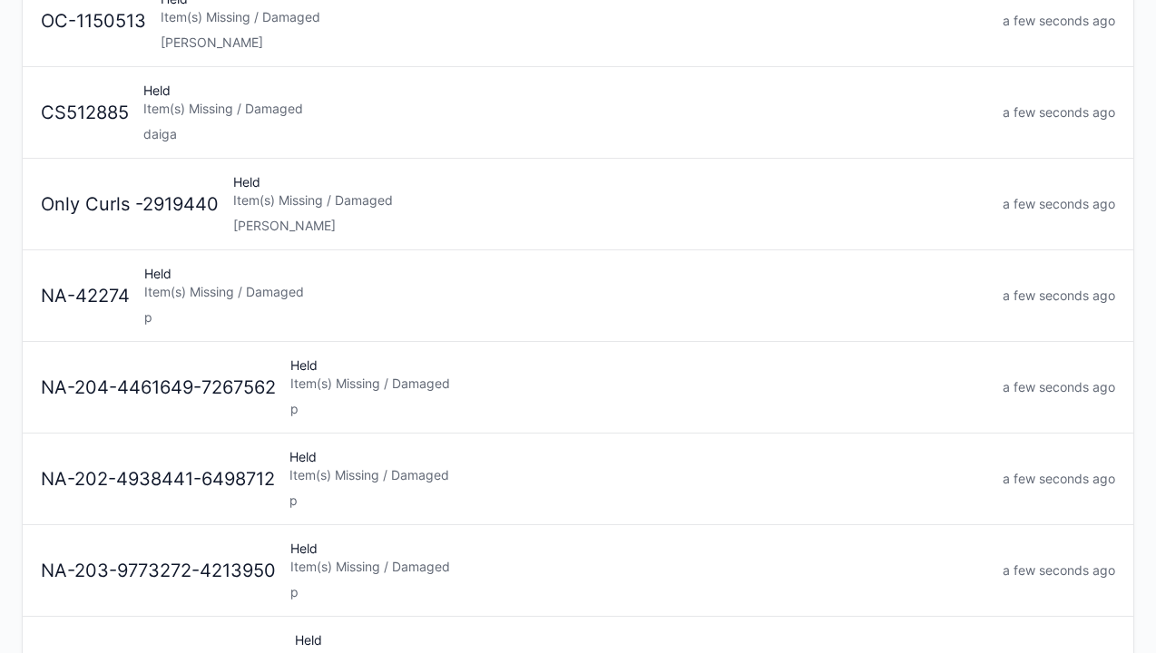
scroll to position [241, 0]
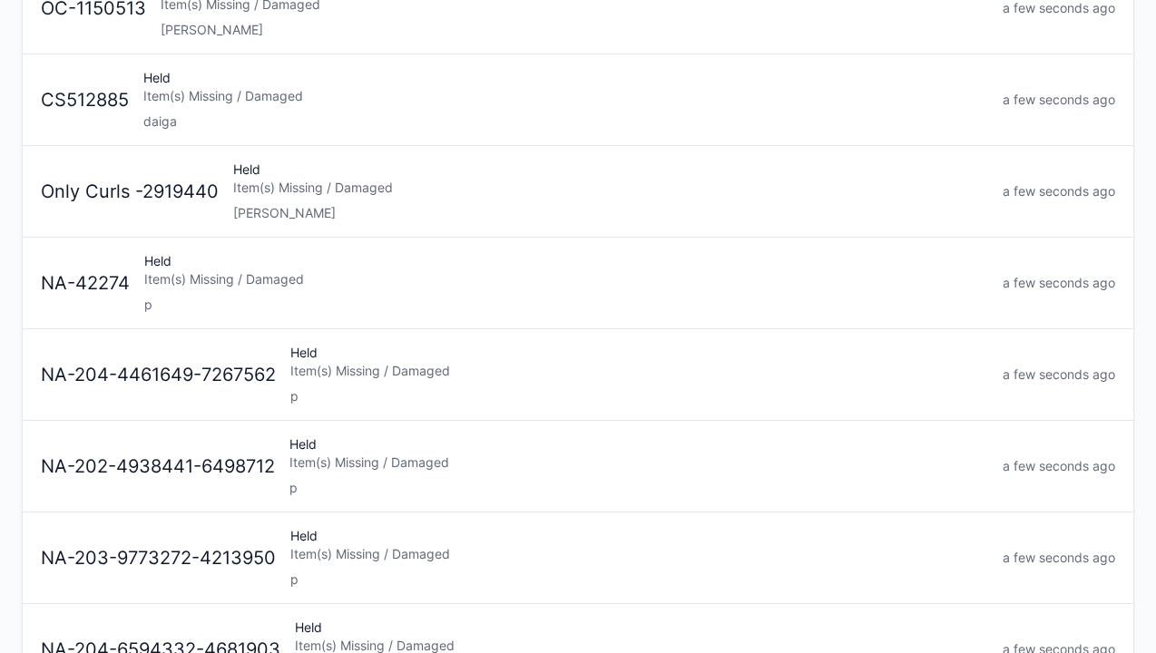
click at [519, 393] on div "p" at bounding box center [639, 396] width 698 height 18
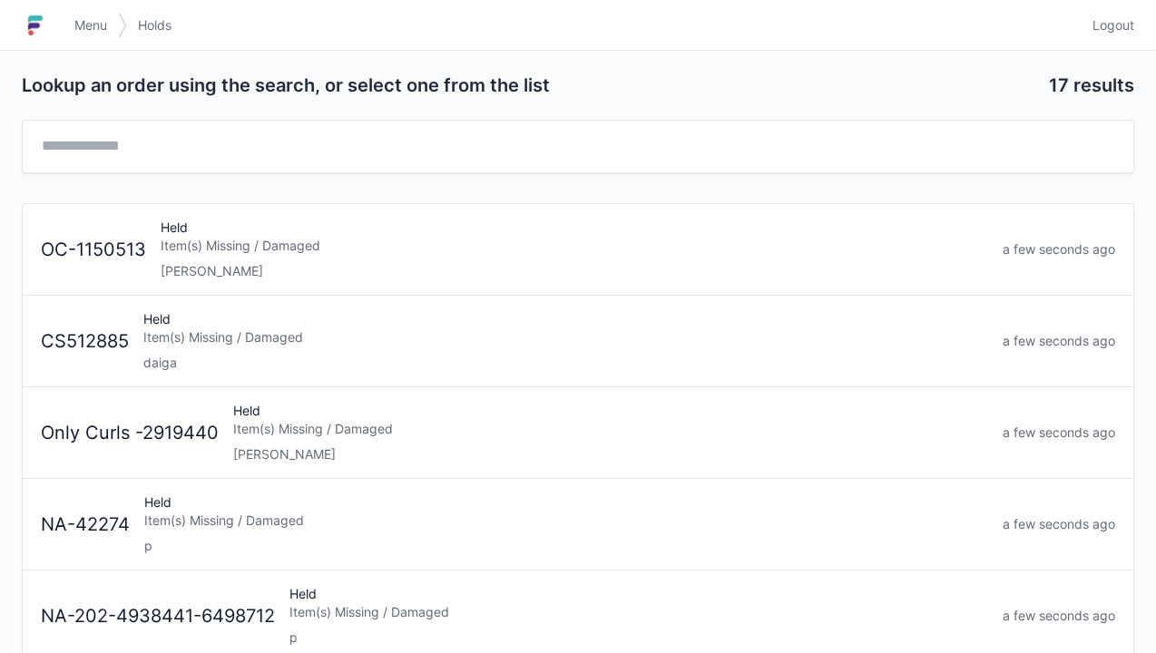
click at [432, 615] on div "Item(s) Missing / Damaged" at bounding box center [638, 612] width 699 height 18
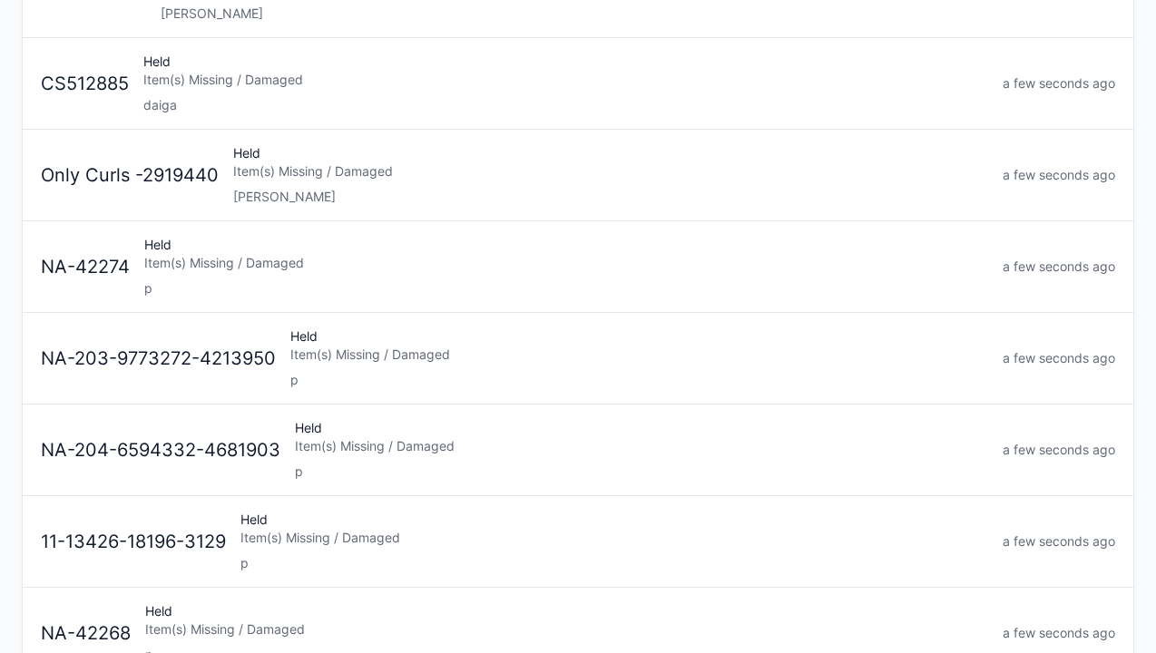
scroll to position [298, 0]
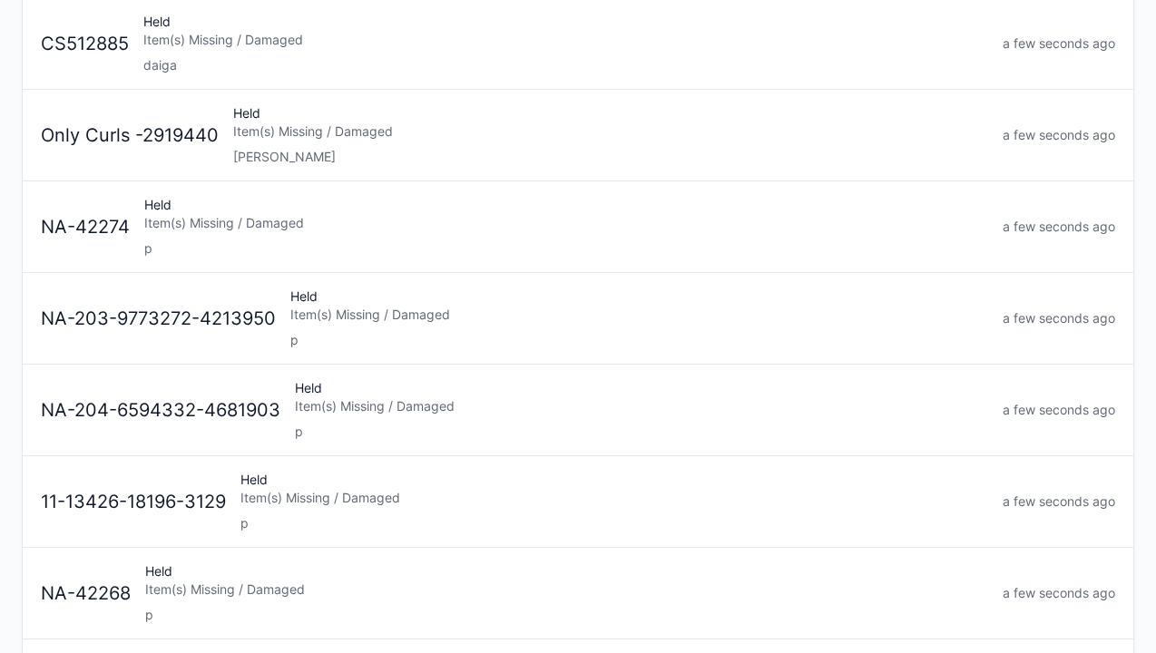
click at [465, 331] on div "p" at bounding box center [639, 340] width 698 height 18
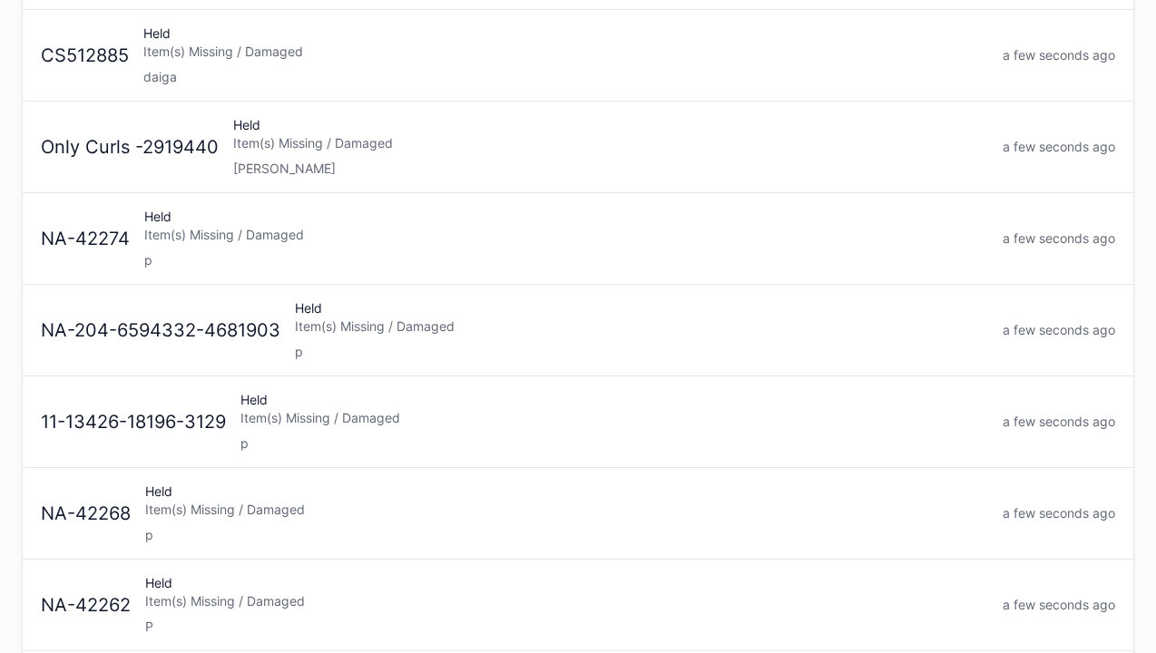
scroll to position [289, 0]
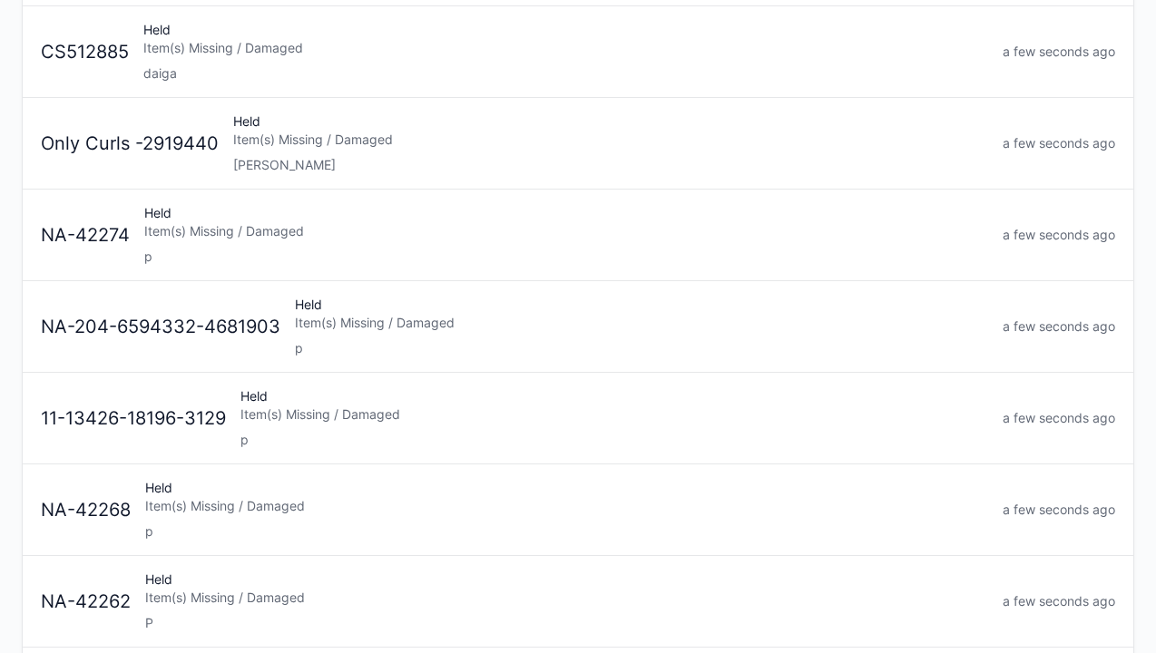
click at [499, 343] on div "p" at bounding box center [641, 348] width 693 height 18
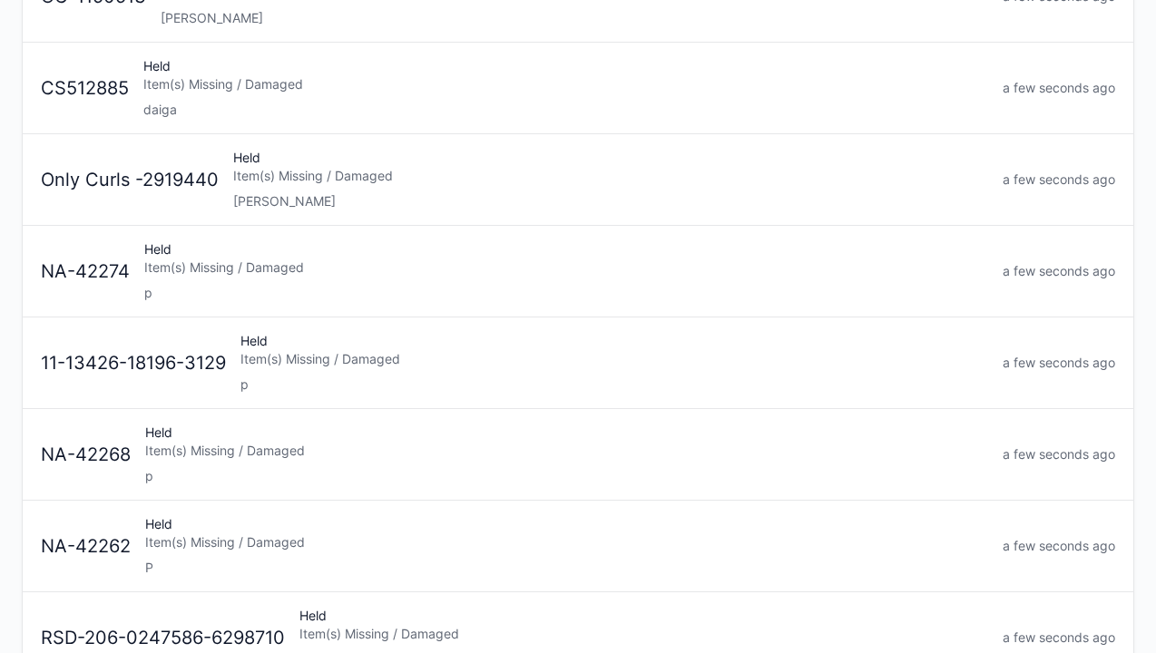
scroll to position [254, 0]
click at [480, 375] on div "p" at bounding box center [614, 384] width 748 height 18
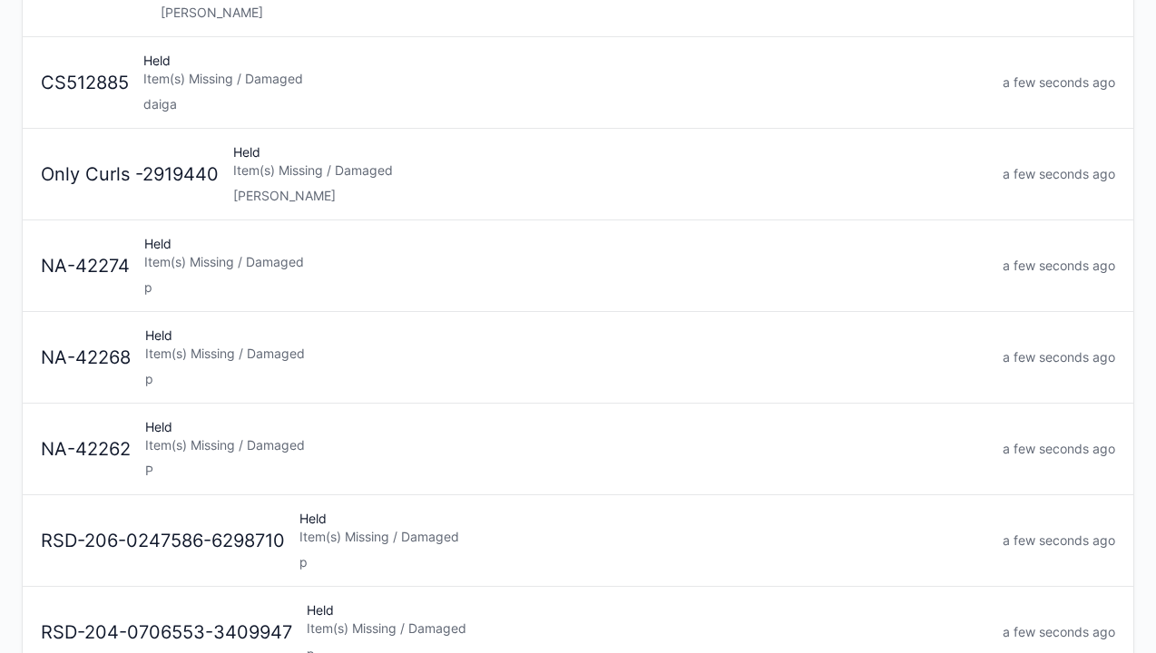
scroll to position [268, 0]
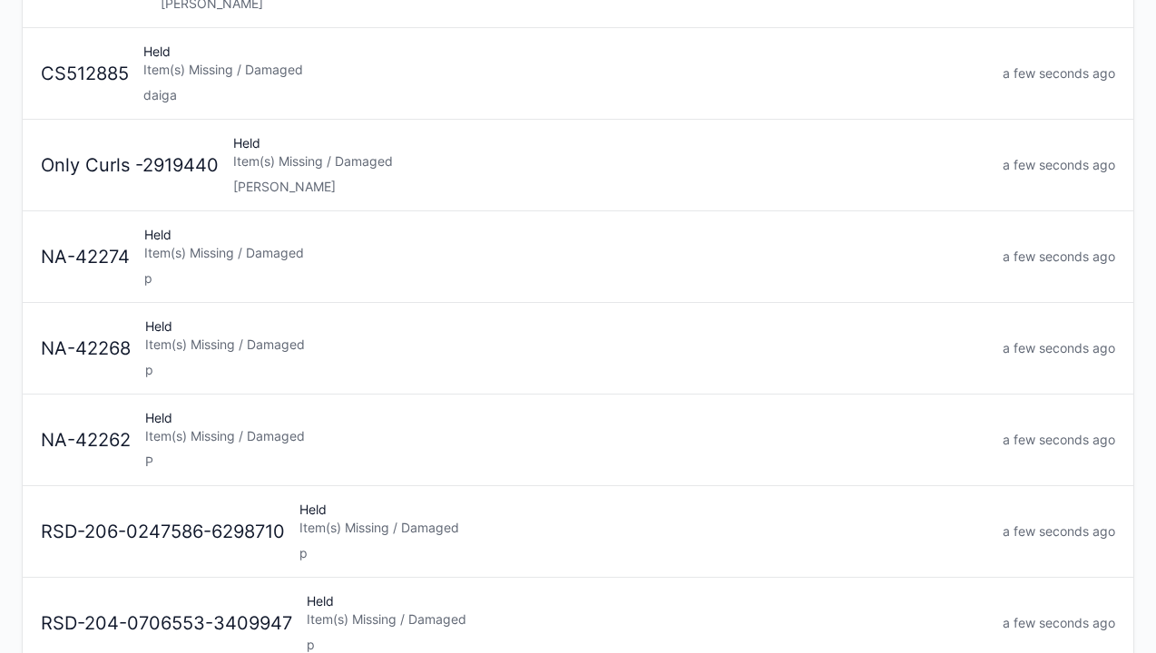
click at [451, 259] on div "Item(s) Missing / Damaged" at bounding box center [566, 253] width 844 height 18
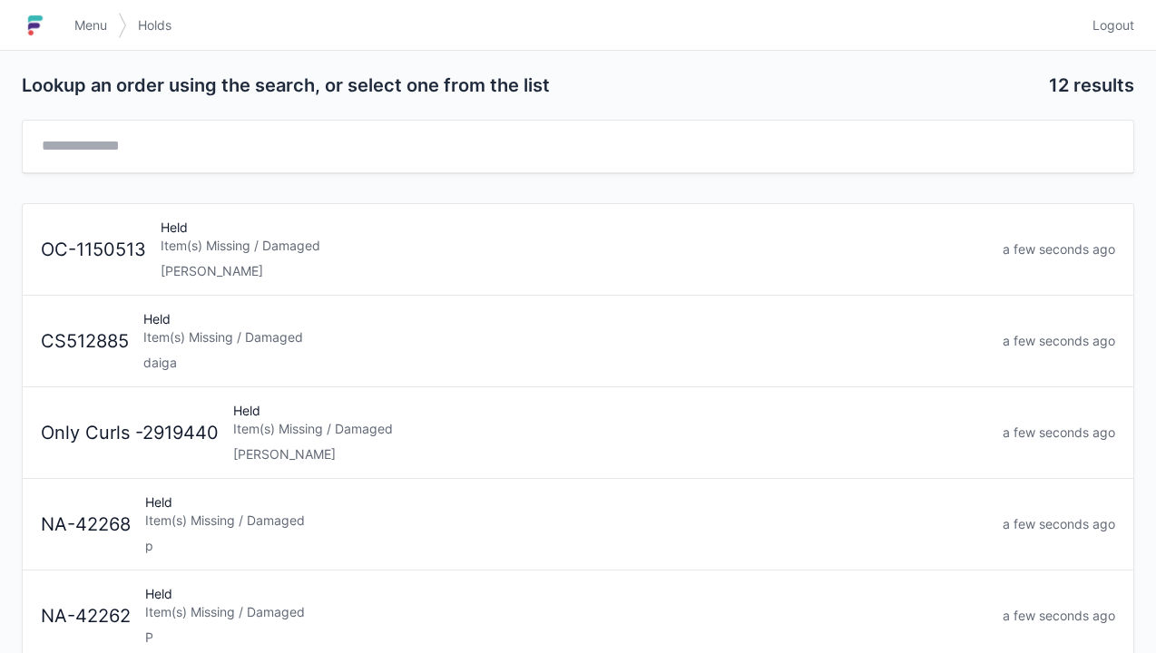
click at [377, 545] on div "p" at bounding box center [566, 546] width 843 height 18
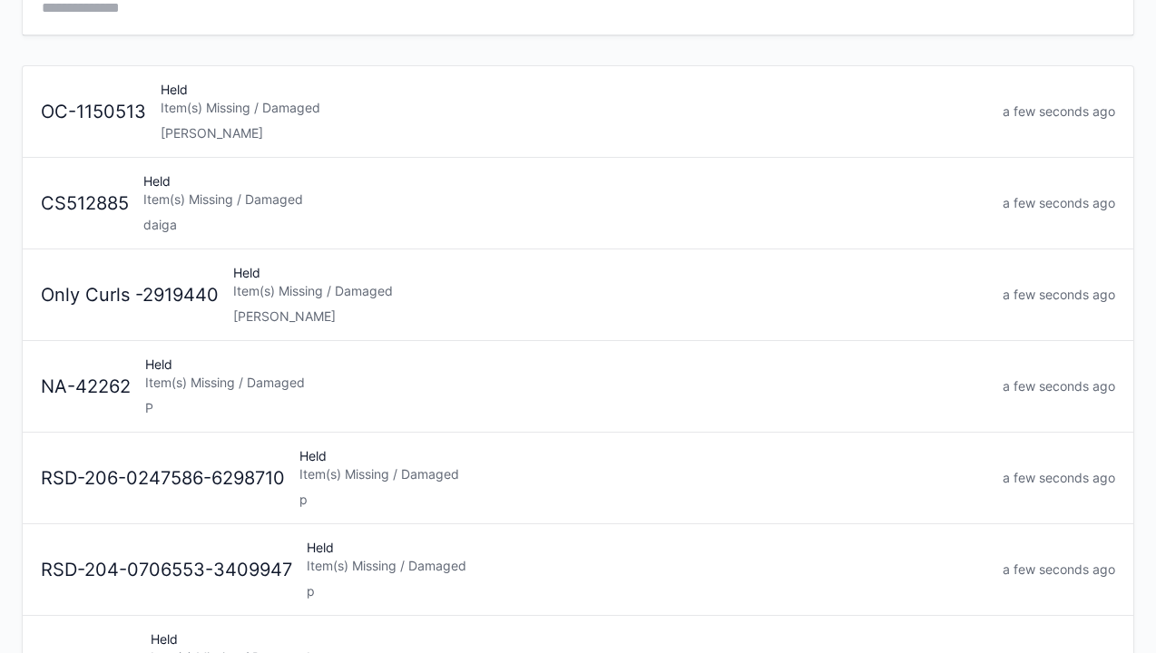
scroll to position [192, 0]
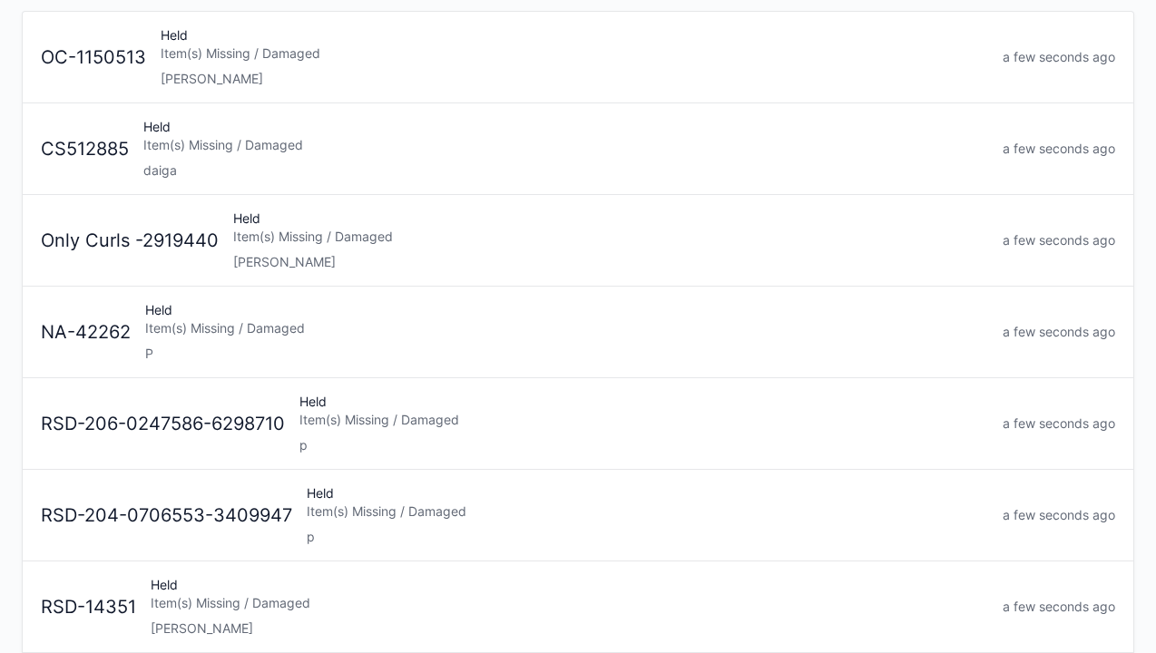
click at [428, 345] on div "P" at bounding box center [566, 354] width 843 height 18
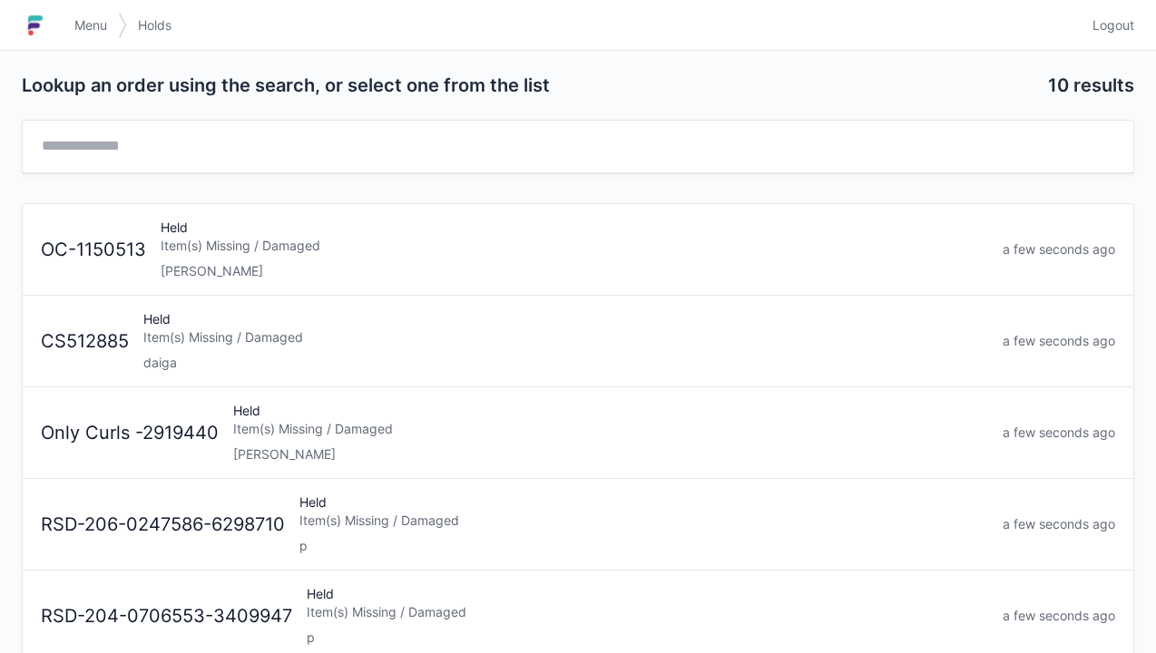
click at [61, 24] on h1 at bounding box center [43, 26] width 42 height 44
click at [100, 22] on span "Menu" at bounding box center [90, 25] width 33 height 18
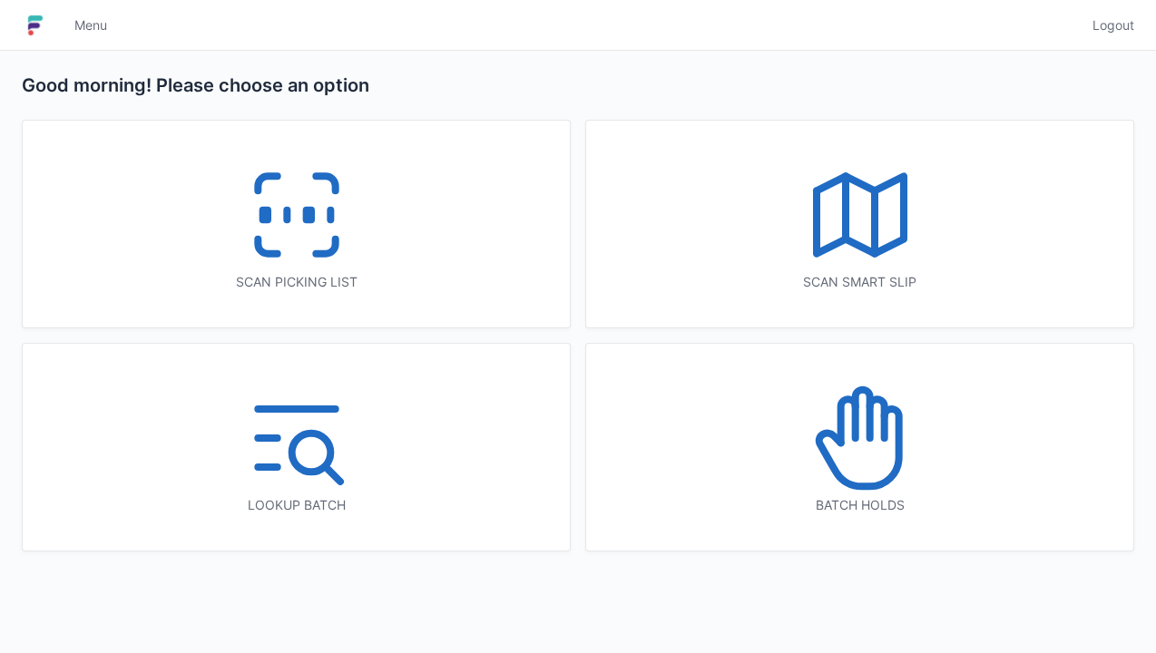
click at [287, 213] on line at bounding box center [287, 216] width 0 height 10
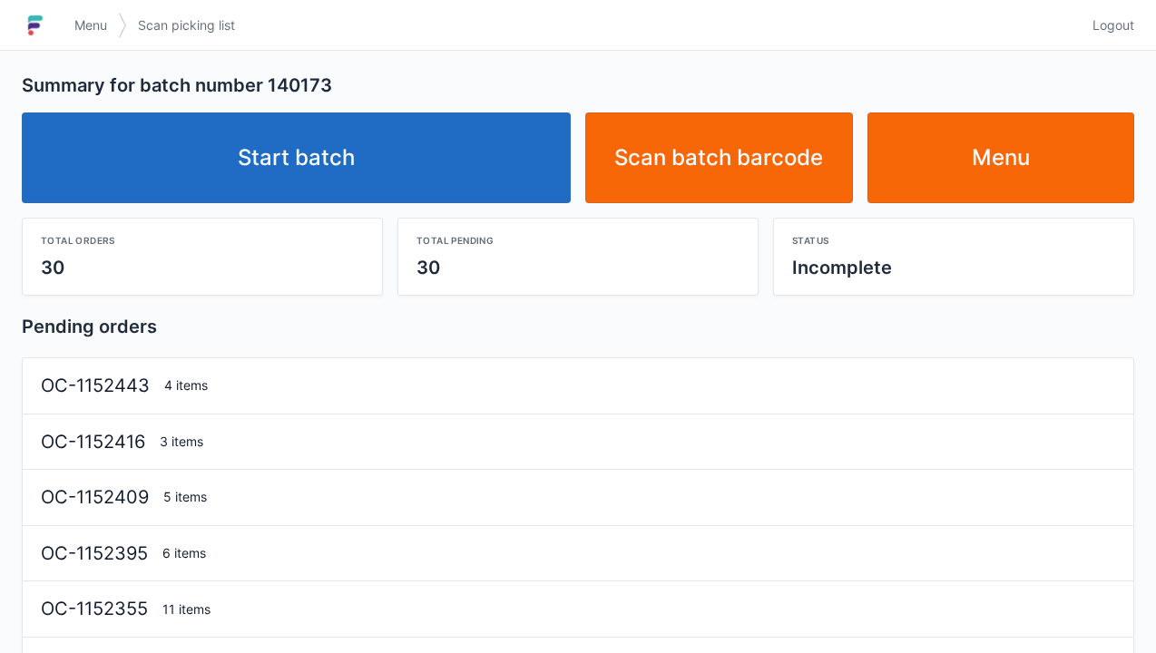
click at [424, 181] on link "Start batch" at bounding box center [296, 158] width 549 height 91
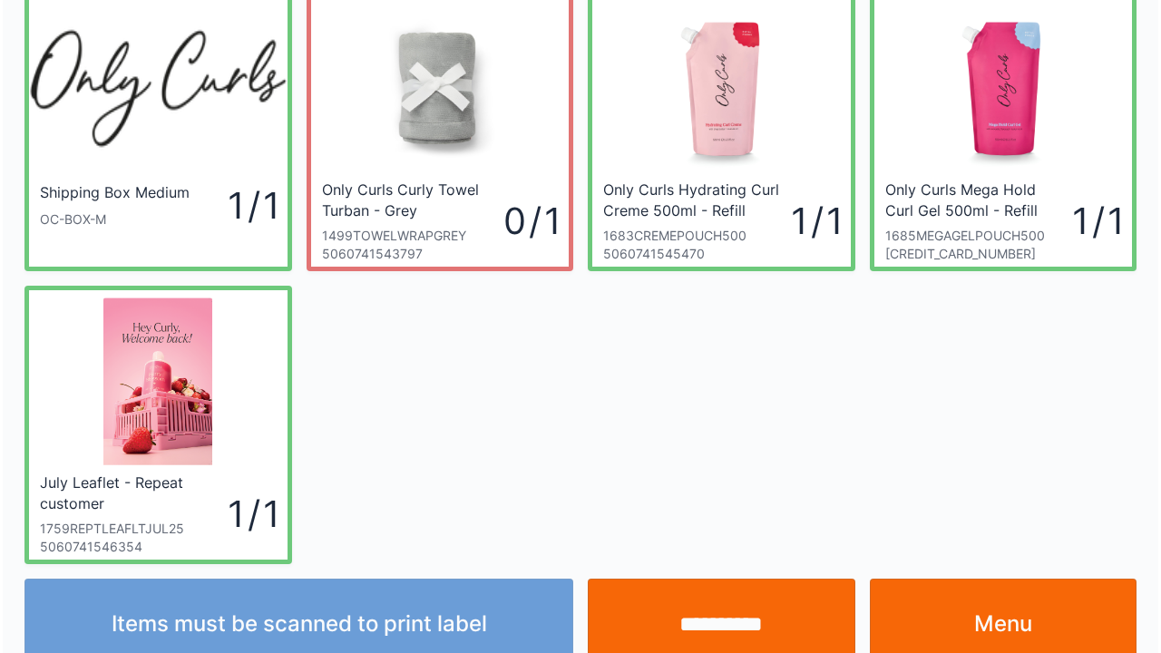
scroll to position [105, 0]
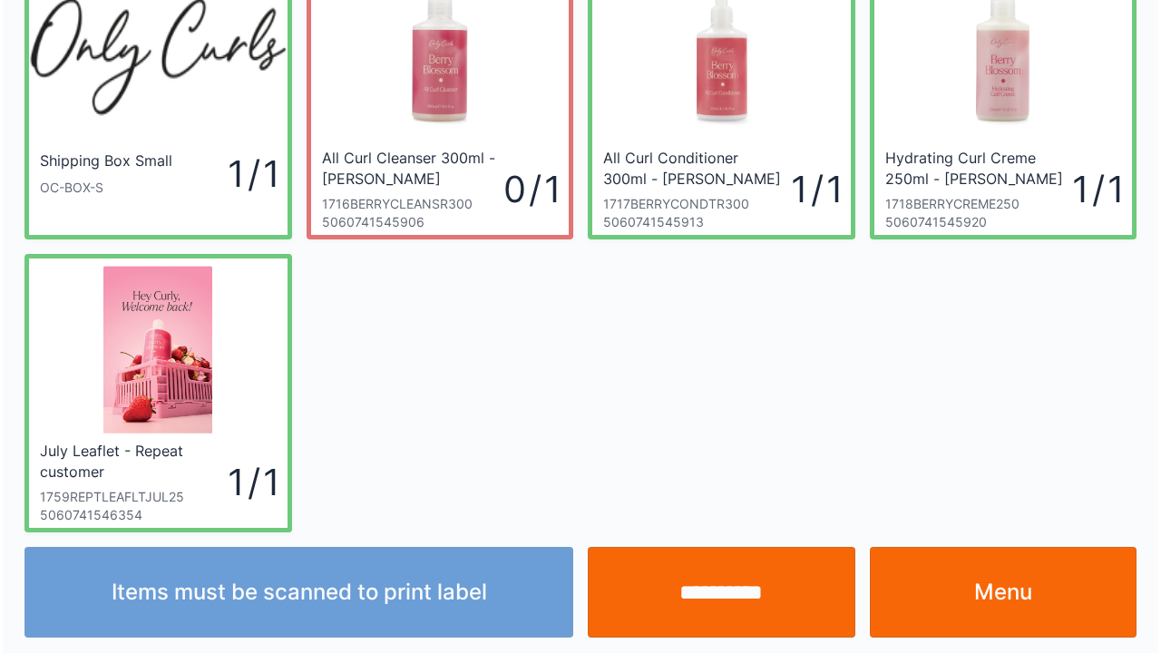
scroll to position [105, 0]
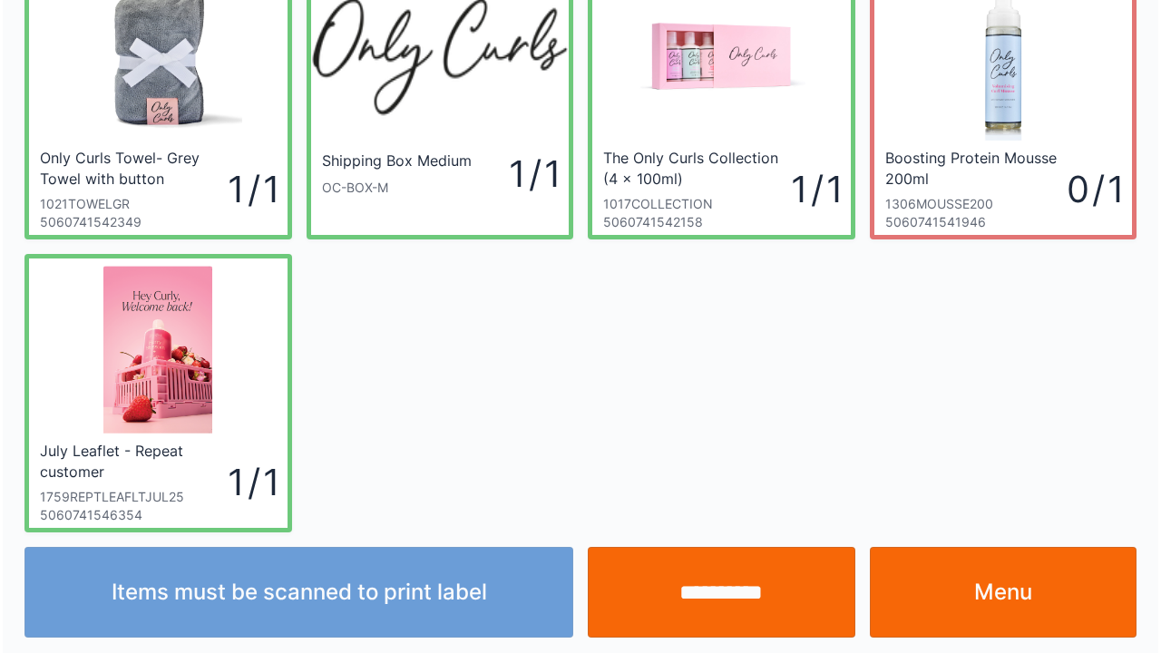
scroll to position [105, 0]
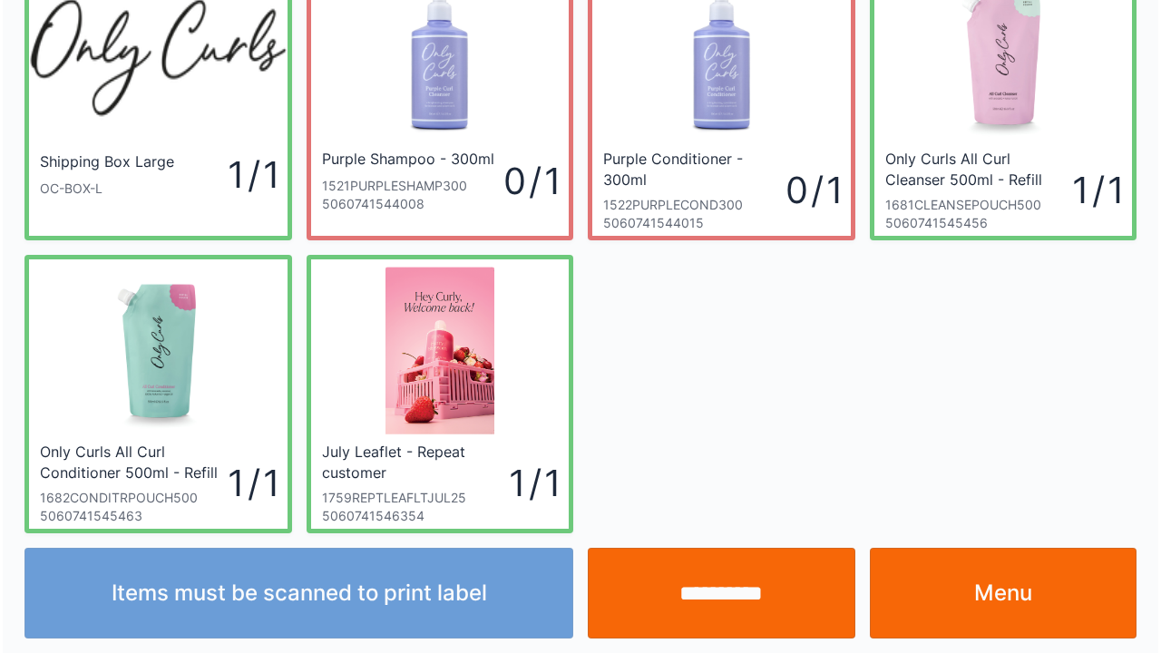
scroll to position [105, 0]
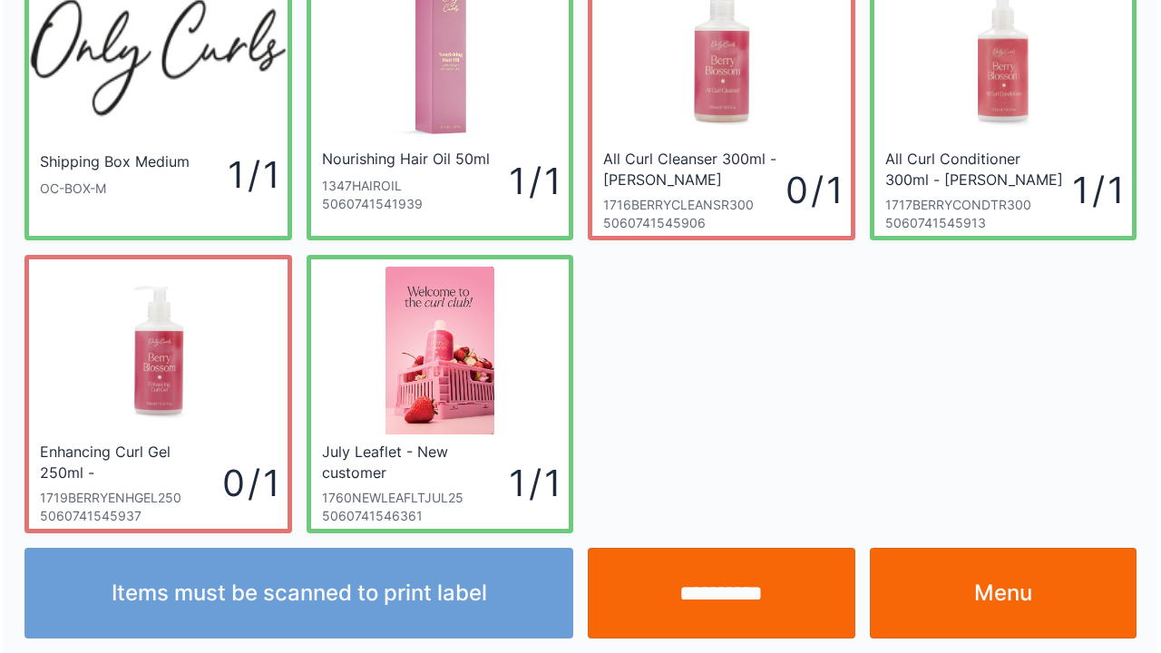
scroll to position [105, 0]
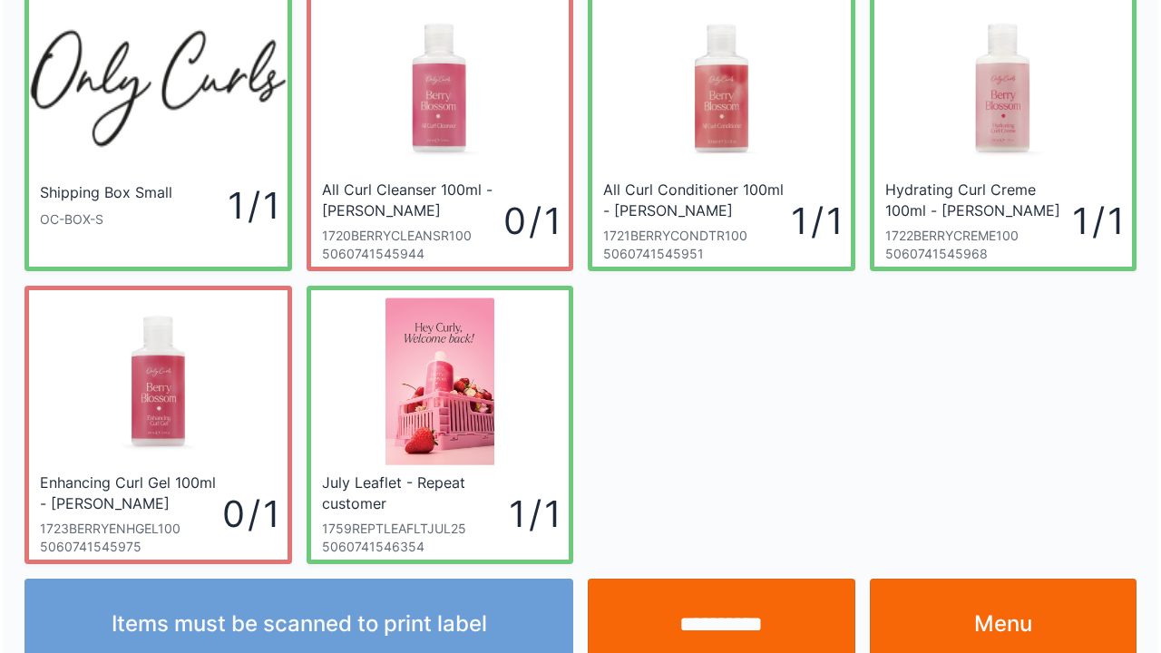
scroll to position [105, 0]
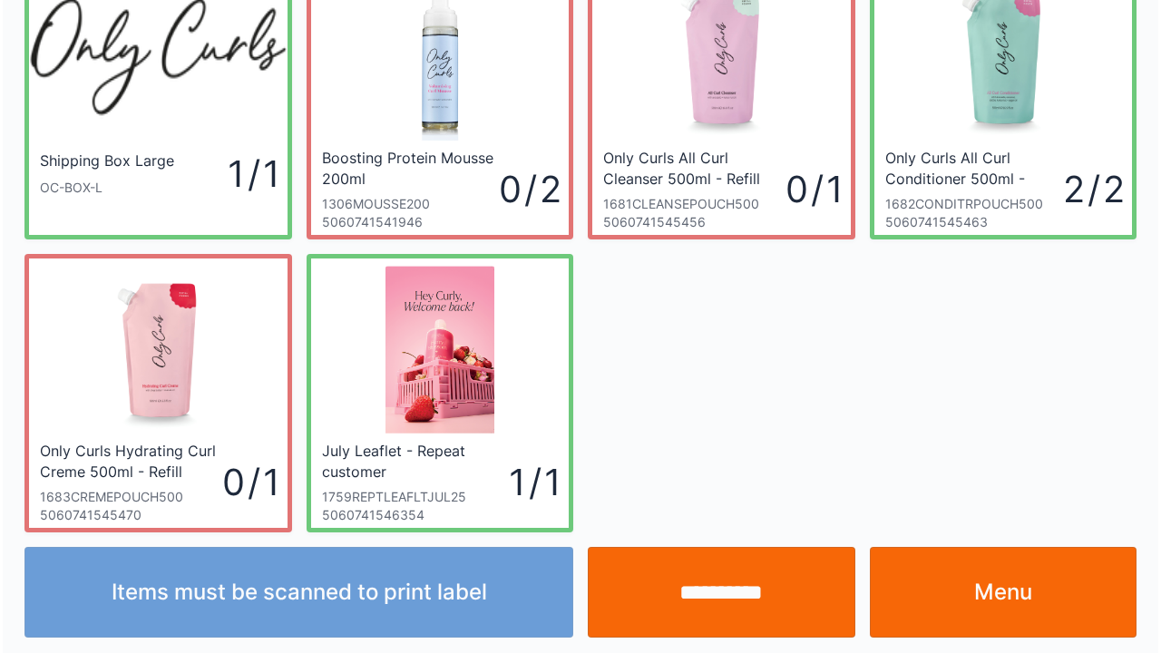
scroll to position [105, 0]
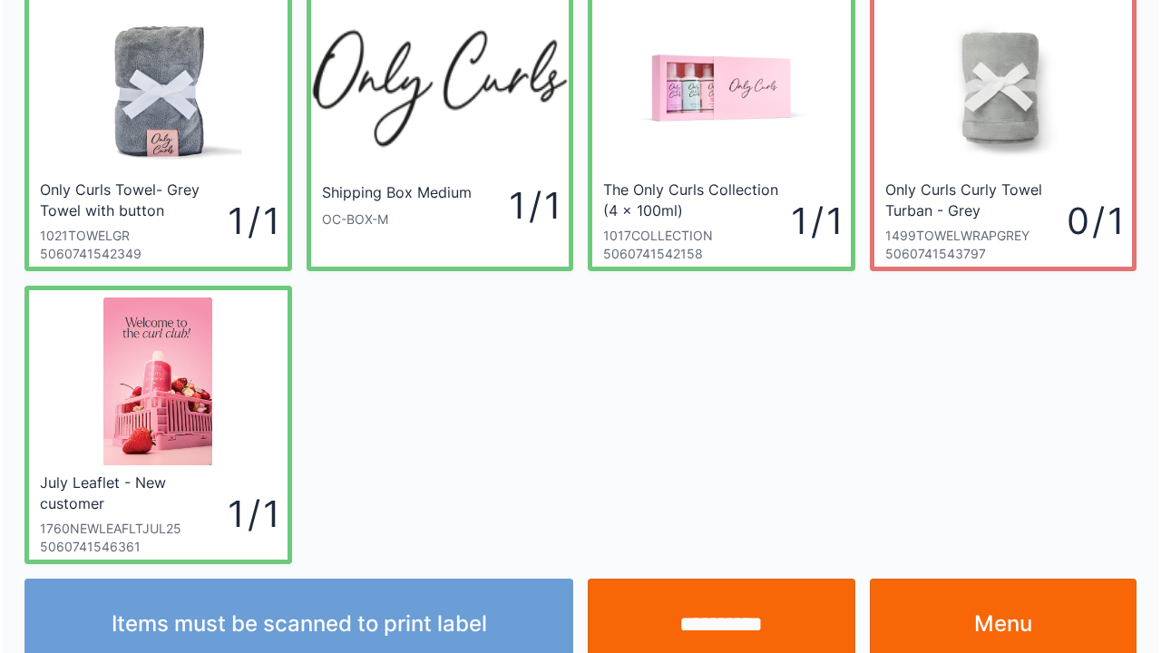
scroll to position [105, 0]
